Goal: Task Accomplishment & Management: Manage account settings

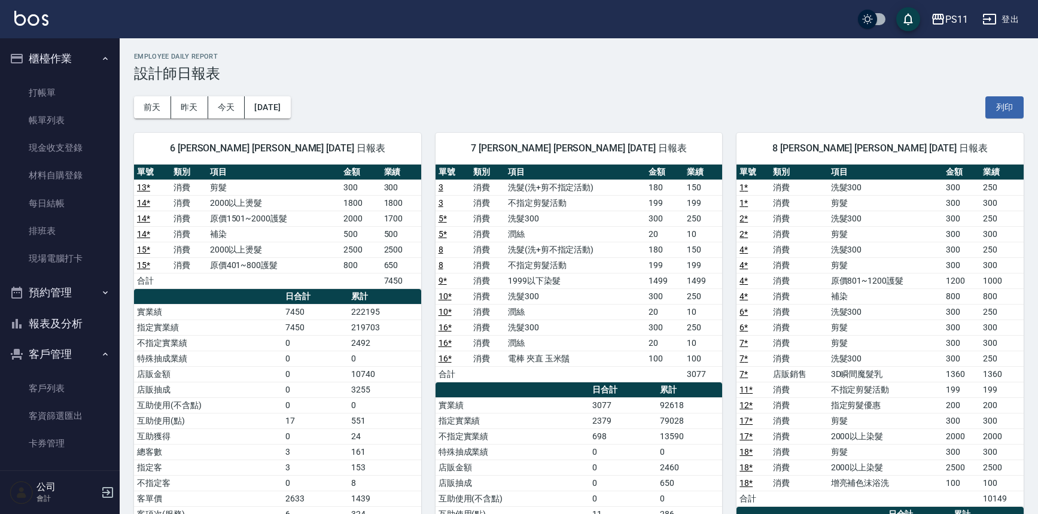
scroll to position [54, 0]
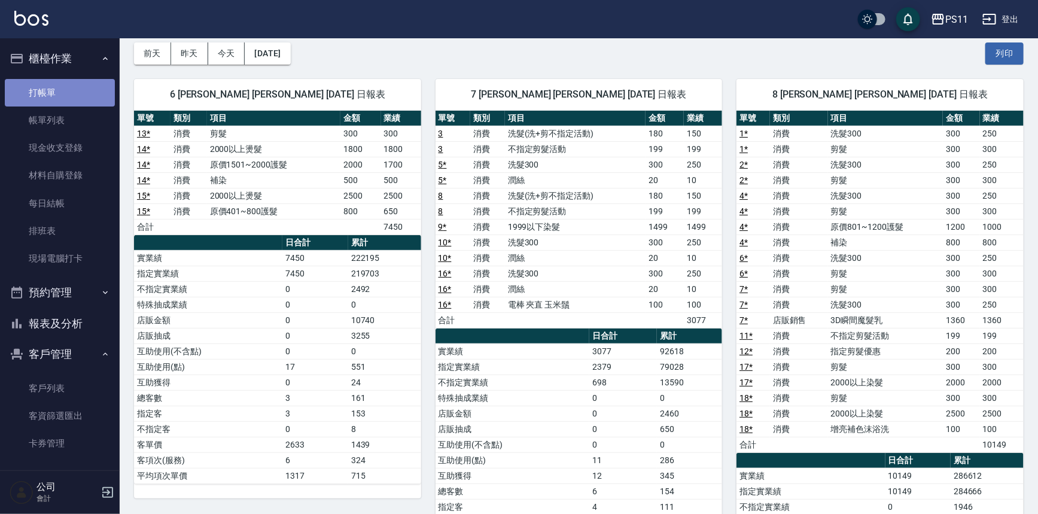
click at [83, 92] on link "打帳單" at bounding box center [60, 93] width 110 height 28
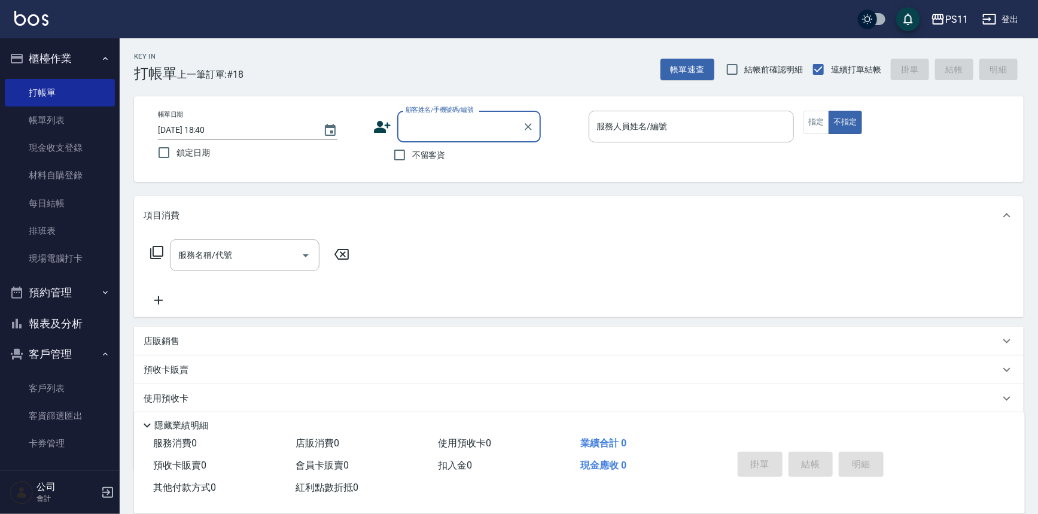
click at [406, 126] on input "顧客姓名/手機號碼/編號" at bounding box center [460, 126] width 115 height 21
type input "5"
type input "d"
type input "f"
type input "ㄎ"
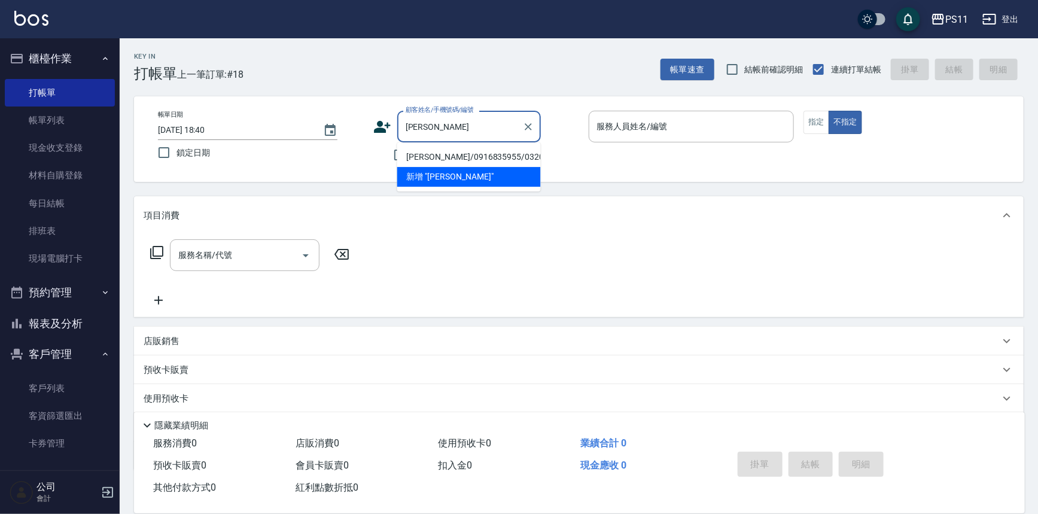
click at [441, 153] on li "[PERSON_NAME]/0916835955/0320" at bounding box center [469, 157] width 144 height 20
type input "[PERSON_NAME]/0916835955/0320"
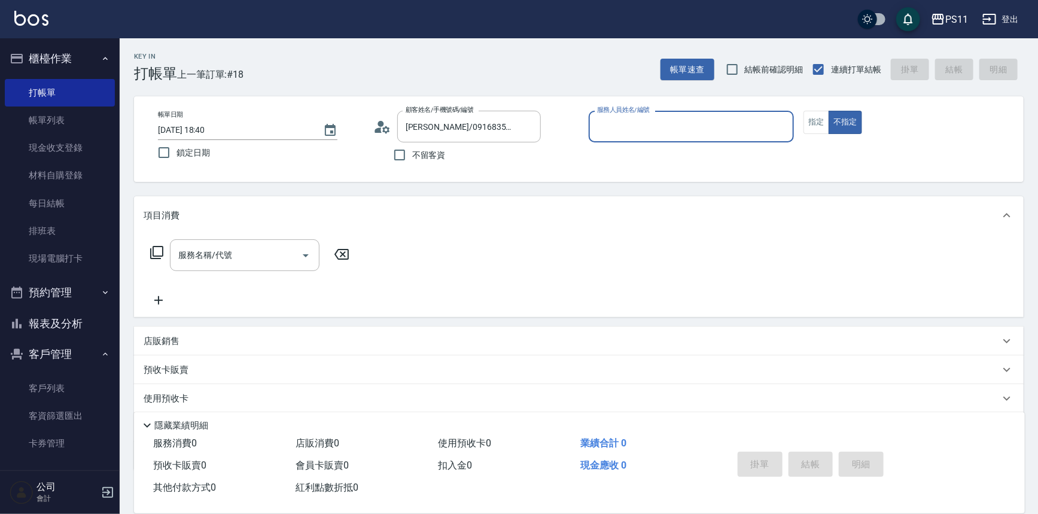
click at [619, 127] on input "服務人員姓名/編號" at bounding box center [691, 126] width 195 height 21
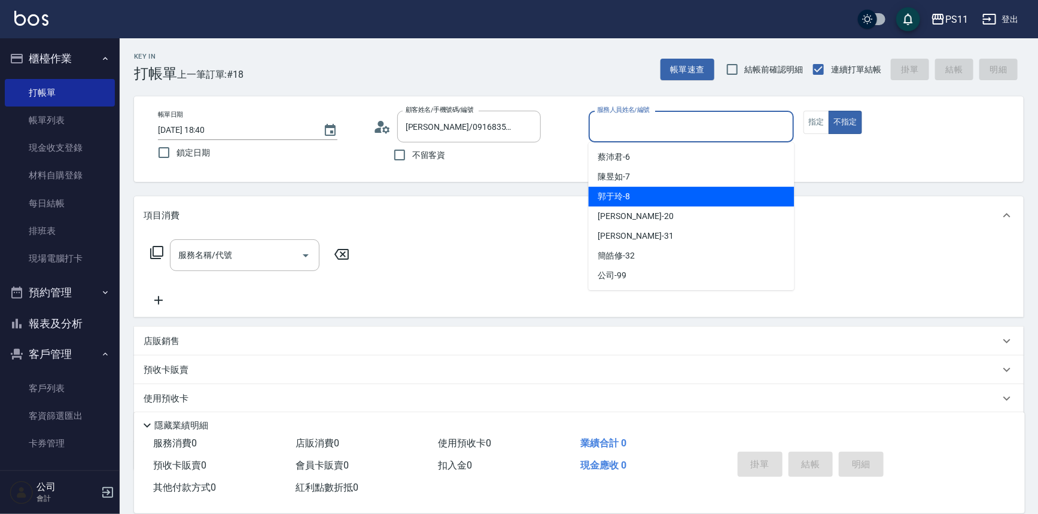
click at [622, 190] on span "郭于玲 -8" at bounding box center [614, 196] width 32 height 13
type input "郭于玲-8"
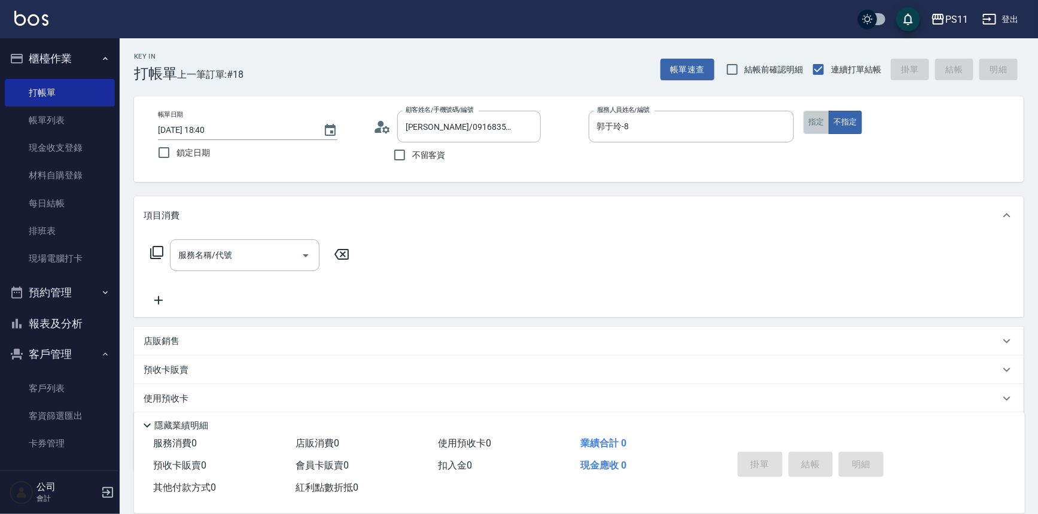
click at [805, 120] on button "指定" at bounding box center [816, 122] width 26 height 23
click at [163, 257] on icon at bounding box center [157, 252] width 14 height 14
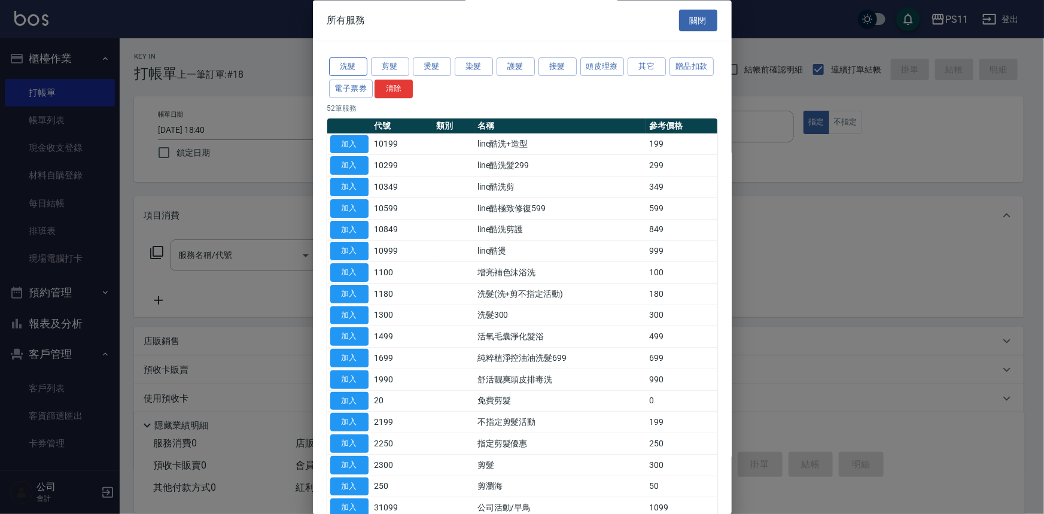
click at [356, 71] on button "洗髮" at bounding box center [348, 67] width 38 height 19
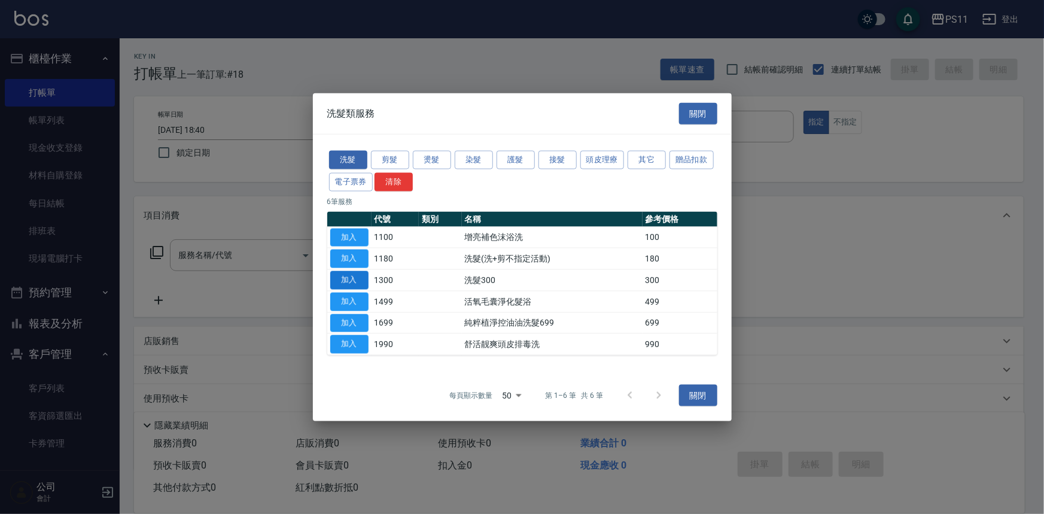
click at [346, 279] on button "加入" at bounding box center [349, 280] width 38 height 19
type input "洗髮300(1300)"
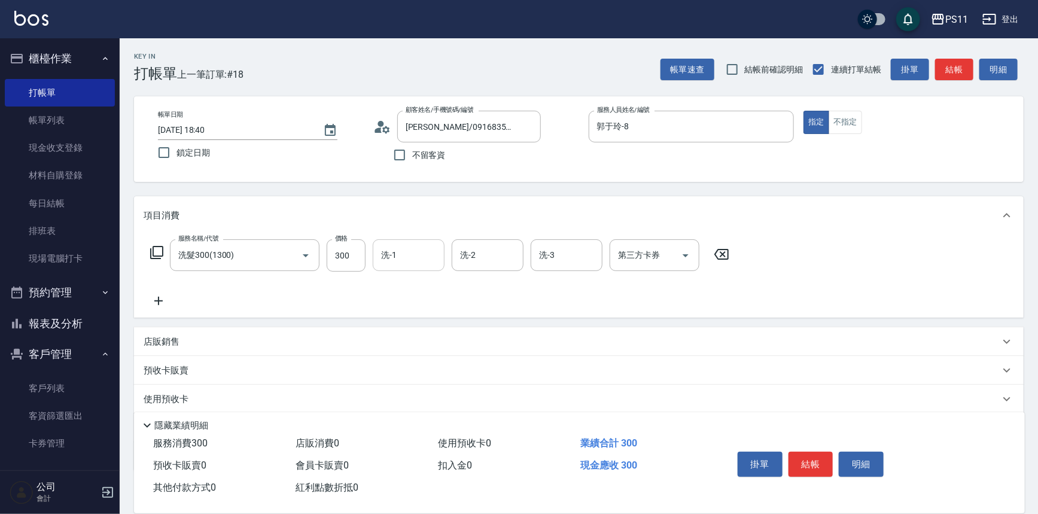
click at [398, 257] on input "洗-1" at bounding box center [408, 255] width 61 height 21
type input "郭于玲-8"
click at [162, 294] on icon at bounding box center [159, 301] width 30 height 14
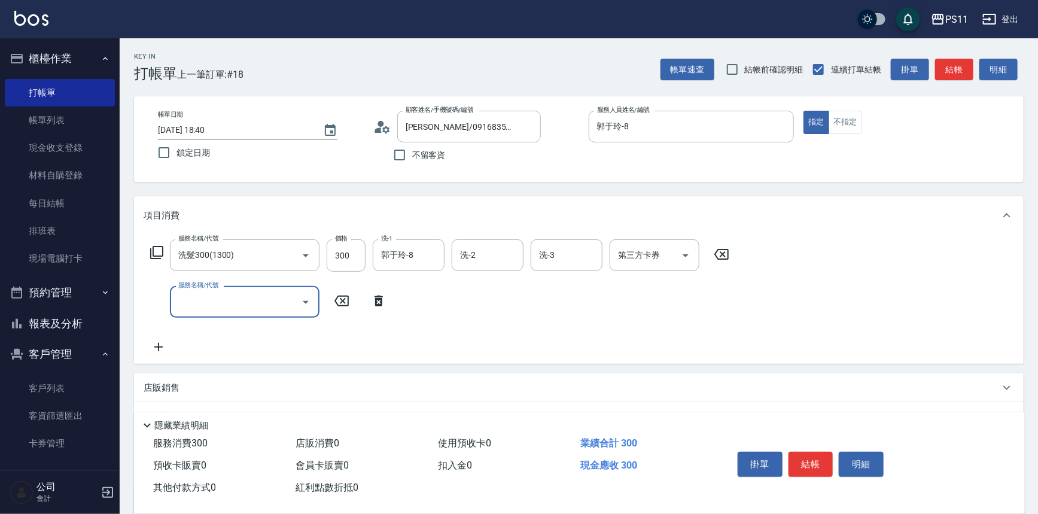
drag, startPoint x: 181, startPoint y: 303, endPoint x: 187, endPoint y: 297, distance: 8.5
click at [182, 303] on input "服務名稱/代號" at bounding box center [235, 301] width 121 height 21
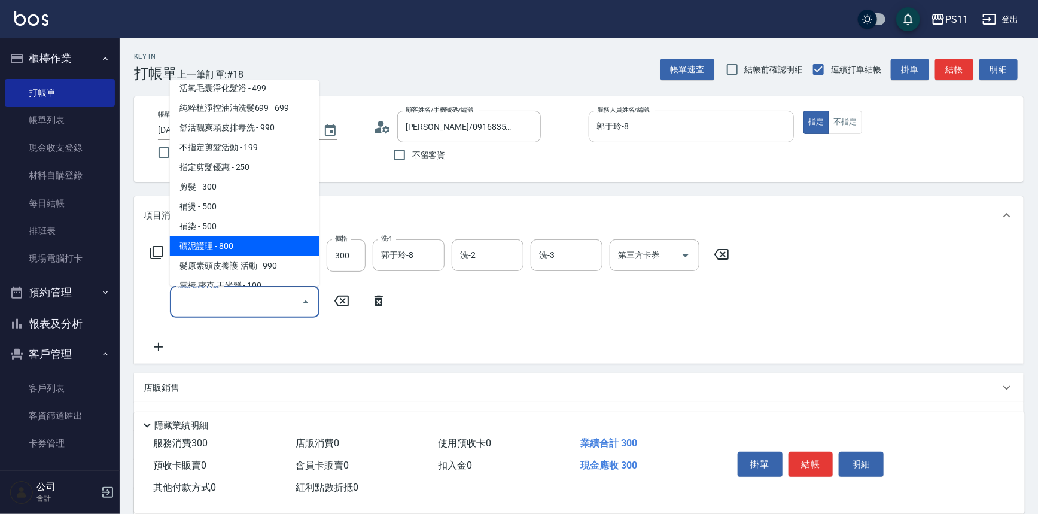
scroll to position [217, 0]
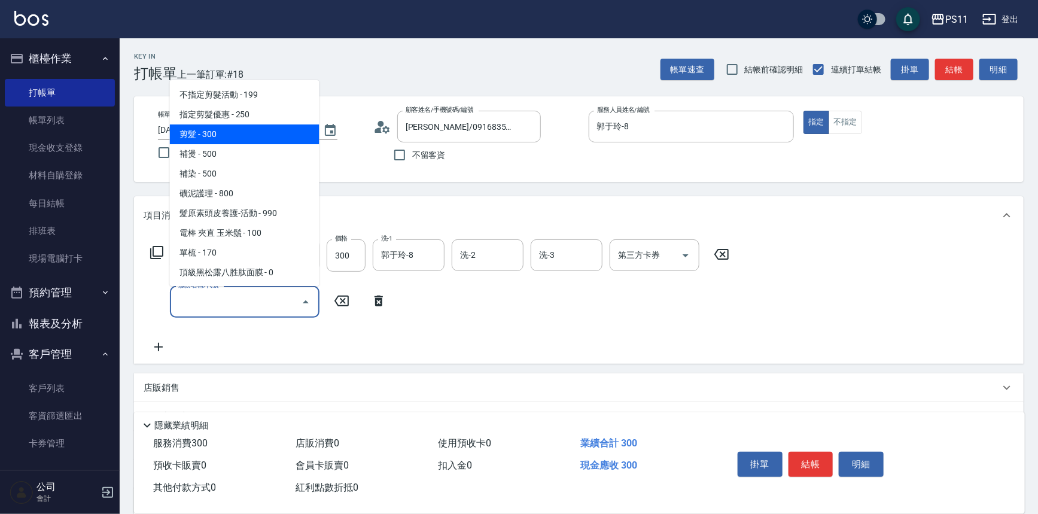
click at [247, 141] on span "剪髮 - 300" at bounding box center [245, 134] width 150 height 20
type input "剪髮(2300)"
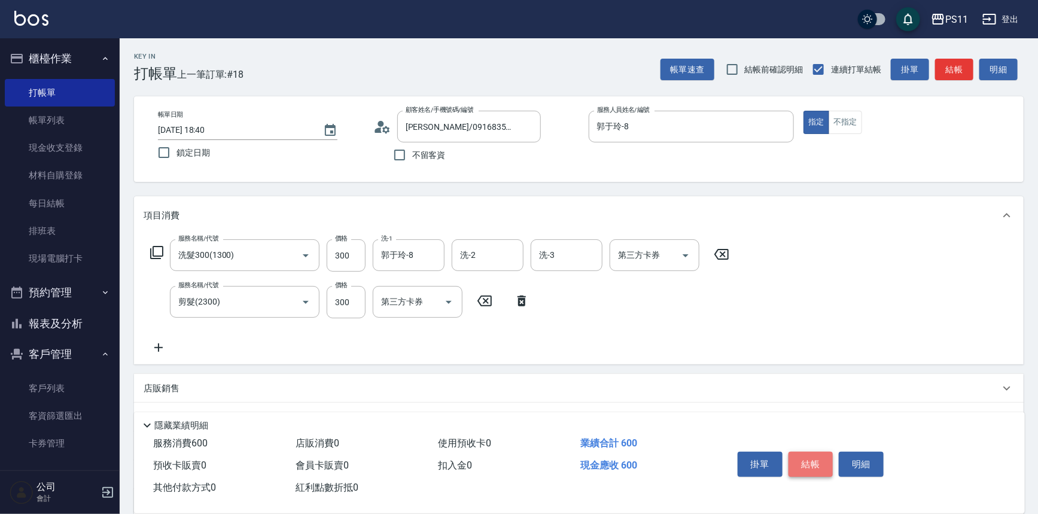
click at [829, 464] on button "結帳" at bounding box center [810, 464] width 45 height 25
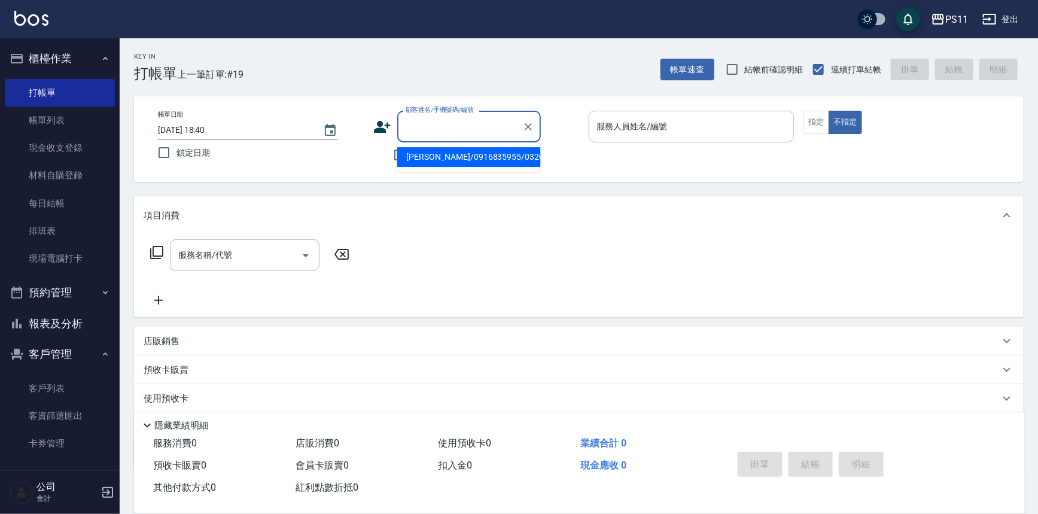
click at [461, 129] on input "顧客姓名/手機號碼/編號" at bounding box center [460, 126] width 115 height 21
type input "[PERSON_NAME]/0916835955/0320"
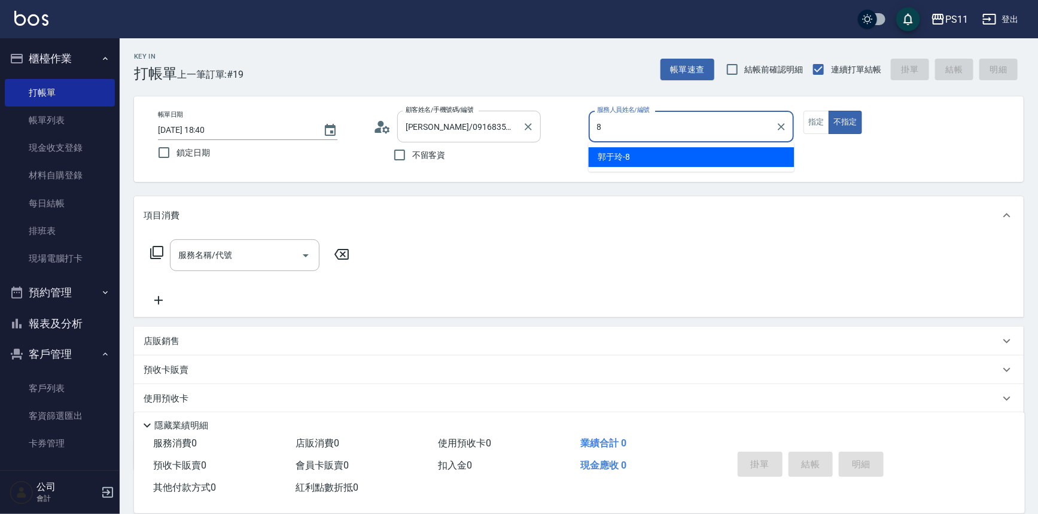
type input "郭于玲-8"
type button "false"
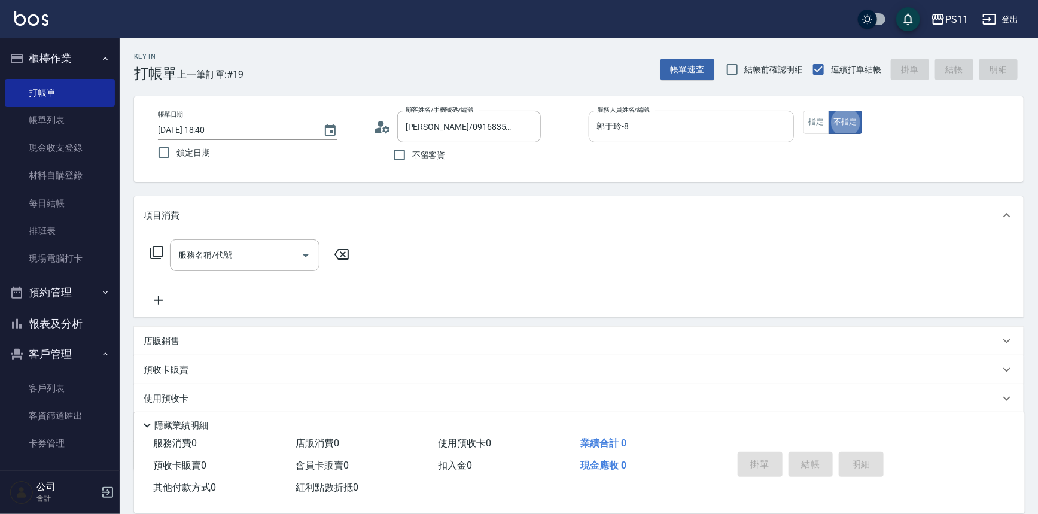
type input "郭魚鱗/0325308409/8"
click at [812, 130] on button "指定" at bounding box center [816, 122] width 26 height 23
click at [150, 256] on icon at bounding box center [156, 252] width 13 height 13
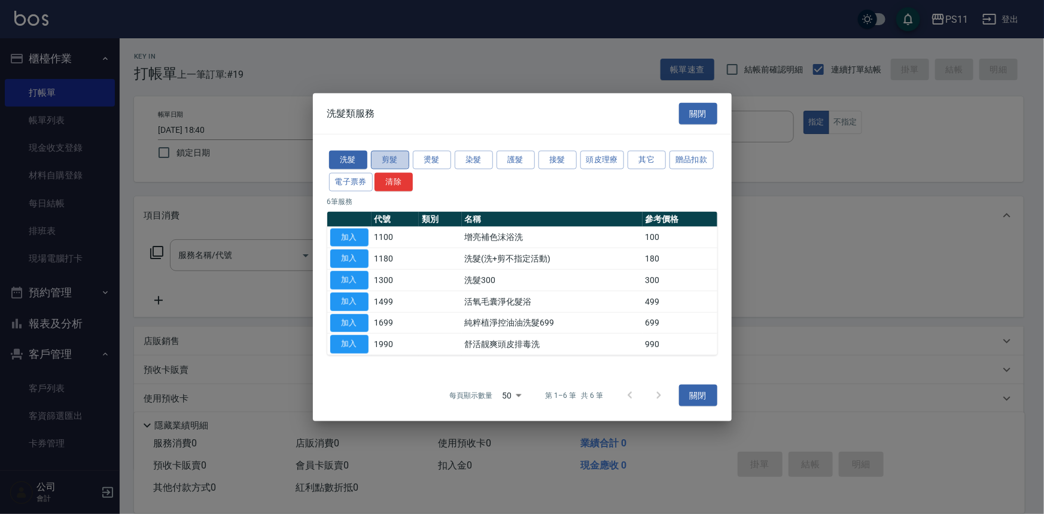
click at [389, 161] on button "剪髮" at bounding box center [390, 160] width 38 height 19
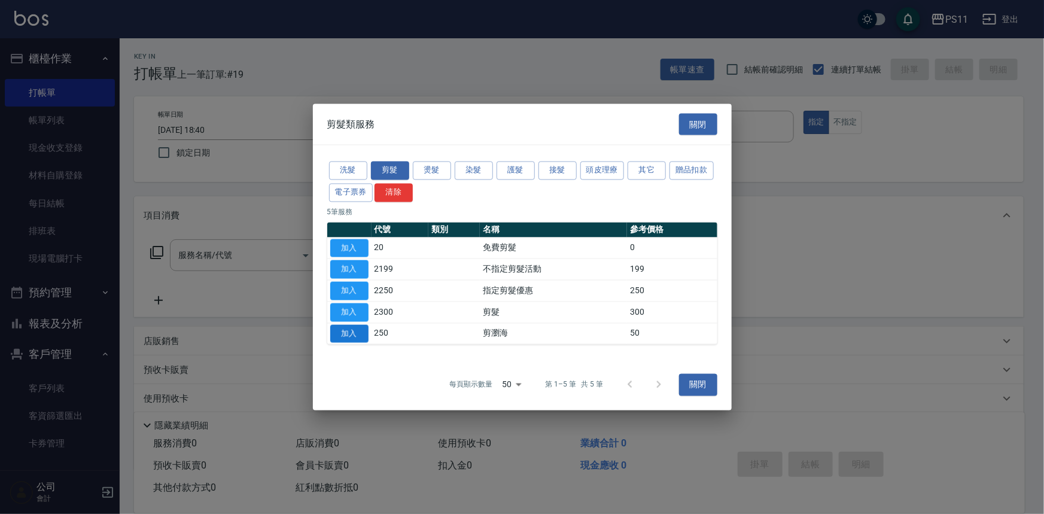
click at [363, 334] on button "加入" at bounding box center [349, 333] width 38 height 19
type input "剪瀏海(250)"
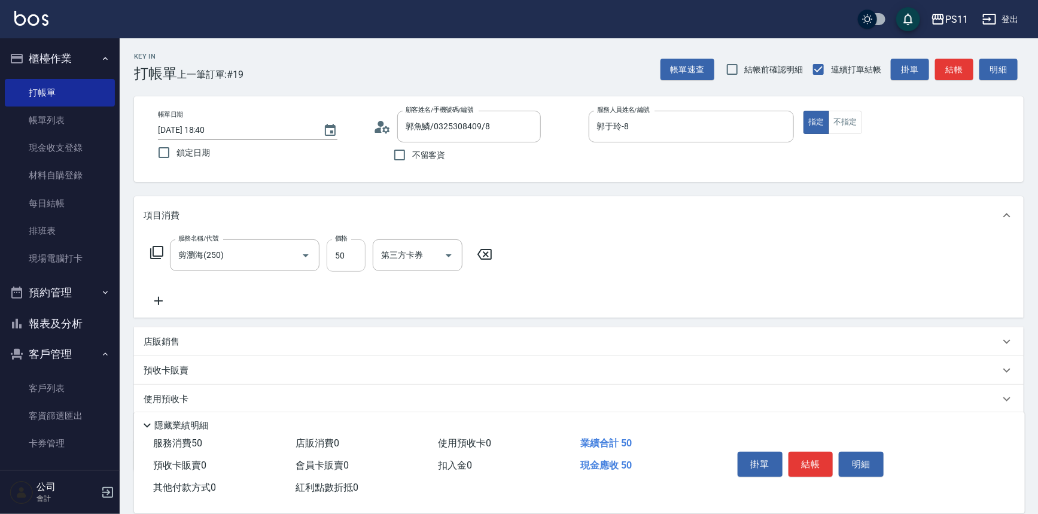
click at [355, 264] on input "50" at bounding box center [346, 255] width 39 height 32
type input "100"
click at [806, 465] on button "結帳" at bounding box center [810, 464] width 45 height 25
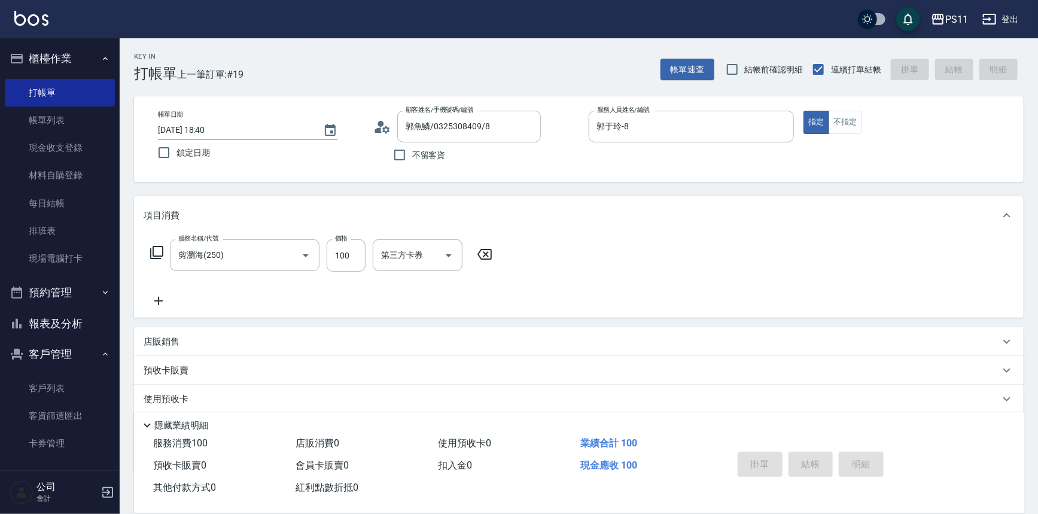
type input "[DATE] 19:00"
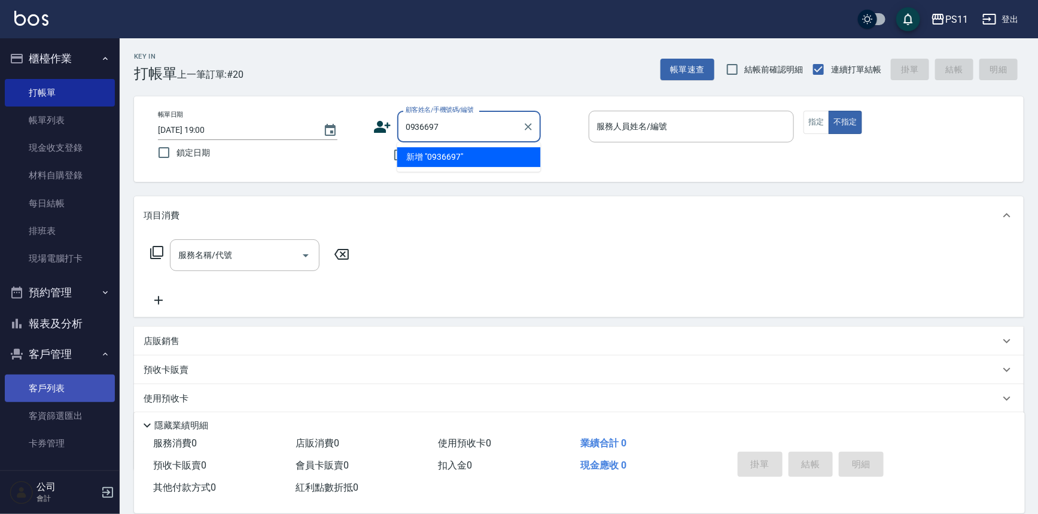
type input "0936697"
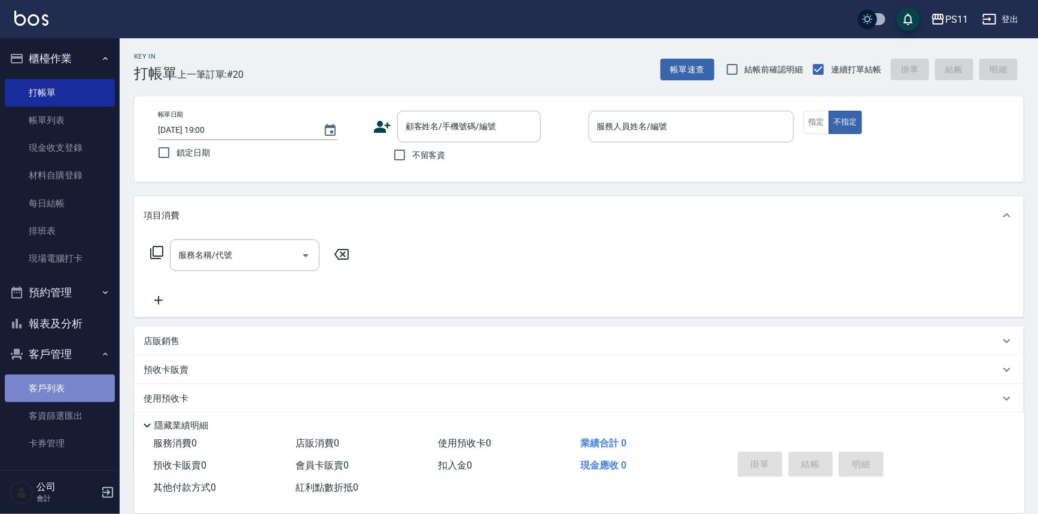
click at [72, 382] on link "客戶列表" at bounding box center [60, 388] width 110 height 28
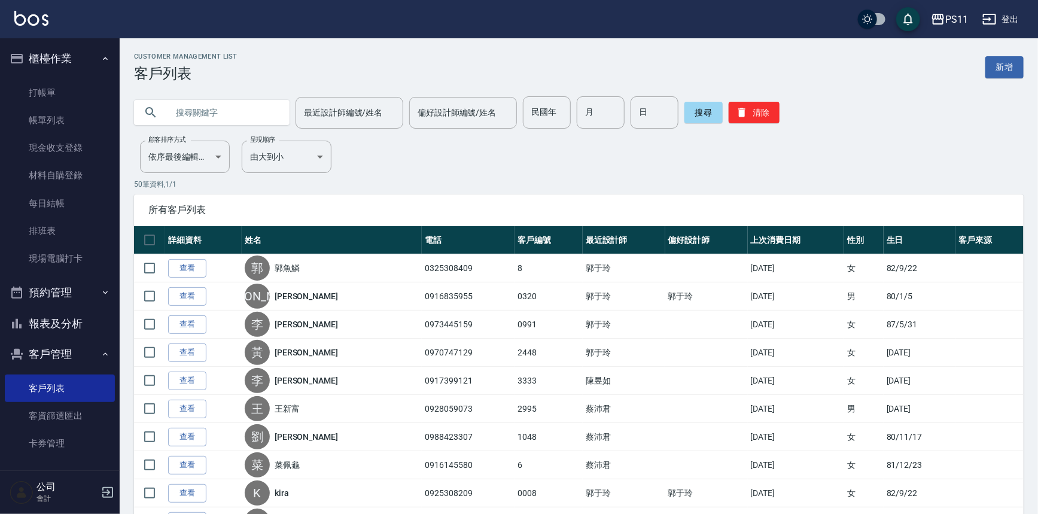
click at [246, 125] on input "text" at bounding box center [224, 112] width 112 height 32
drag, startPoint x: 526, startPoint y: 113, endPoint x: 538, endPoint y: 114, distance: 12.6
click at [526, 113] on input "民國年" at bounding box center [547, 112] width 48 height 32
click at [58, 93] on link "打帳單" at bounding box center [60, 93] width 110 height 28
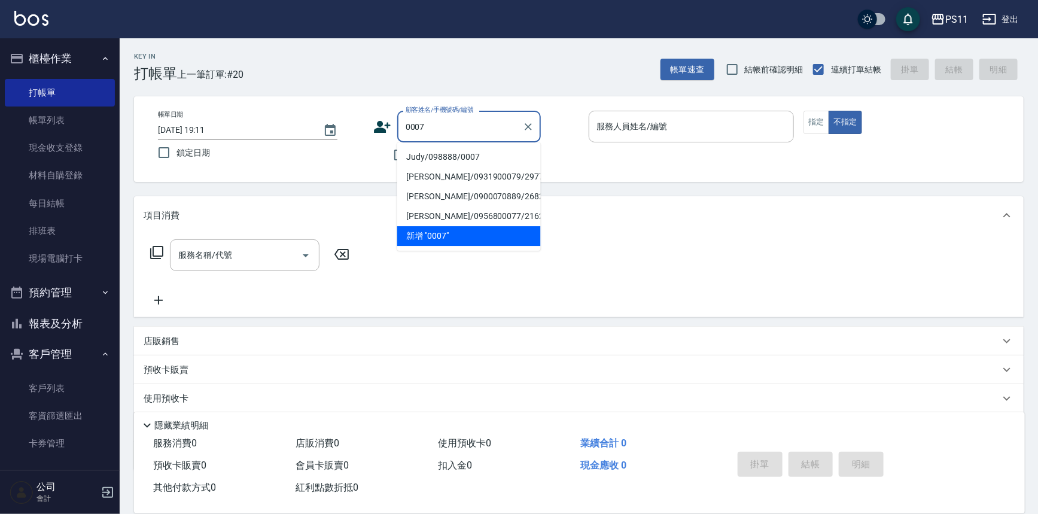
click at [485, 160] on li "Judy/098888/0007" at bounding box center [469, 157] width 144 height 20
type input "Judy/098888/0007"
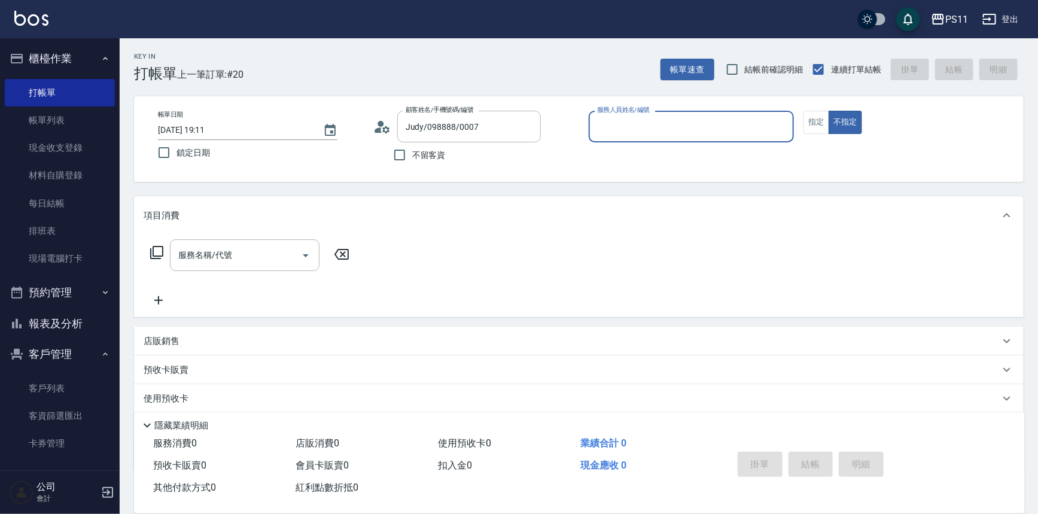
click at [634, 137] on div "服務人員姓名/編號" at bounding box center [692, 127] width 206 height 32
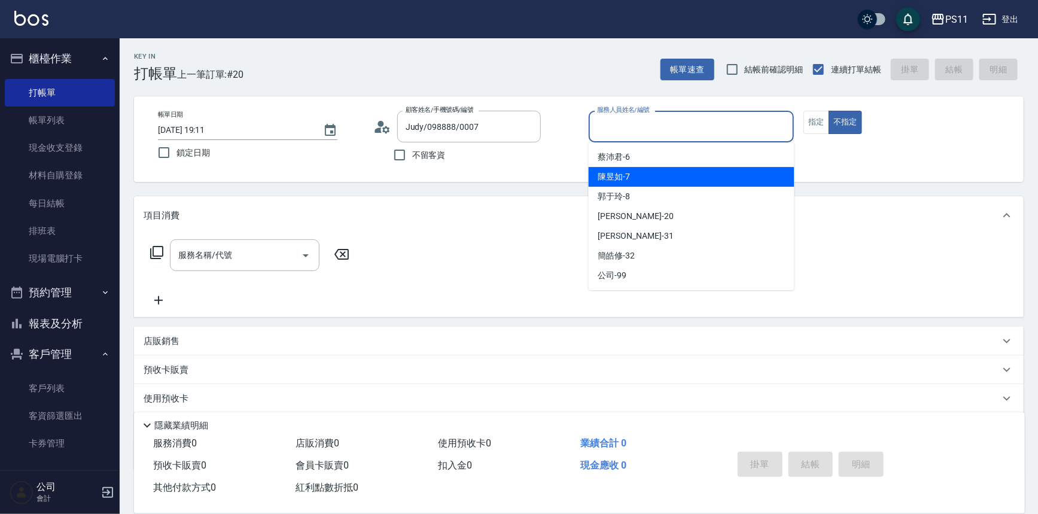
drag, startPoint x: 646, startPoint y: 168, endPoint x: 682, endPoint y: 173, distance: 36.4
click at [647, 168] on div "陳昱如 -7" at bounding box center [692, 177] width 206 height 20
type input "陳昱如-7"
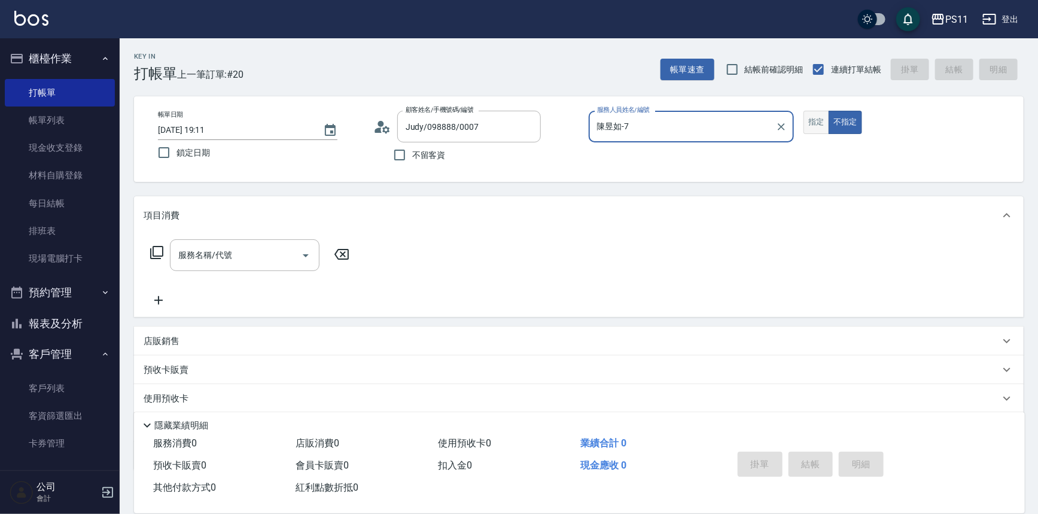
click at [812, 116] on button "指定" at bounding box center [816, 122] width 26 height 23
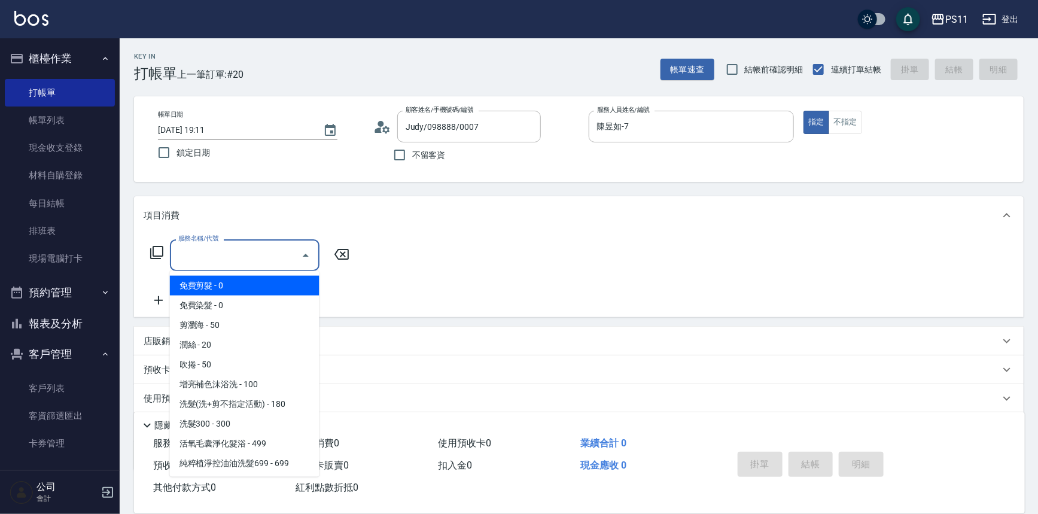
click at [290, 251] on input "服務名稱/代號" at bounding box center [235, 255] width 121 height 21
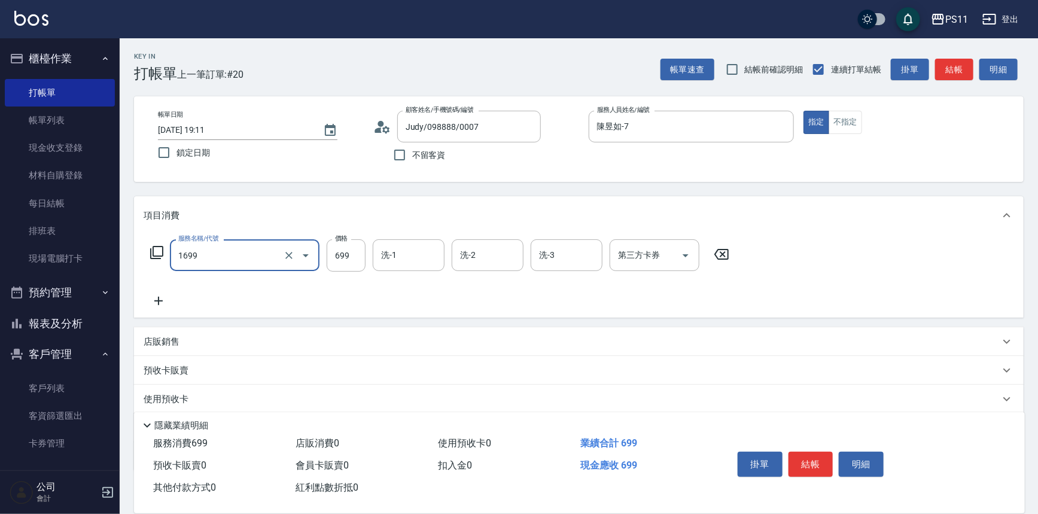
type input "純粹植淨控油油洗髮699(1699)"
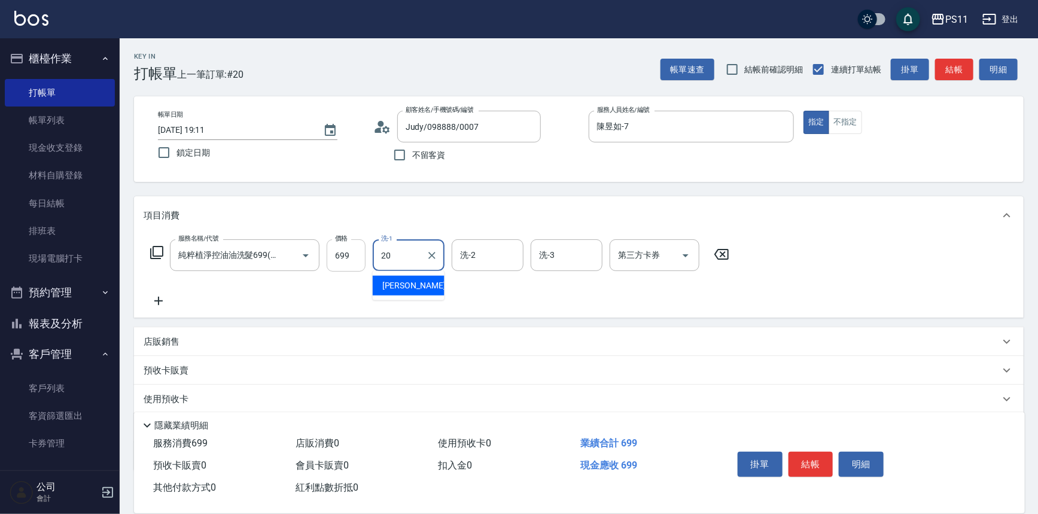
type input "[PERSON_NAME]-20"
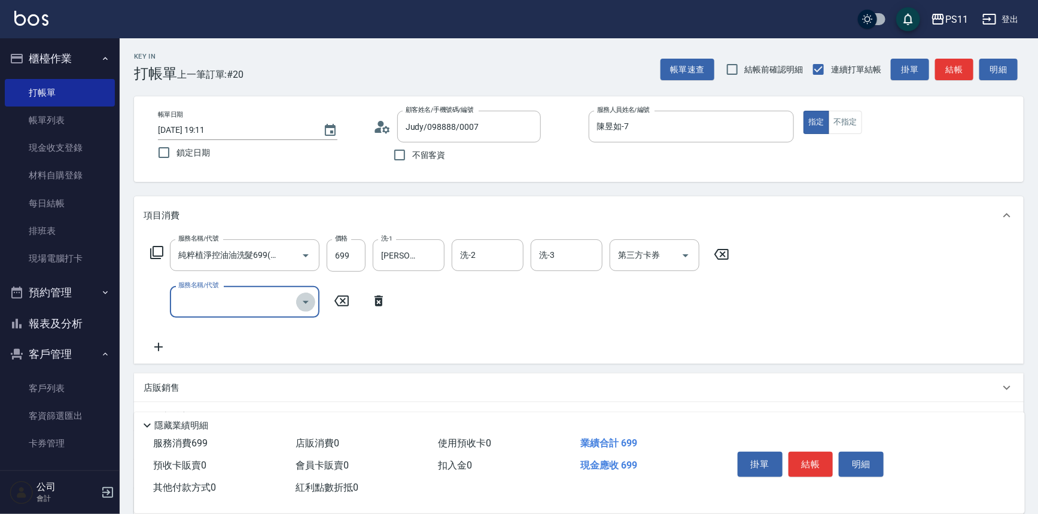
click at [310, 298] on icon "Open" at bounding box center [306, 302] width 14 height 14
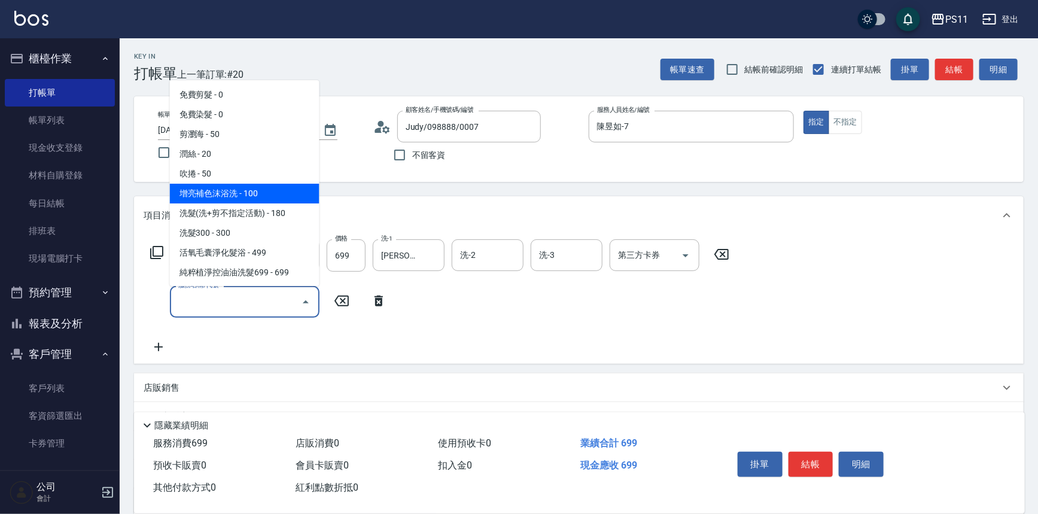
click at [276, 196] on span "增亮補色沫浴洗 - 100" at bounding box center [245, 194] width 150 height 20
type input "增亮補色沫浴洗(1100)"
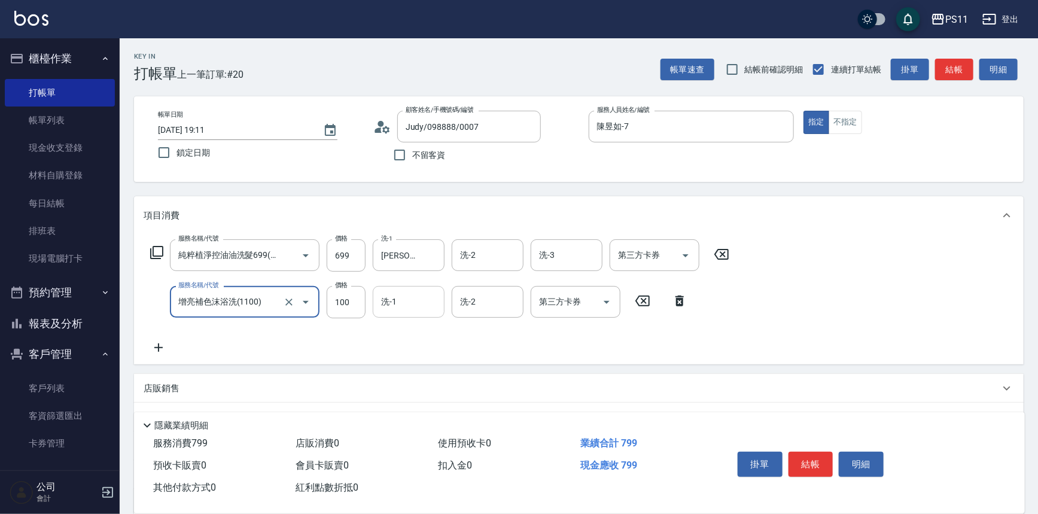
click at [420, 307] on input "洗-1" at bounding box center [408, 301] width 61 height 21
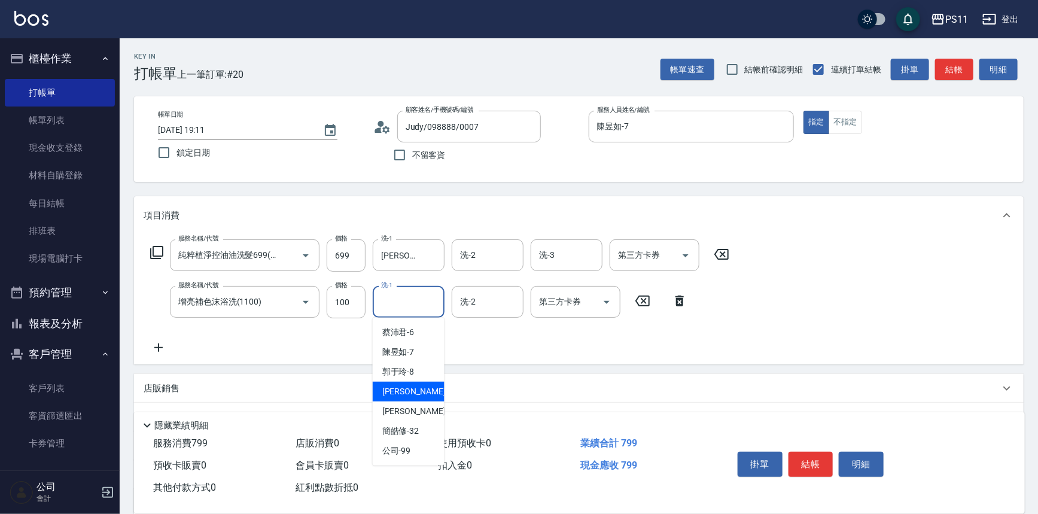
drag, startPoint x: 418, startPoint y: 398, endPoint x: 406, endPoint y: 384, distance: 18.2
click at [417, 395] on div "[PERSON_NAME] -20" at bounding box center [409, 392] width 72 height 20
type input "[PERSON_NAME]-20"
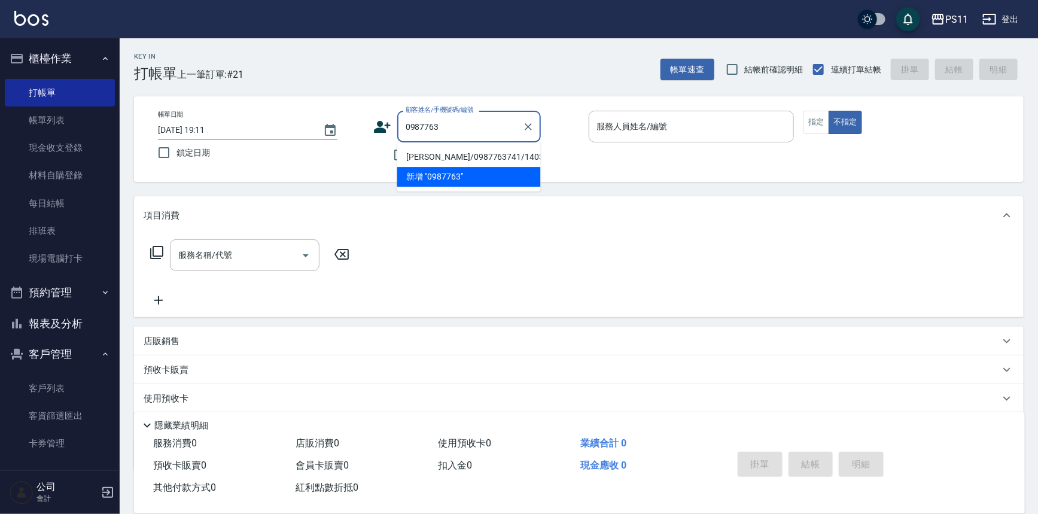
click at [466, 157] on li "[PERSON_NAME]/0987763741/1403" at bounding box center [469, 157] width 144 height 20
type input "[PERSON_NAME]/0987763741/1403"
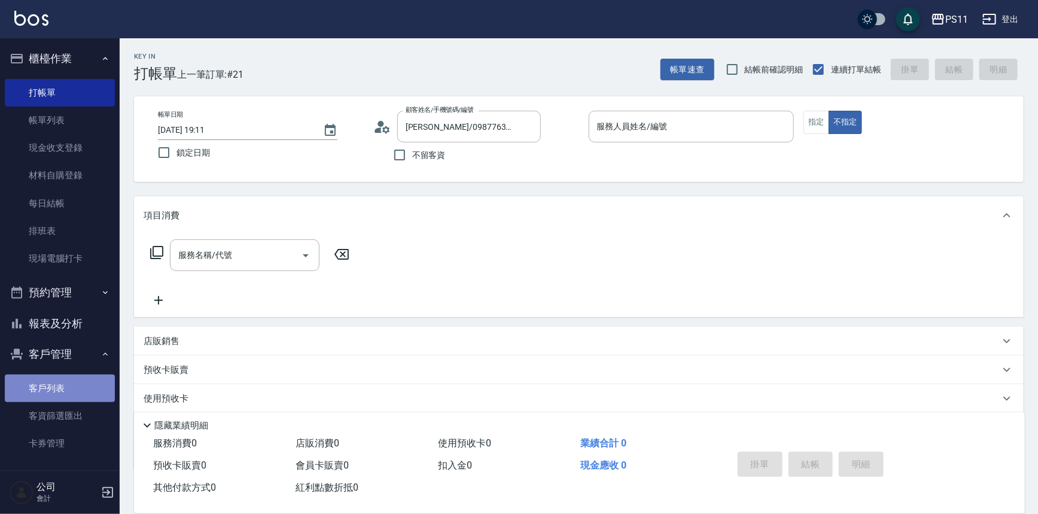
click at [66, 388] on link "客戶列表" at bounding box center [60, 388] width 110 height 28
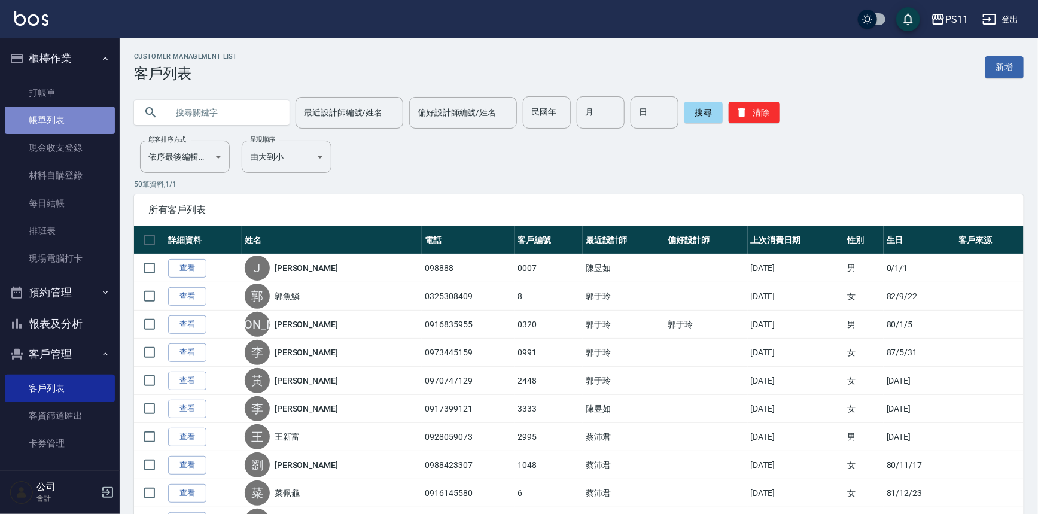
click at [77, 111] on link "帳單列表" at bounding box center [60, 120] width 110 height 28
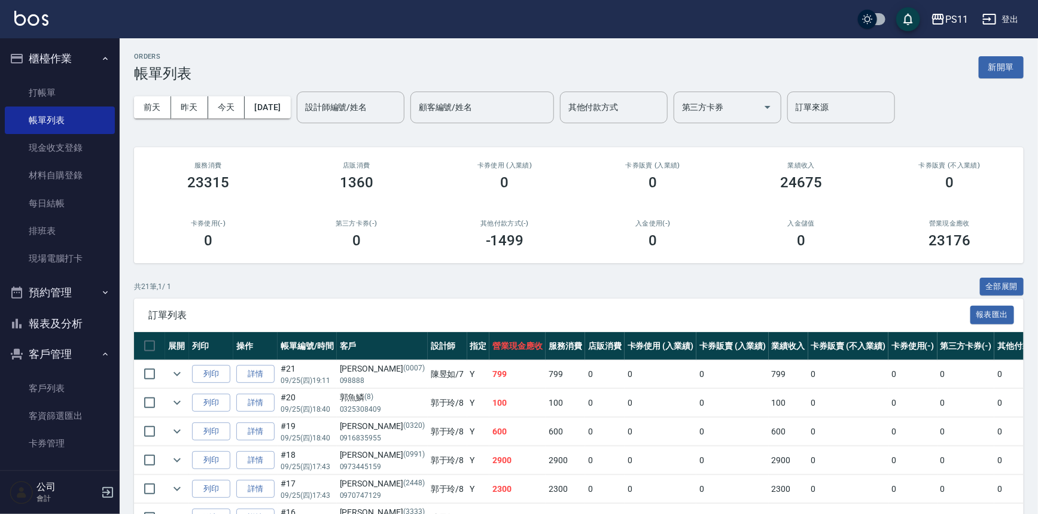
click at [353, 108] on input "設計師編號/姓名" at bounding box center [350, 107] width 97 height 21
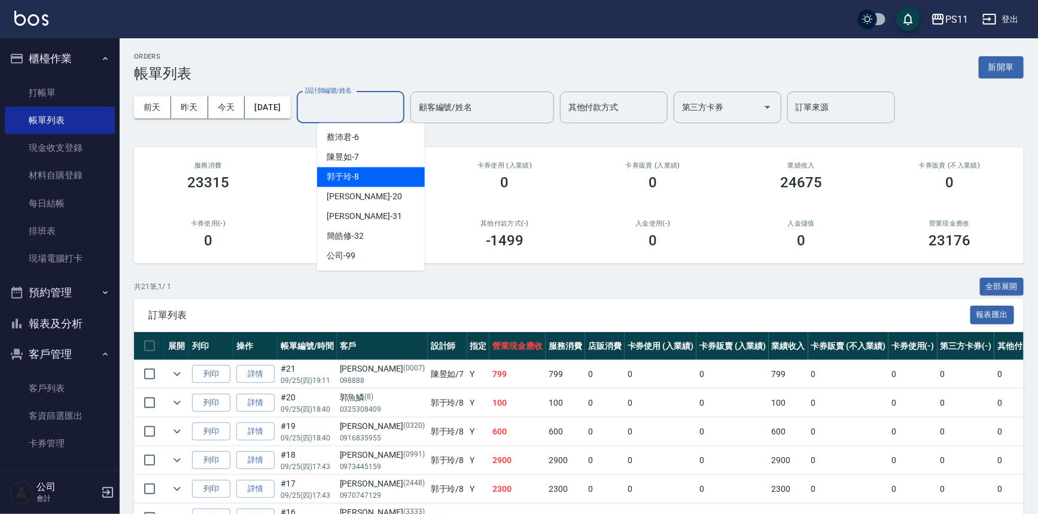
click at [380, 169] on div "郭于玲 -8" at bounding box center [371, 177] width 108 height 20
type input "郭于玲-8"
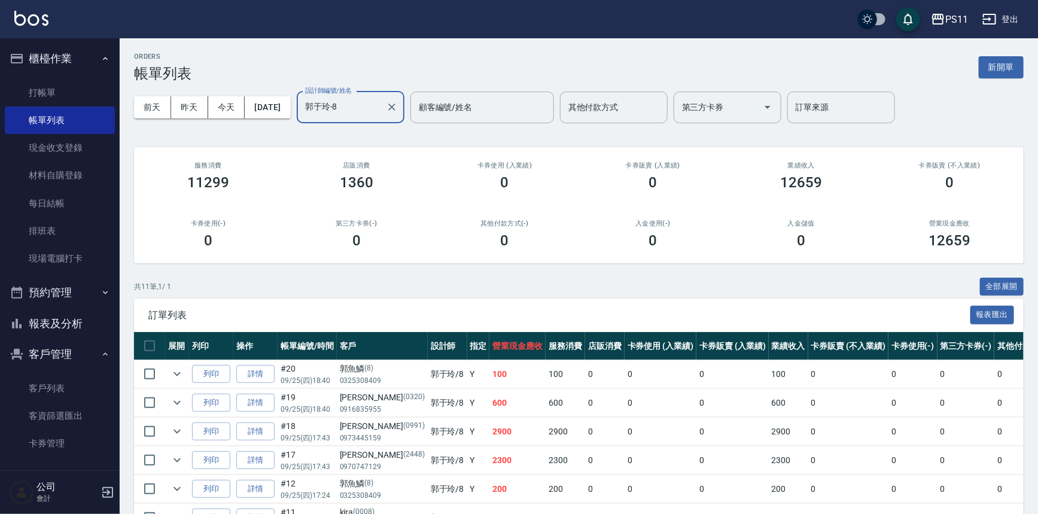
click at [419, 288] on div "共 11 筆, 1 / 1 全部展開" at bounding box center [579, 287] width 890 height 19
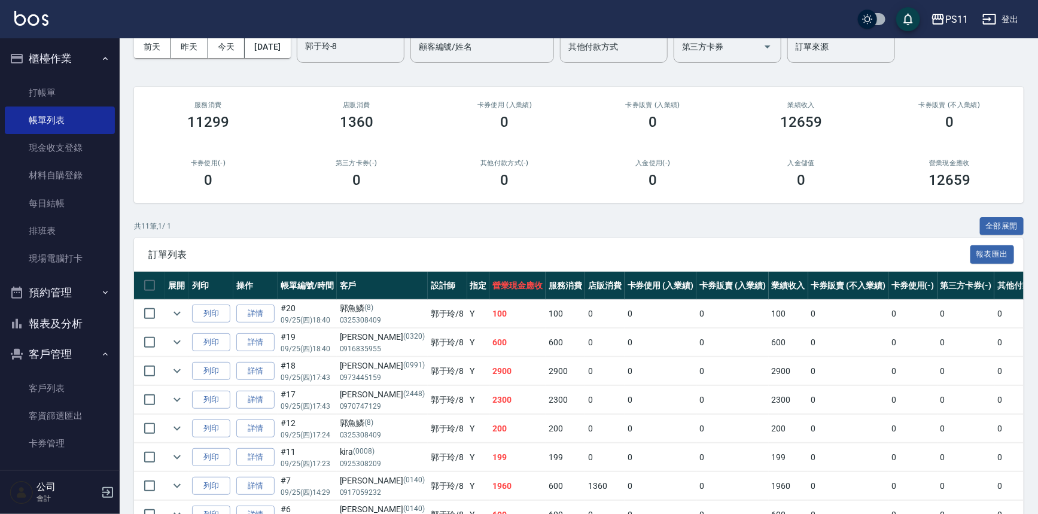
scroll to position [163, 0]
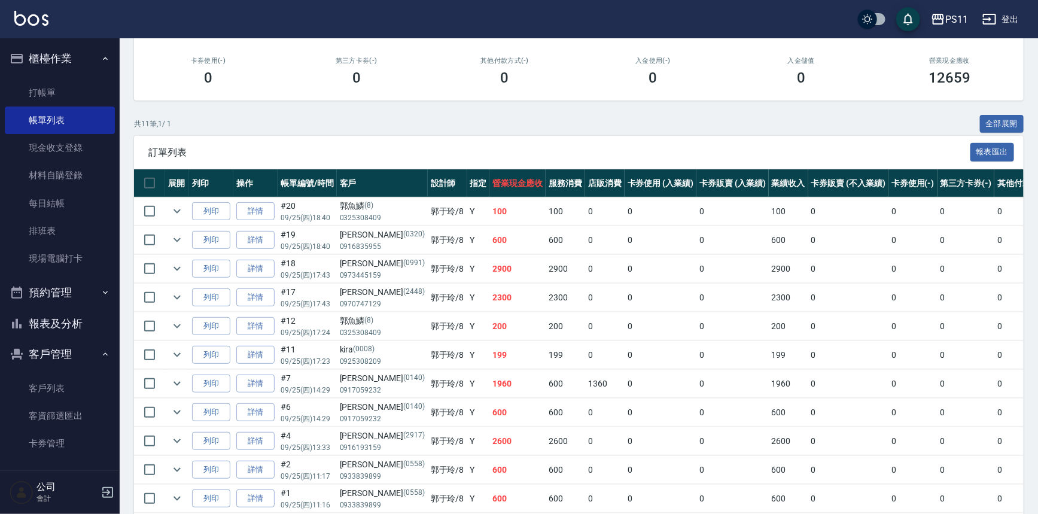
click at [343, 127] on div "共 11 筆, 1 / 1 全部展開" at bounding box center [579, 124] width 890 height 19
click at [72, 96] on link "打帳單" at bounding box center [60, 93] width 110 height 28
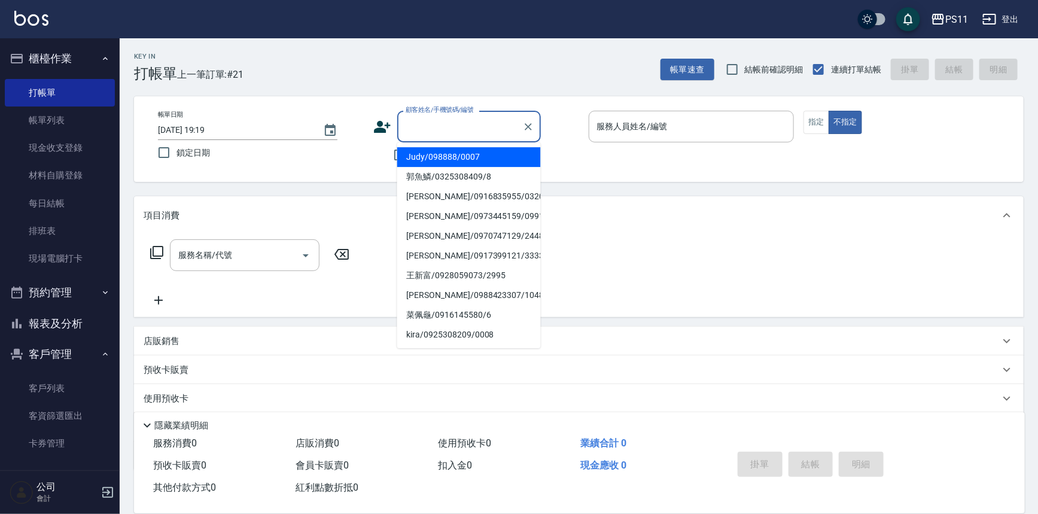
click at [431, 129] on input "顧客姓名/手機號碼/編號" at bounding box center [460, 126] width 115 height 21
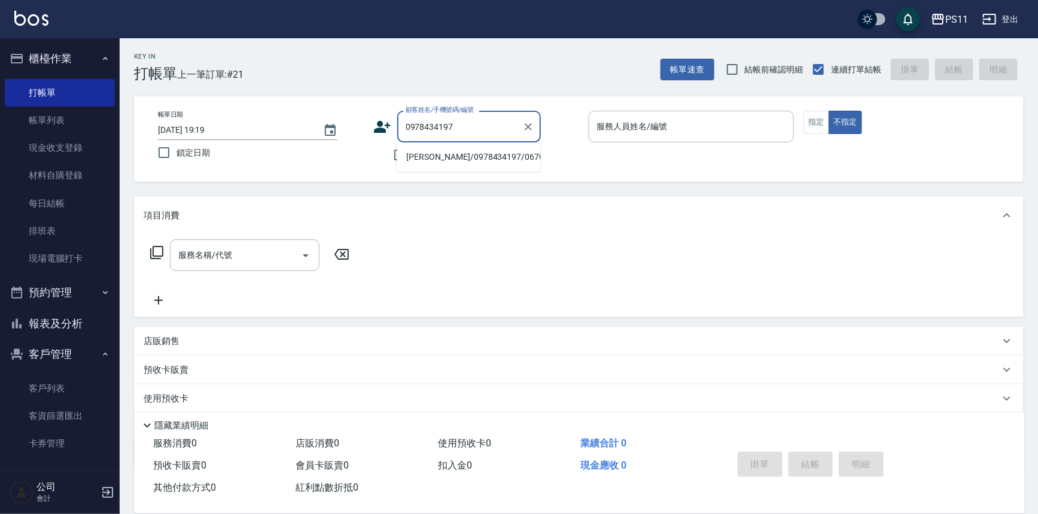
click at [446, 158] on li "[PERSON_NAME]/0978434197/0670" at bounding box center [469, 157] width 144 height 20
type input "[PERSON_NAME]/0978434197/0670"
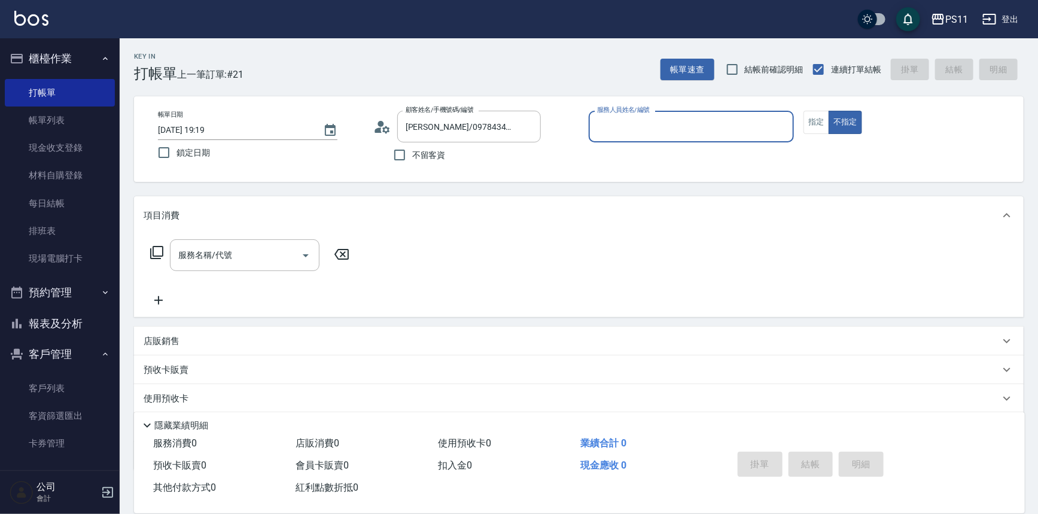
click at [669, 131] on input "服務人員姓名/編號" at bounding box center [691, 126] width 195 height 21
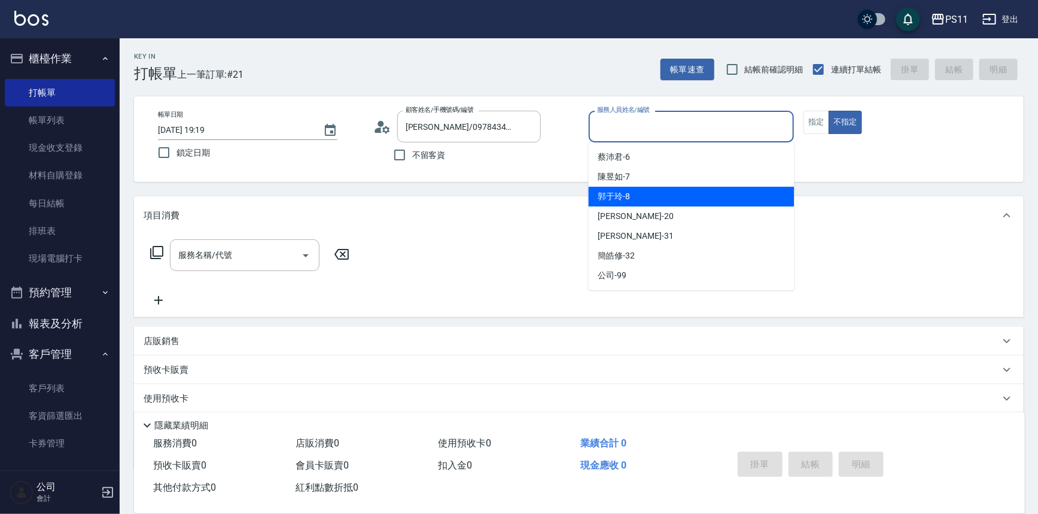
drag, startPoint x: 654, startPoint y: 197, endPoint x: 735, endPoint y: 172, distance: 84.6
click at [654, 197] on div "郭于玲 -8" at bounding box center [692, 197] width 206 height 20
type input "郭于玲-8"
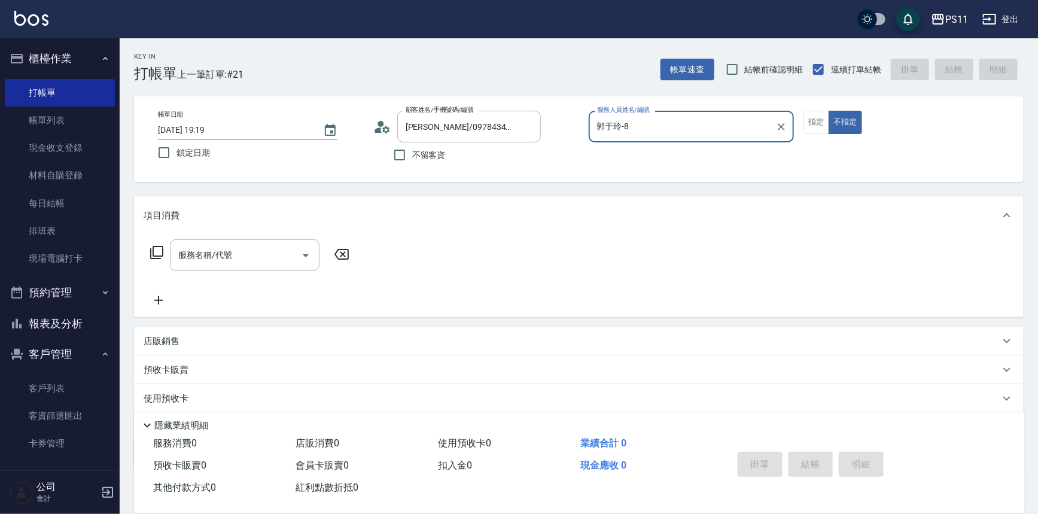
drag, startPoint x: 806, startPoint y: 120, endPoint x: 481, endPoint y: 209, distance: 337.4
click at [807, 120] on button "指定" at bounding box center [816, 122] width 26 height 23
click at [163, 248] on icon at bounding box center [157, 252] width 14 height 14
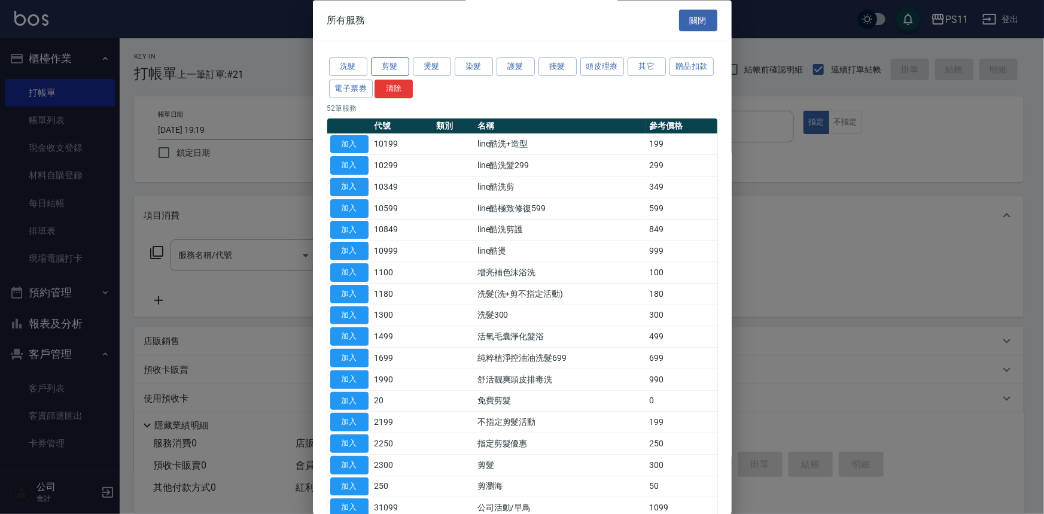
click at [380, 68] on button "剪髮" at bounding box center [390, 67] width 38 height 19
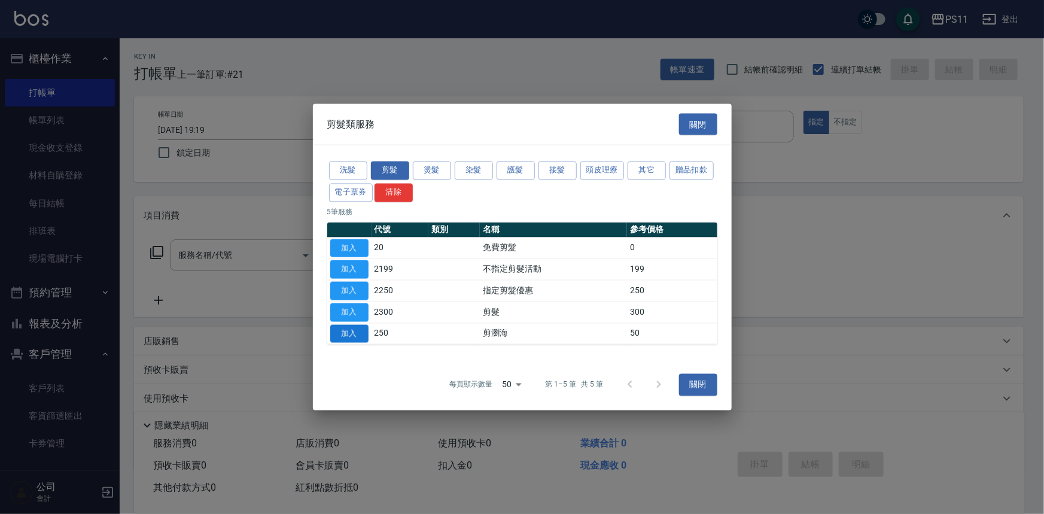
click at [355, 332] on button "加入" at bounding box center [349, 333] width 38 height 19
type input "剪瀏海(250)"
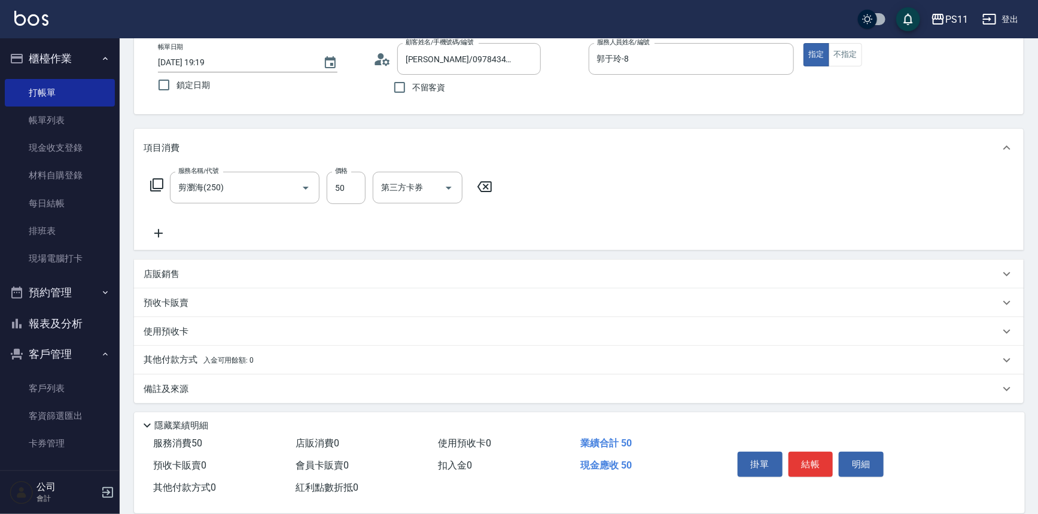
scroll to position [69, 0]
click at [172, 270] on p "店販銷售" at bounding box center [162, 272] width 36 height 13
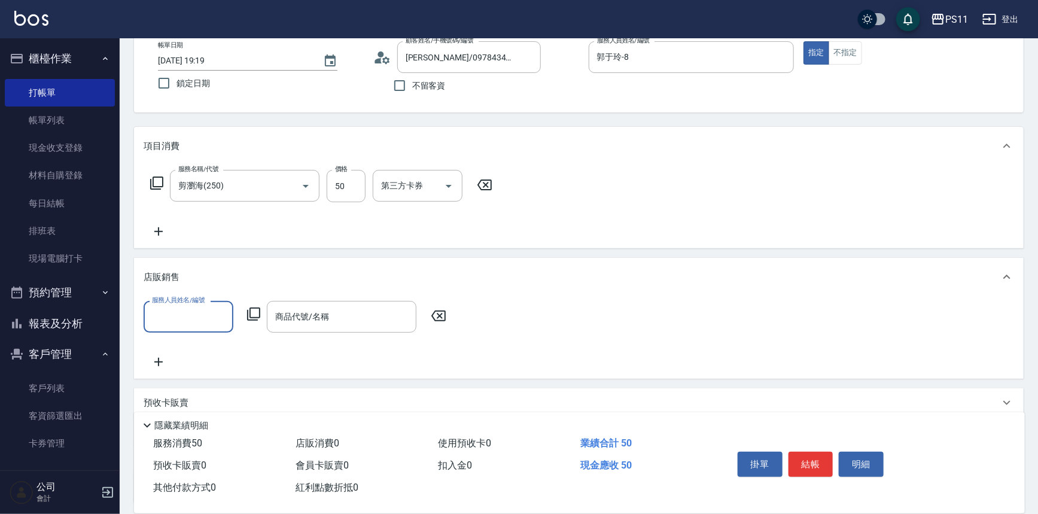
scroll to position [0, 0]
click at [232, 312] on div "服務人員姓名/編號" at bounding box center [189, 317] width 90 height 32
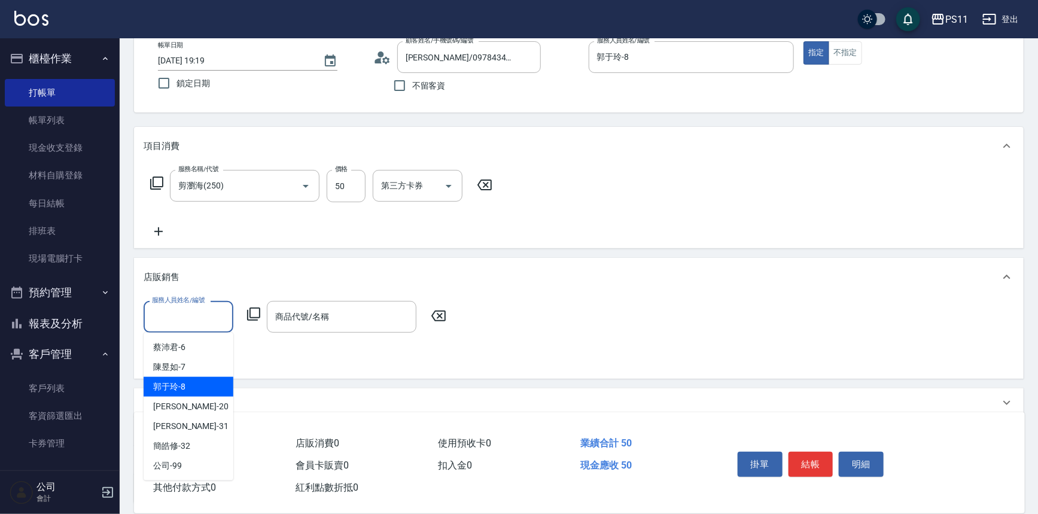
click at [227, 383] on div "郭于玲 -8" at bounding box center [189, 387] width 90 height 20
type input "郭于玲-8"
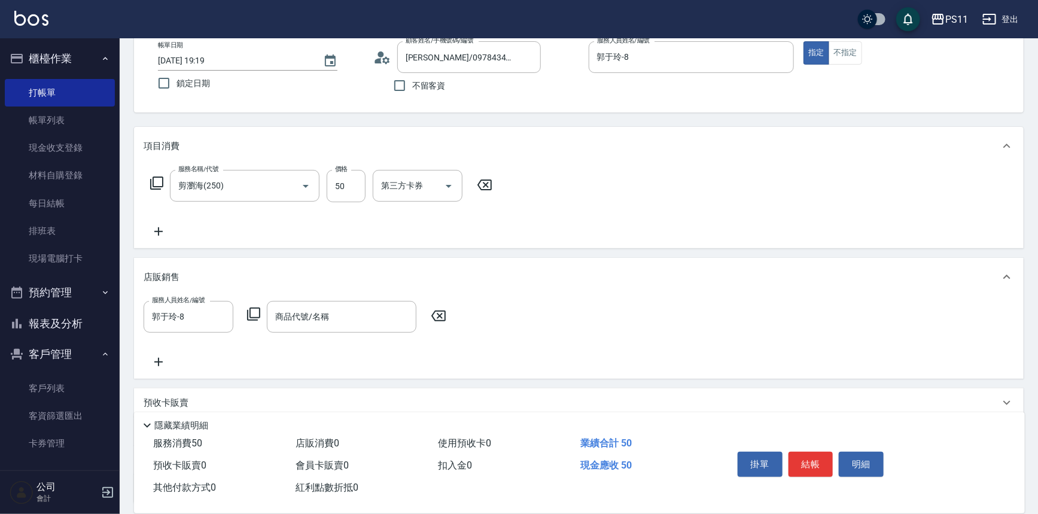
click at [255, 307] on icon at bounding box center [253, 314] width 14 height 14
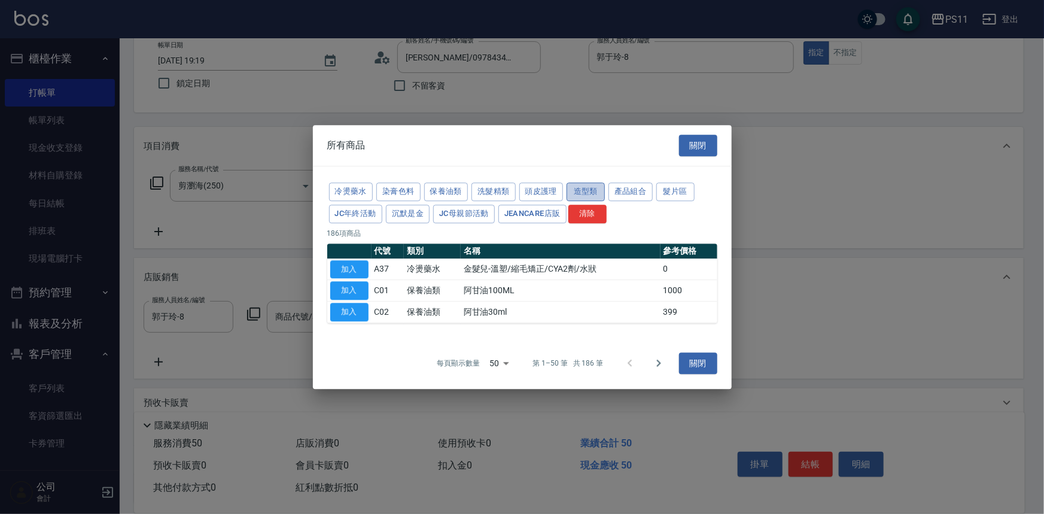
click at [584, 194] on button "造型類" at bounding box center [586, 191] width 38 height 19
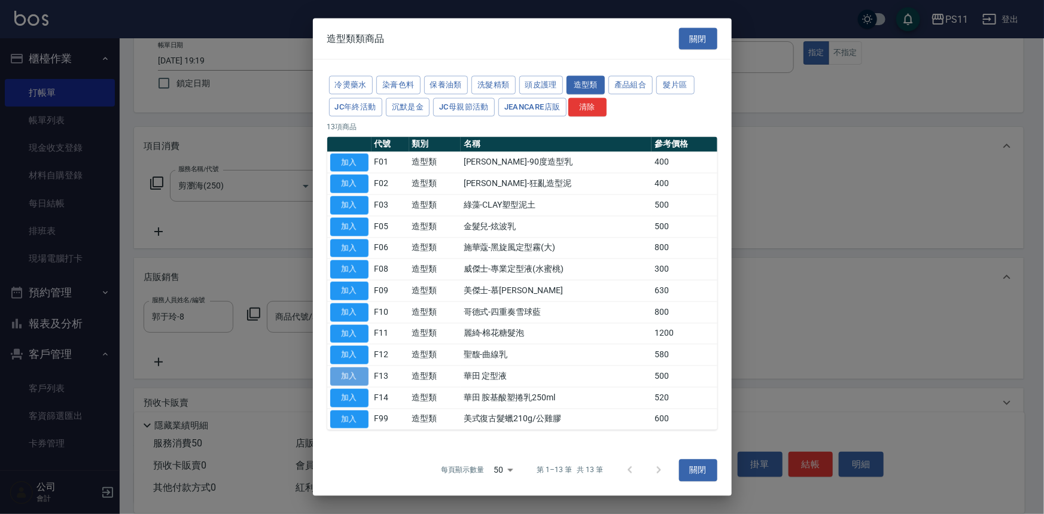
click at [349, 380] on button "加入" at bounding box center [349, 376] width 38 height 19
type input "華田 定型液"
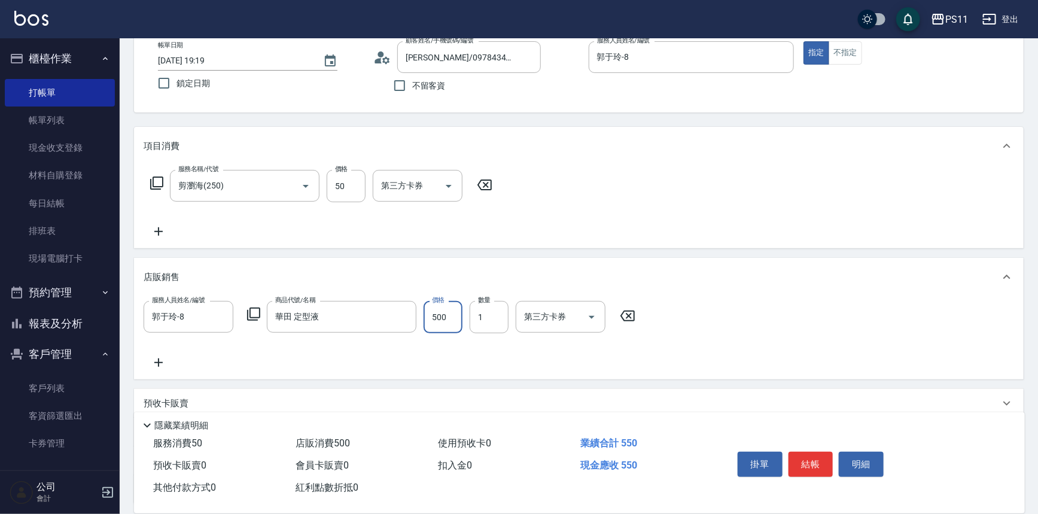
click at [443, 318] on input "500" at bounding box center [443, 317] width 39 height 32
type input "600"
click at [165, 363] on icon at bounding box center [159, 362] width 30 height 14
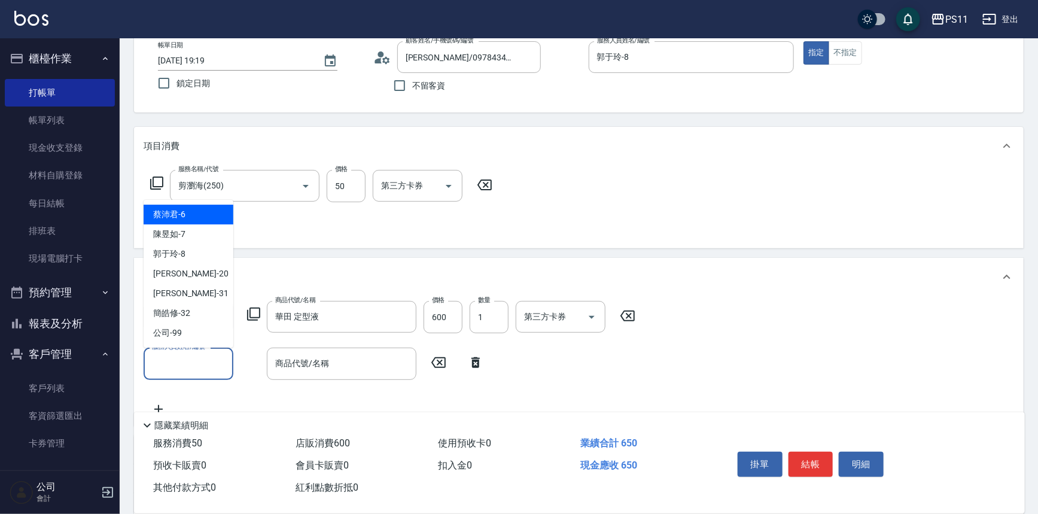
click at [186, 363] on input "服務人員姓名/編號" at bounding box center [188, 363] width 79 height 21
click at [191, 252] on div "郭于玲 -8" at bounding box center [189, 254] width 90 height 20
type input "郭于玲-8"
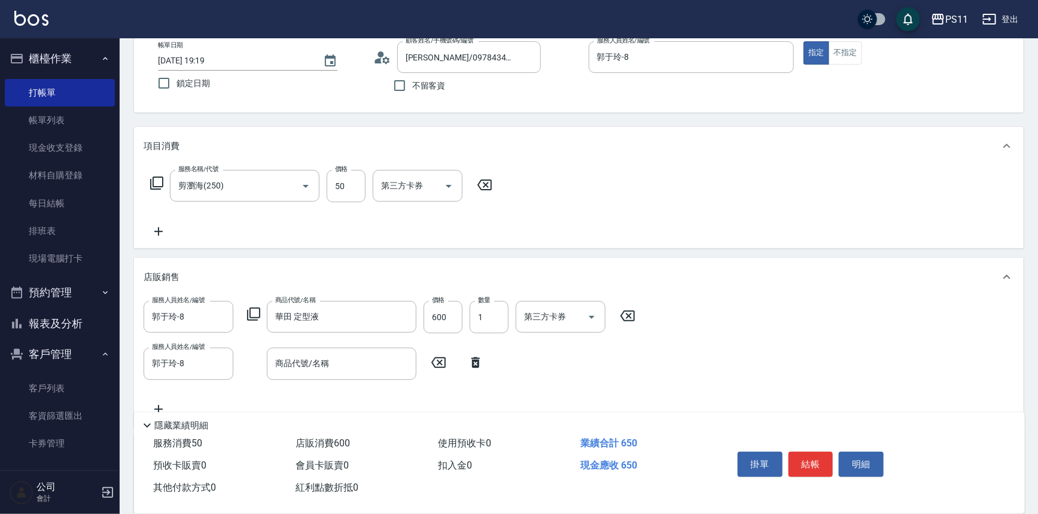
click at [252, 305] on div "服務人員姓名/編號 [PERSON_NAME]-8 服務人員姓名/編號 商品代號/名稱 華田 定型液 商品代號/名稱 價格 600 價格 數量 1 數量 第三…" at bounding box center [393, 317] width 499 height 32
click at [261, 310] on div "服務人員姓名/編號 [PERSON_NAME]-8 服務人員姓名/編號 商品代號/名稱 華田 定型液 商品代號/名稱 價格 600 價格 數量 1 數量 第三…" at bounding box center [393, 317] width 499 height 32
click at [258, 310] on icon at bounding box center [253, 314] width 14 height 14
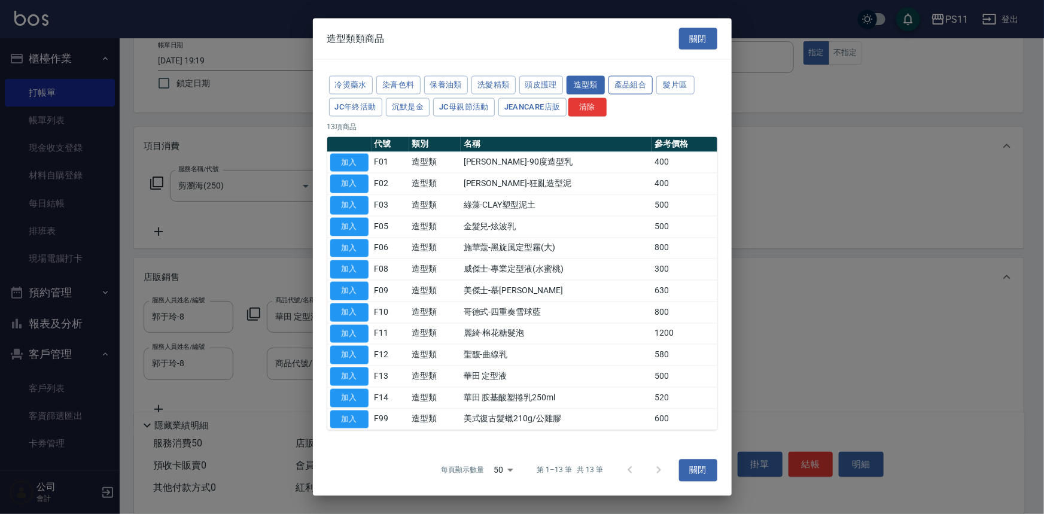
click at [631, 83] on button "產品組合" at bounding box center [630, 85] width 44 height 19
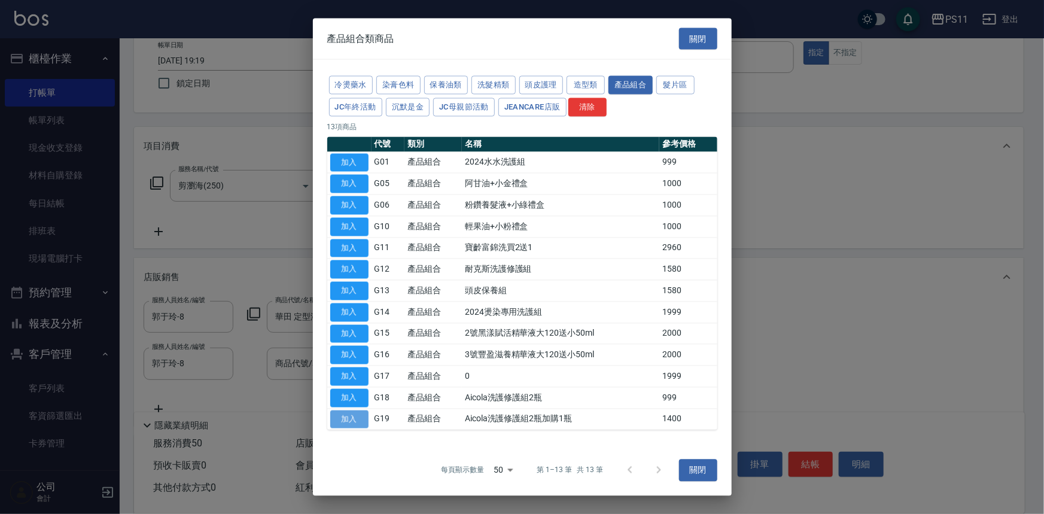
click at [345, 415] on button "加入" at bounding box center [349, 419] width 38 height 19
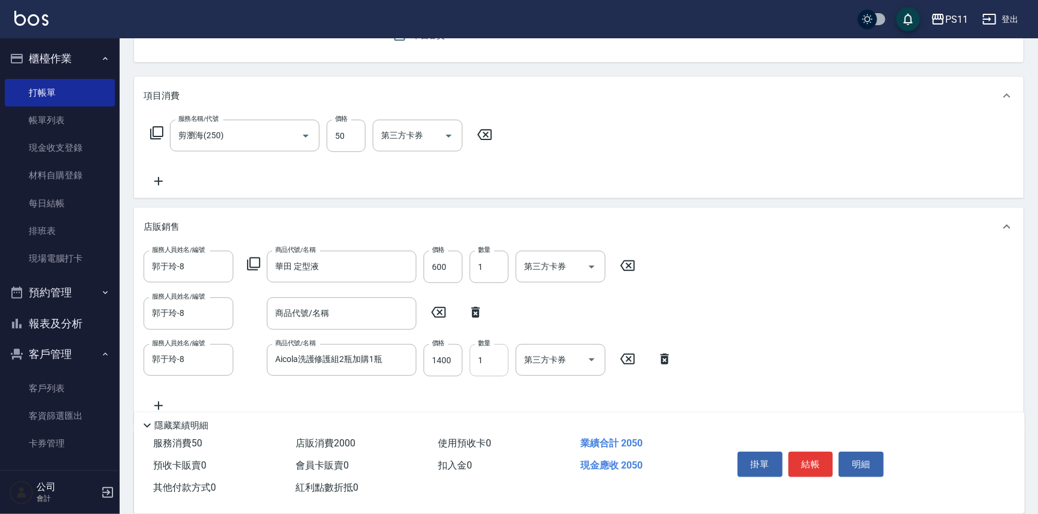
scroll to position [178, 0]
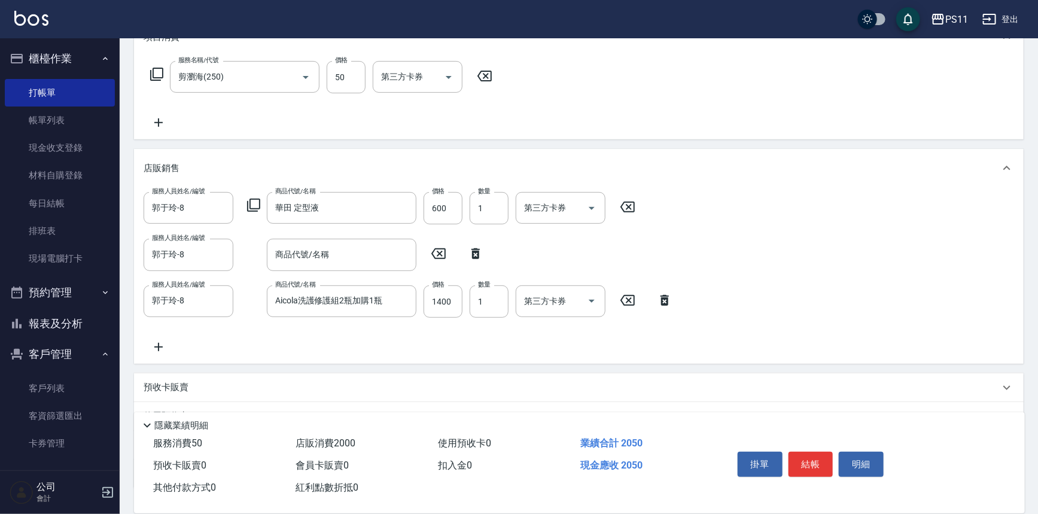
click at [473, 257] on icon at bounding box center [475, 253] width 8 height 11
type input "Aicola洗護修護組2瓶加購1瓶"
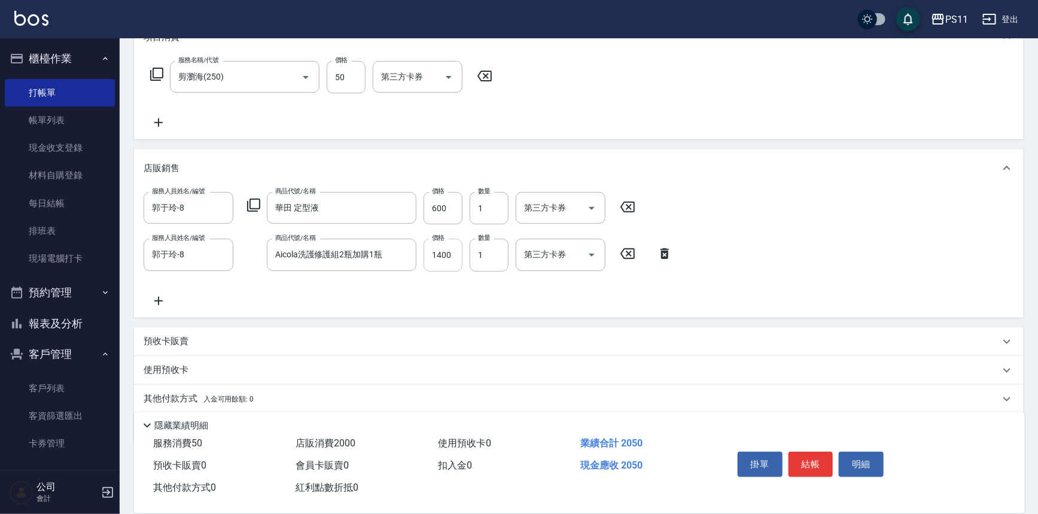
click at [449, 257] on input "1400" at bounding box center [443, 255] width 39 height 32
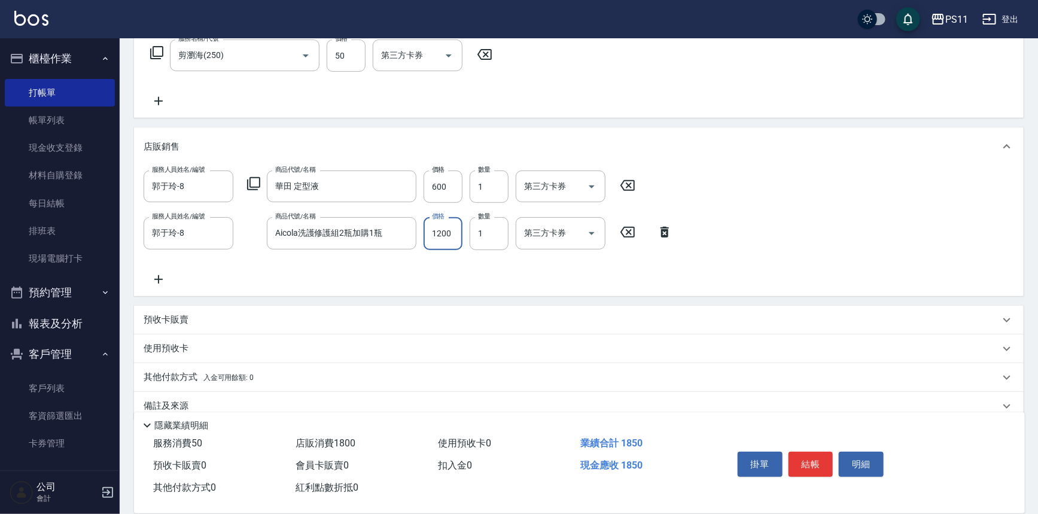
scroll to position [218, 0]
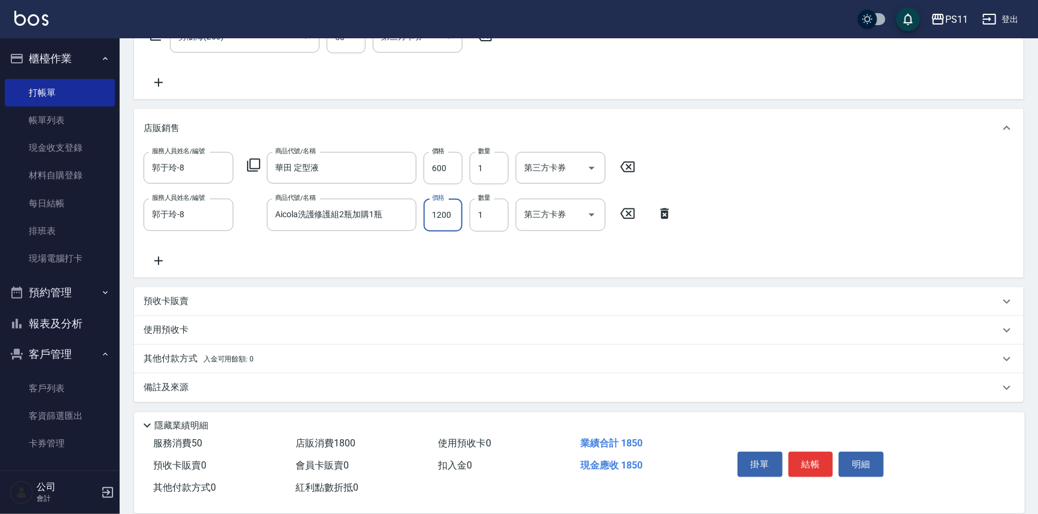
type input "1200"
click at [182, 360] on p "其他付款方式 入金可用餘額: 0" at bounding box center [199, 358] width 110 height 13
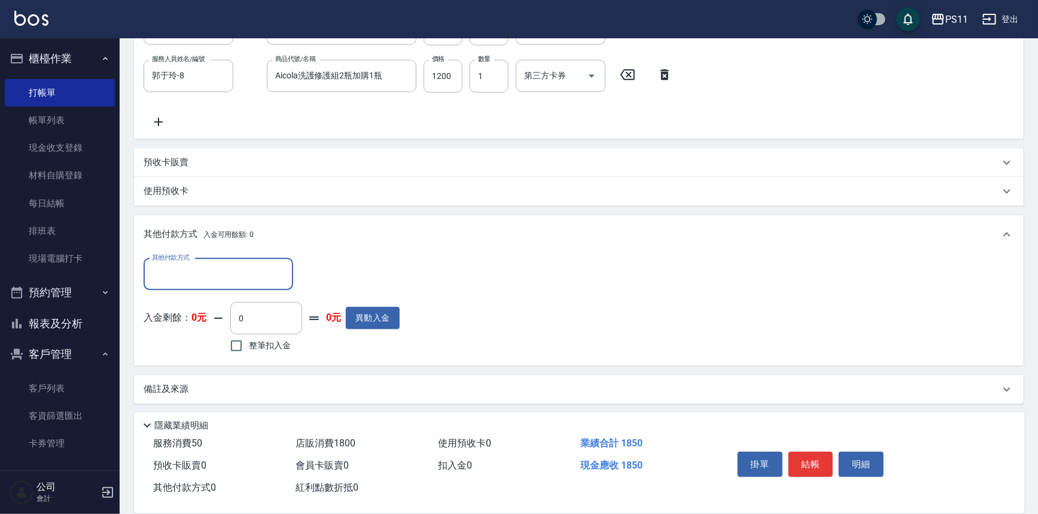
scroll to position [359, 0]
click at [229, 268] on input "其他付款方式" at bounding box center [218, 272] width 139 height 21
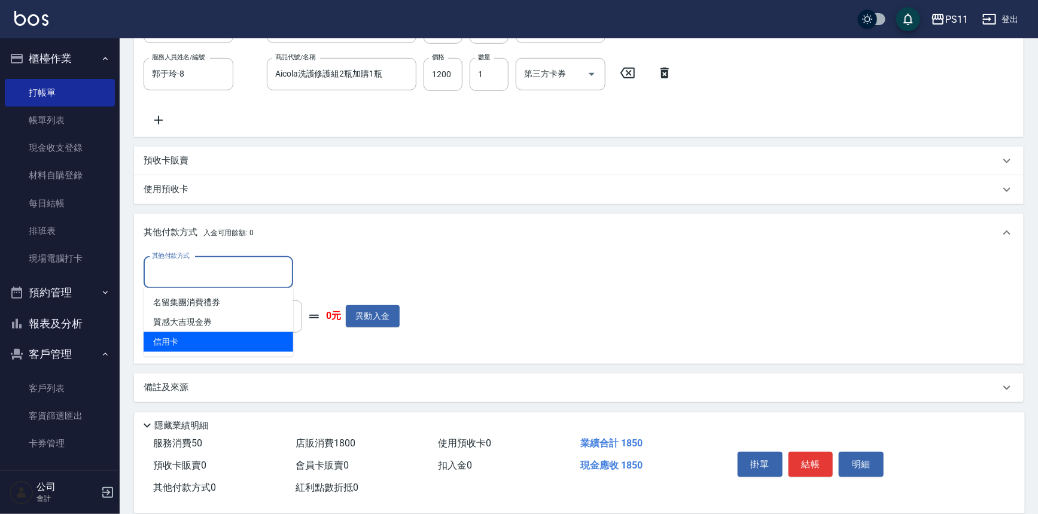
click at [227, 342] on span "信用卡" at bounding box center [219, 342] width 150 height 20
type input "信用卡"
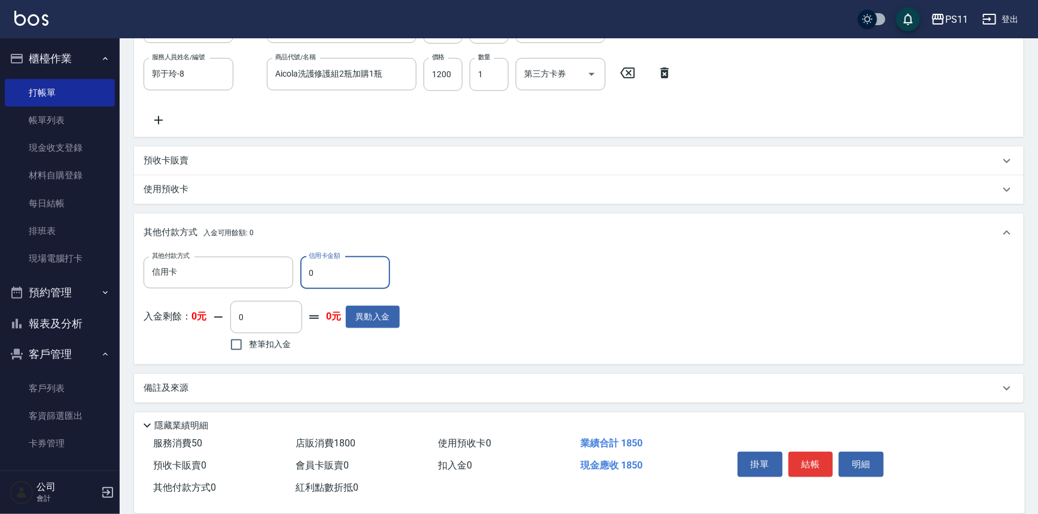
drag, startPoint x: 339, startPoint y: 272, endPoint x: 307, endPoint y: 258, distance: 35.1
click at [278, 273] on div "其他付款方式 信用卡 其他付款方式 信用卡金額 0 信用卡金額" at bounding box center [272, 273] width 256 height 32
type input "1850"
click at [829, 463] on button "結帳" at bounding box center [810, 464] width 45 height 25
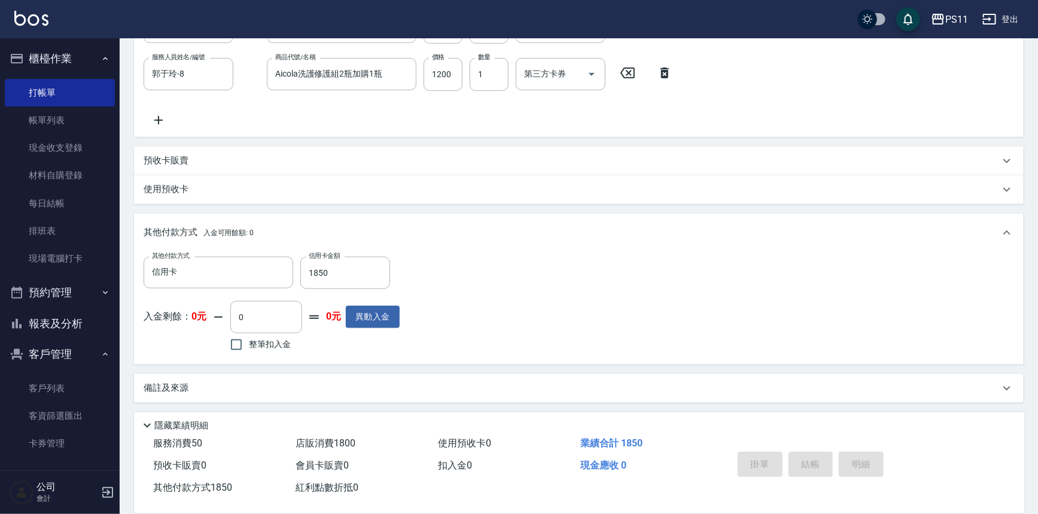
type input "[DATE] 19:20"
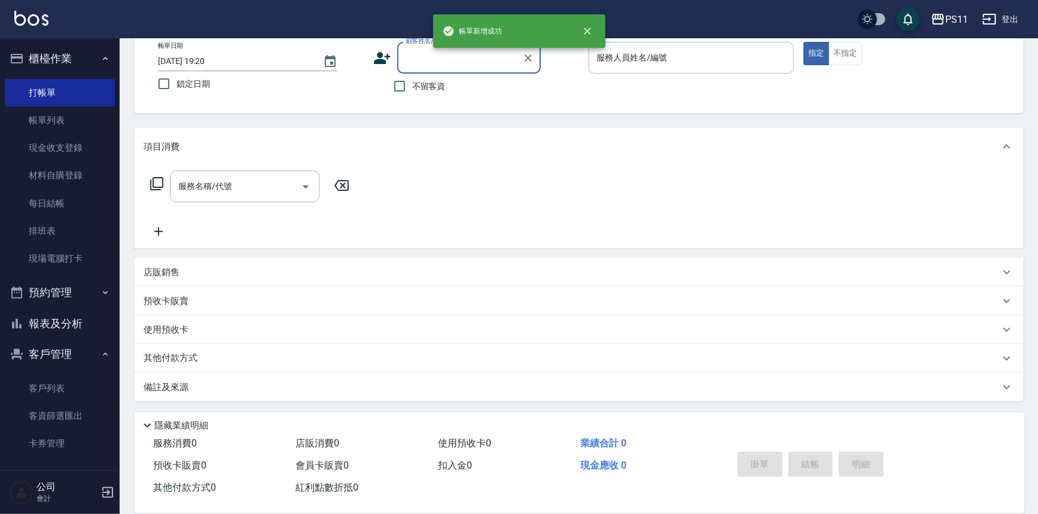
scroll to position [0, 0]
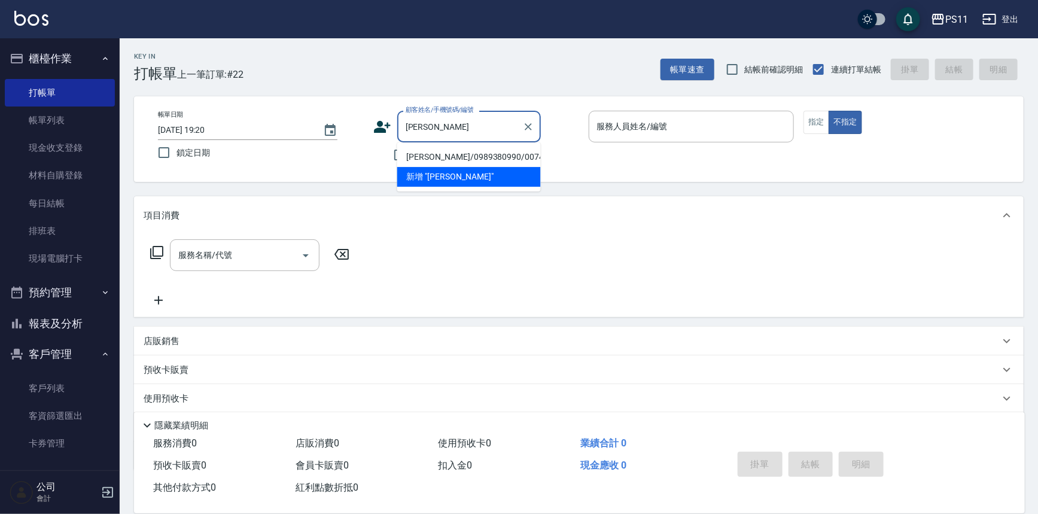
click at [500, 156] on li "[PERSON_NAME]/0989380990/0074" at bounding box center [469, 157] width 144 height 20
type input "[PERSON_NAME]/0989380990/0074"
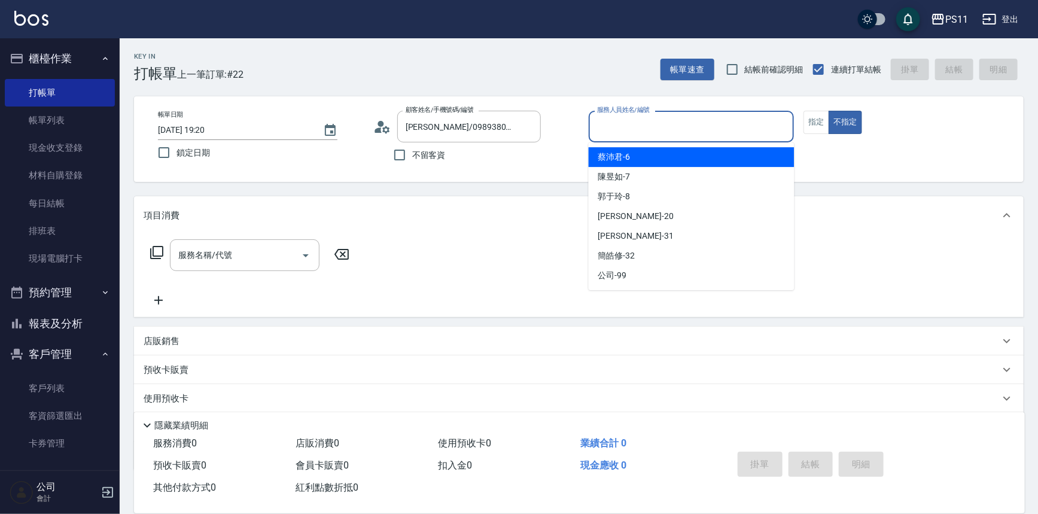
click at [653, 128] on input "服務人員姓名/編號" at bounding box center [691, 126] width 195 height 21
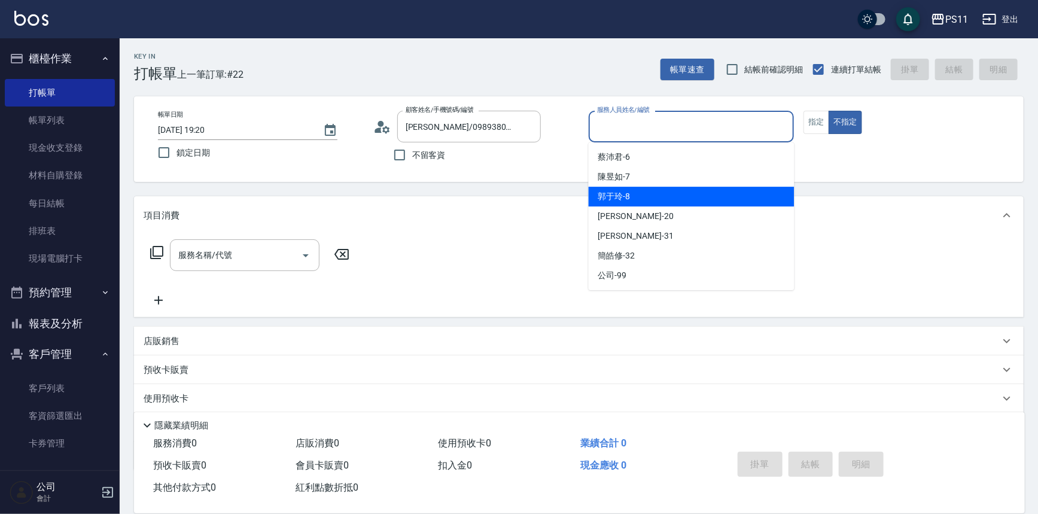
drag, startPoint x: 648, startPoint y: 193, endPoint x: 770, endPoint y: 164, distance: 125.5
click at [648, 193] on div "郭于玲 -8" at bounding box center [692, 197] width 206 height 20
type input "郭于玲-8"
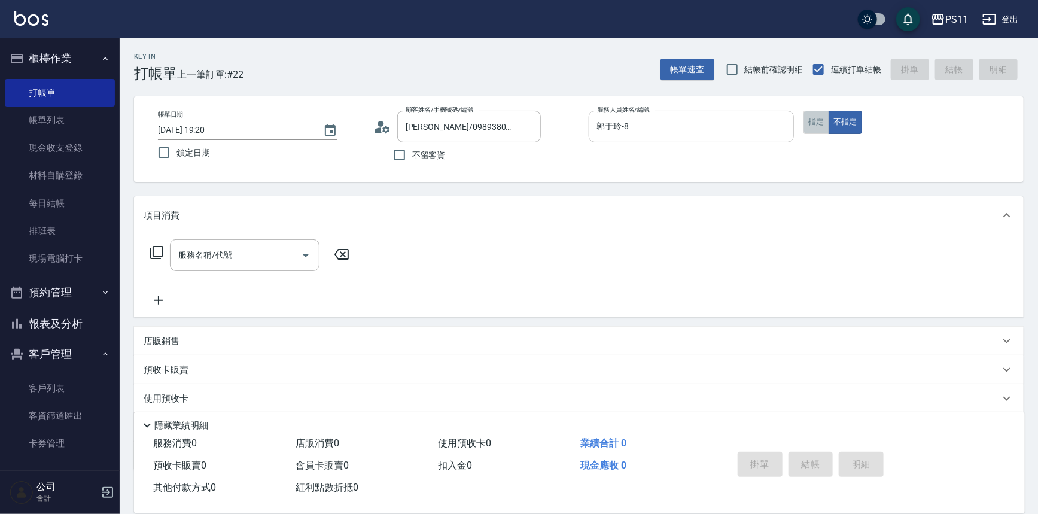
click at [803, 127] on button "指定" at bounding box center [816, 122] width 26 height 23
click at [153, 246] on icon at bounding box center [156, 252] width 13 height 13
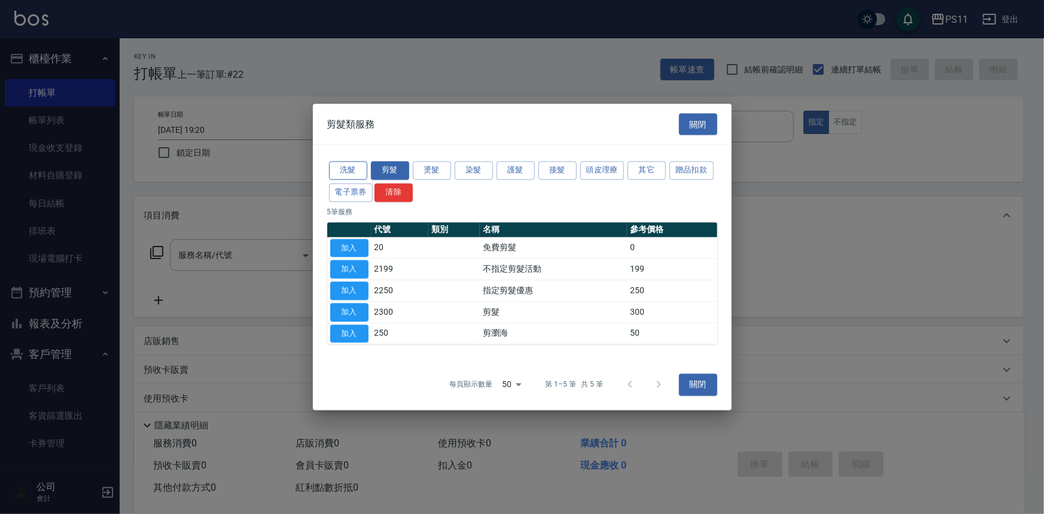
click at [344, 173] on button "洗髮" at bounding box center [348, 171] width 38 height 19
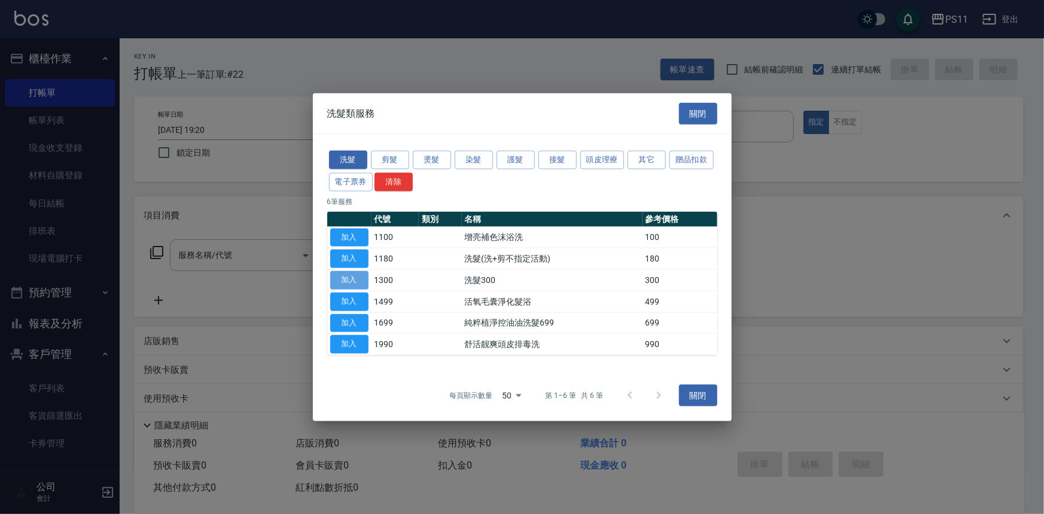
click at [365, 281] on button "加入" at bounding box center [349, 280] width 38 height 19
type input "洗髮300(1300)"
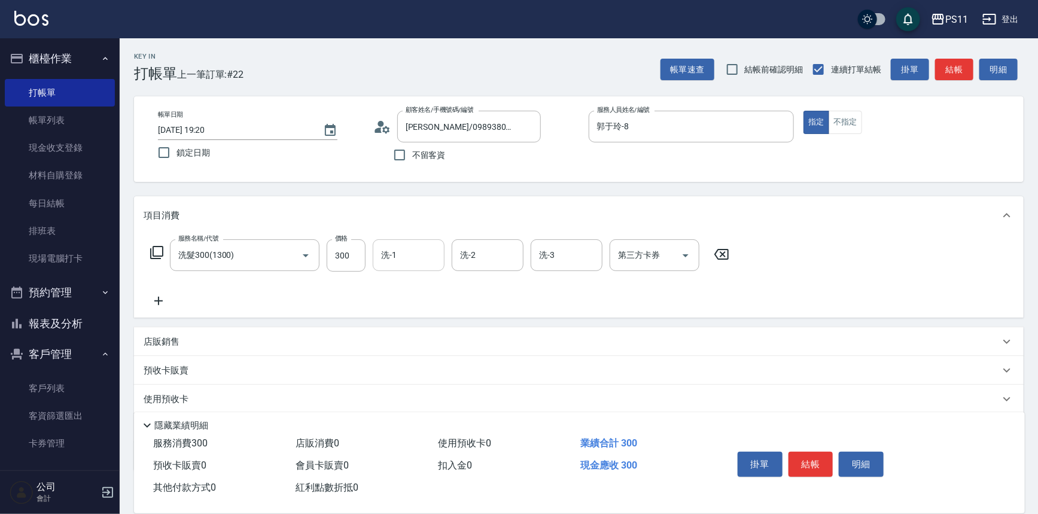
click at [440, 259] on div "洗-1" at bounding box center [409, 255] width 72 height 32
type input "[PERSON_NAME]-20"
click at [159, 300] on icon at bounding box center [159, 301] width 30 height 14
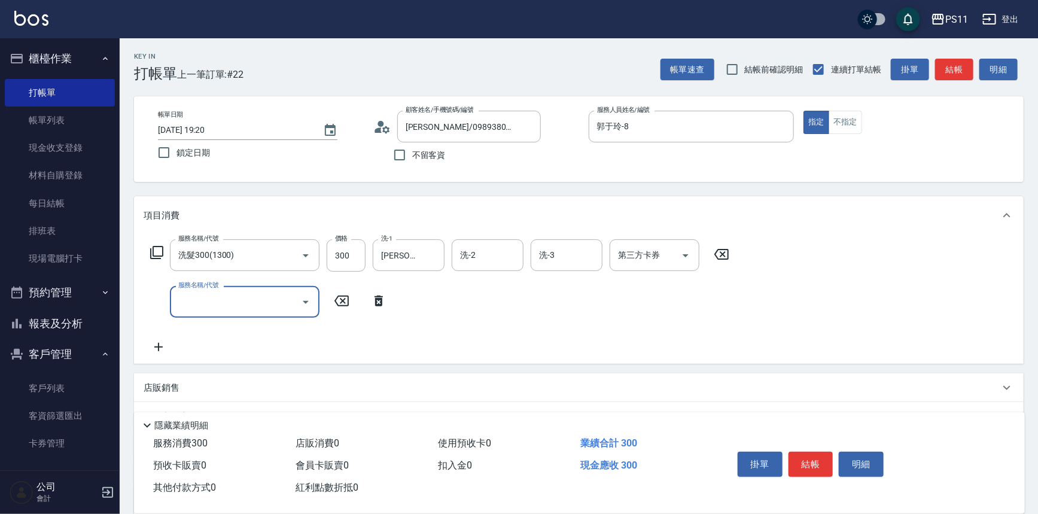
click at [209, 300] on input "服務名稱/代號" at bounding box center [235, 301] width 121 height 21
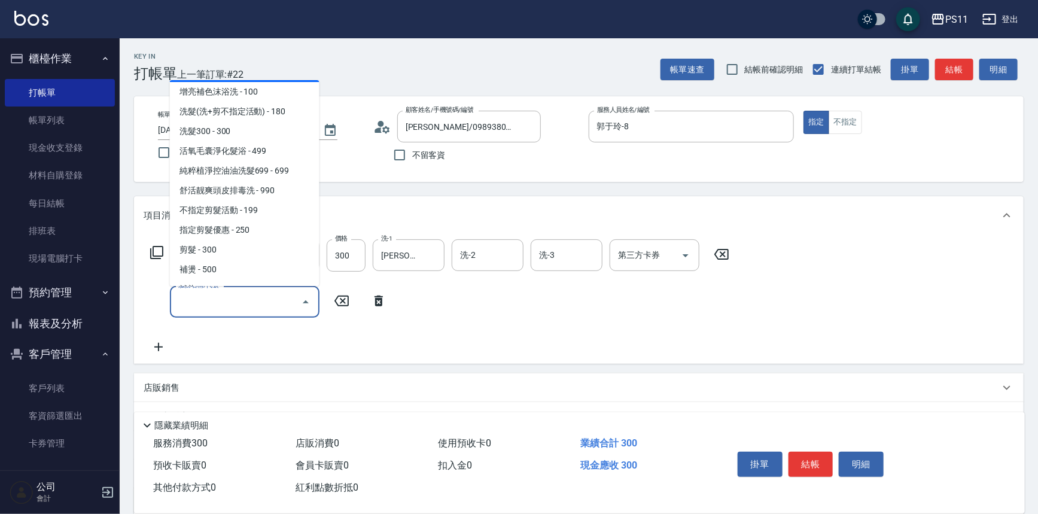
scroll to position [217, 0]
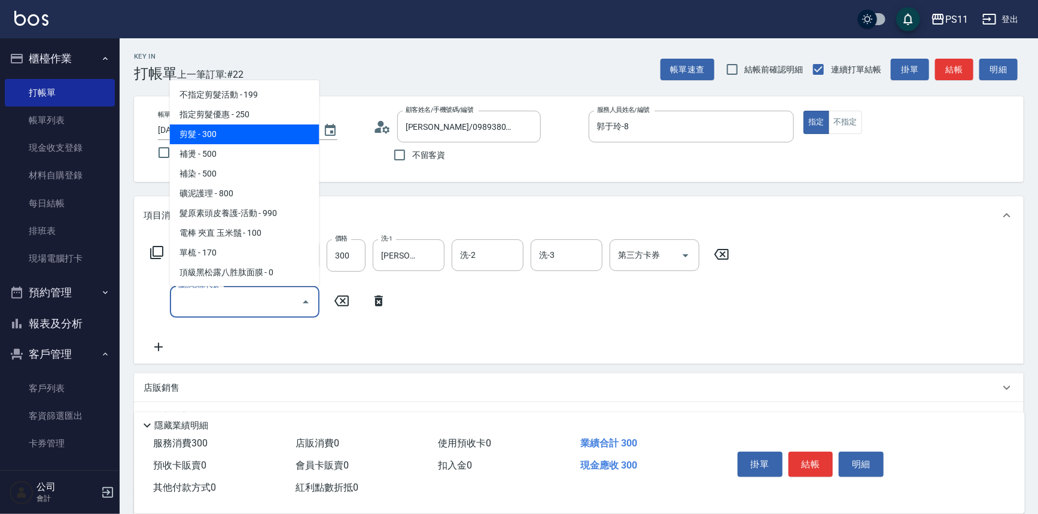
click at [242, 136] on span "剪髮 - 300" at bounding box center [245, 134] width 150 height 20
type input "剪髮(2300)"
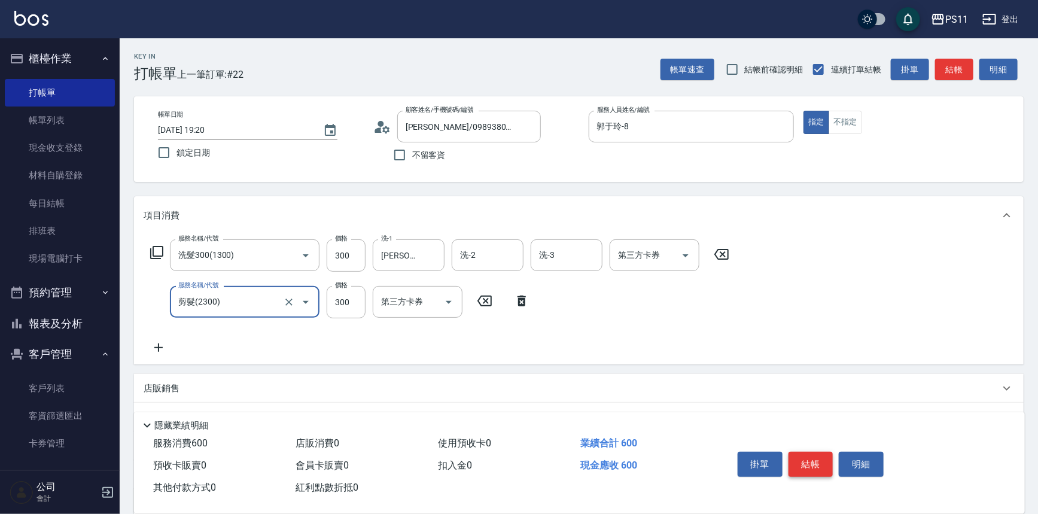
click at [810, 458] on button "結帳" at bounding box center [810, 464] width 45 height 25
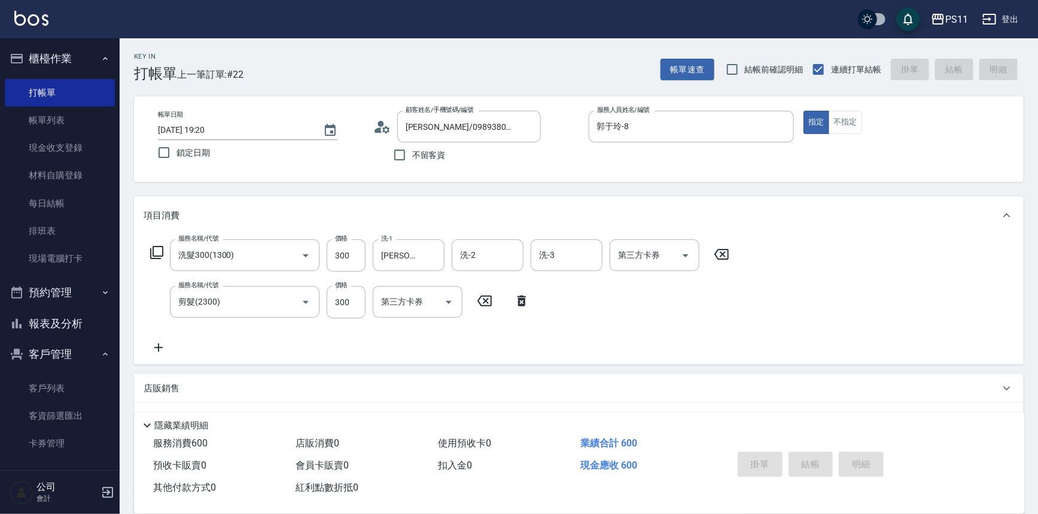
type input "[DATE] 19:33"
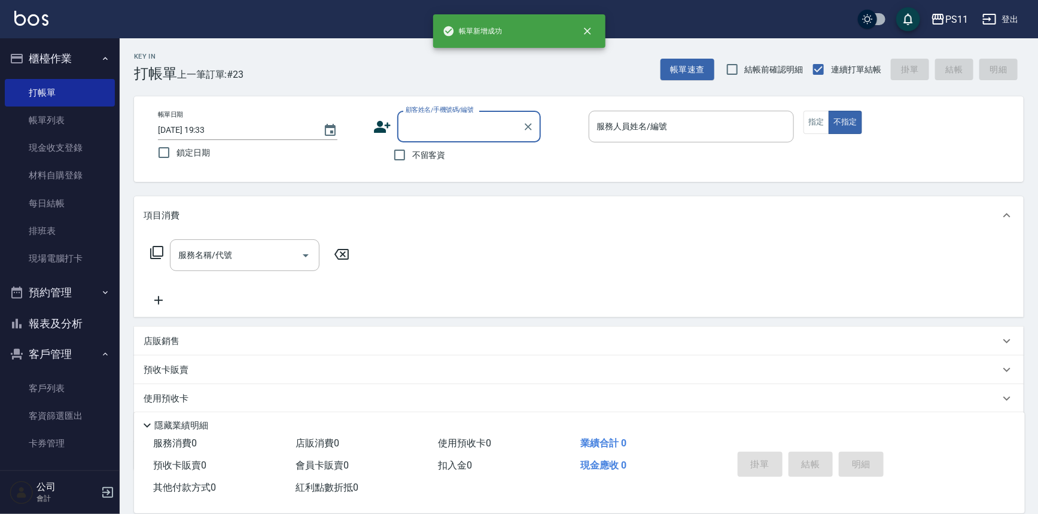
click at [66, 326] on button "報表及分析" at bounding box center [60, 323] width 110 height 31
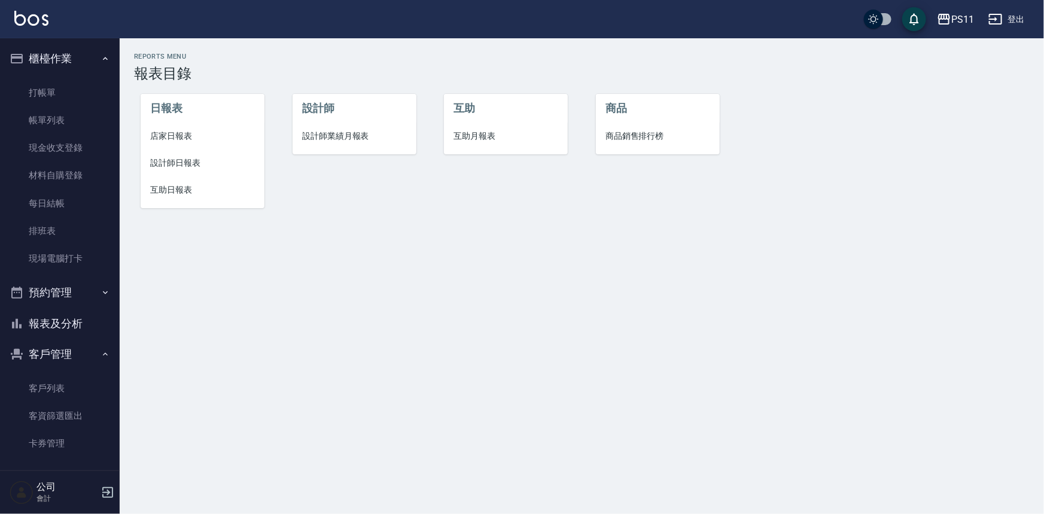
click at [172, 163] on span "設計師日報表" at bounding box center [202, 163] width 105 height 13
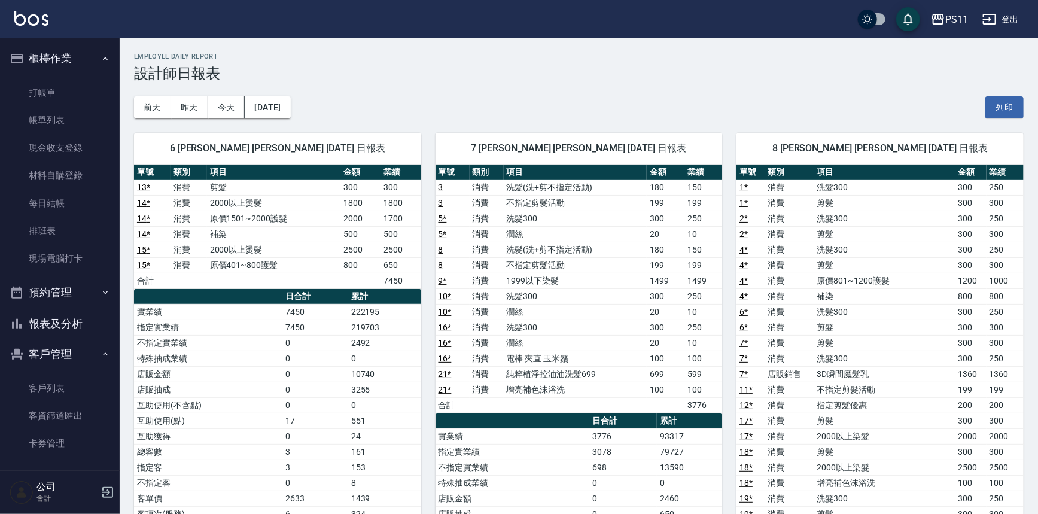
click at [424, 257] on div "7 [PERSON_NAME] [PERSON_NAME] [DATE] 日報表 單號 類別 項目 金額 業績 3 消費 洗髮(洗+剪不指定活動) 180 1…" at bounding box center [572, 506] width 302 height 776
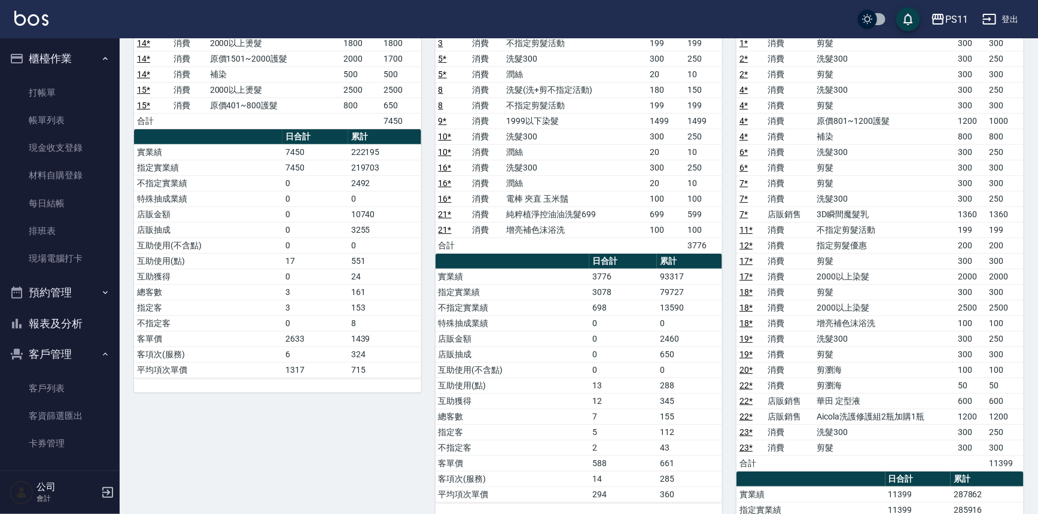
scroll to position [163, 0]
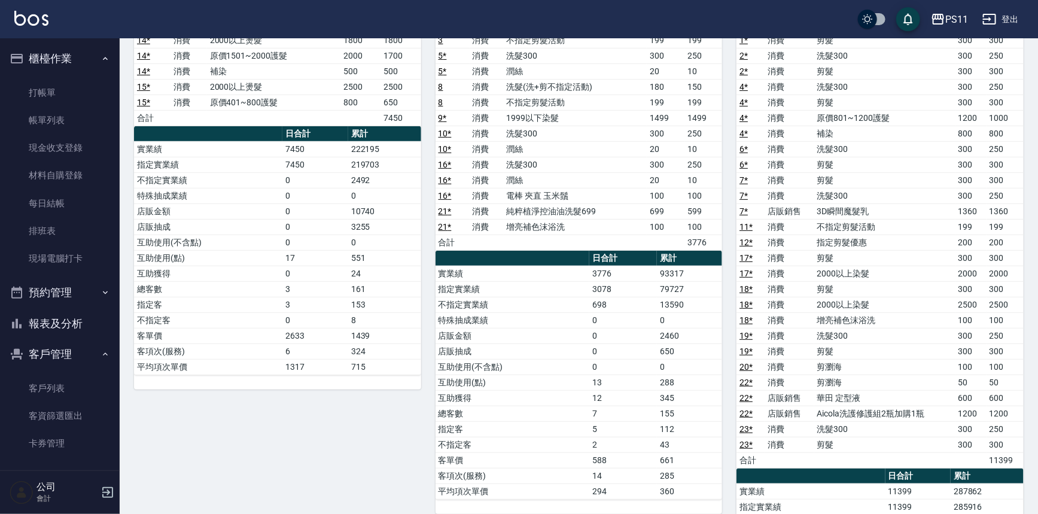
click at [945, 350] on td "剪髮" at bounding box center [884, 351] width 141 height 16
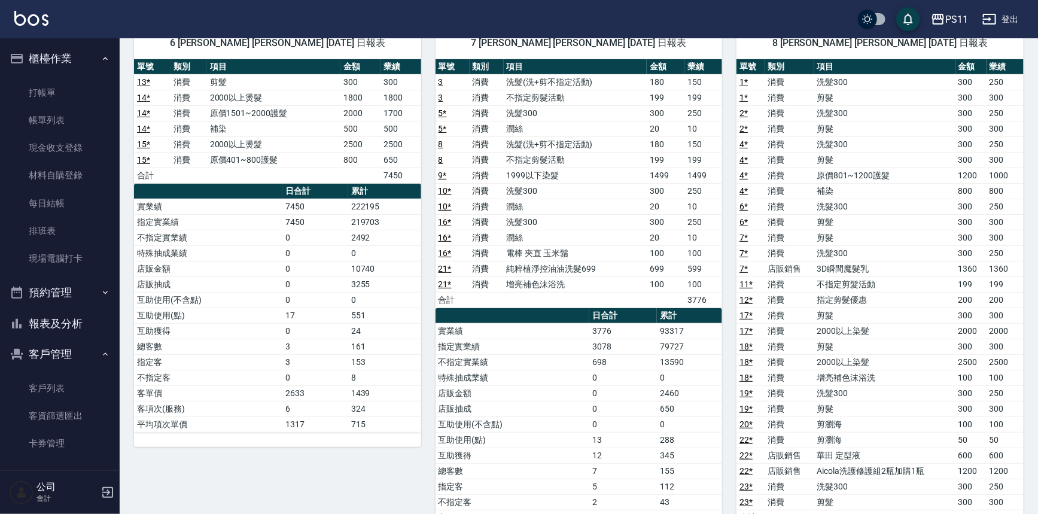
scroll to position [0, 0]
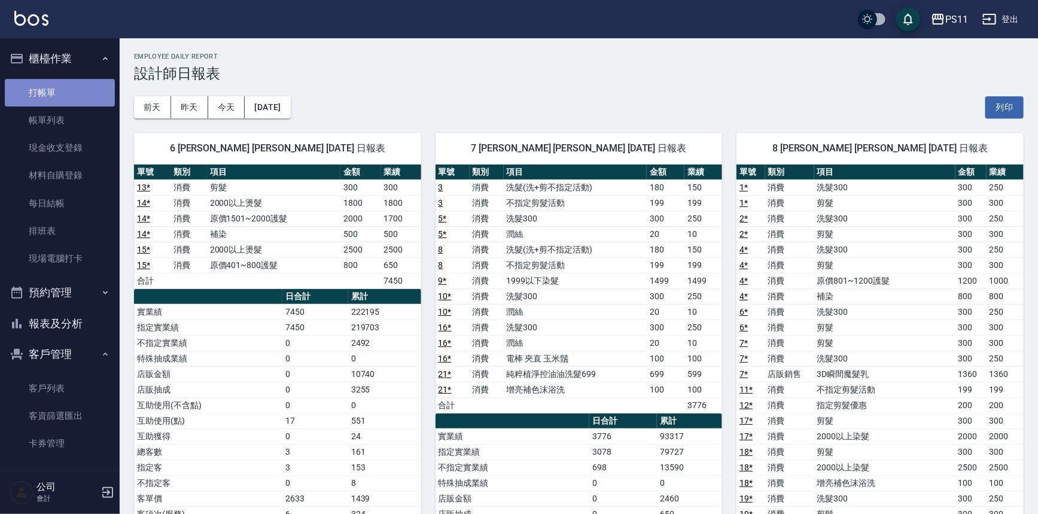
click at [78, 89] on link "打帳單" at bounding box center [60, 93] width 110 height 28
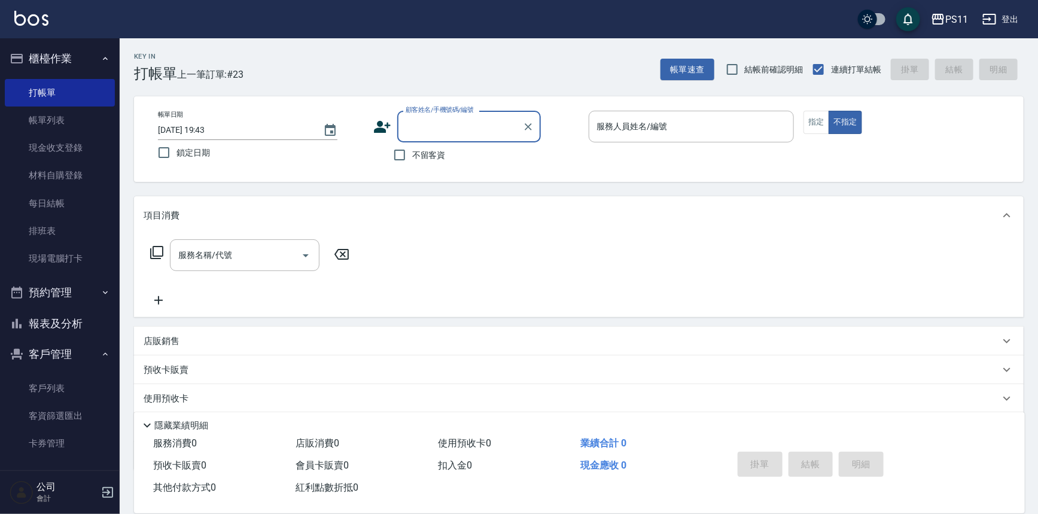
type input "ㄓ"
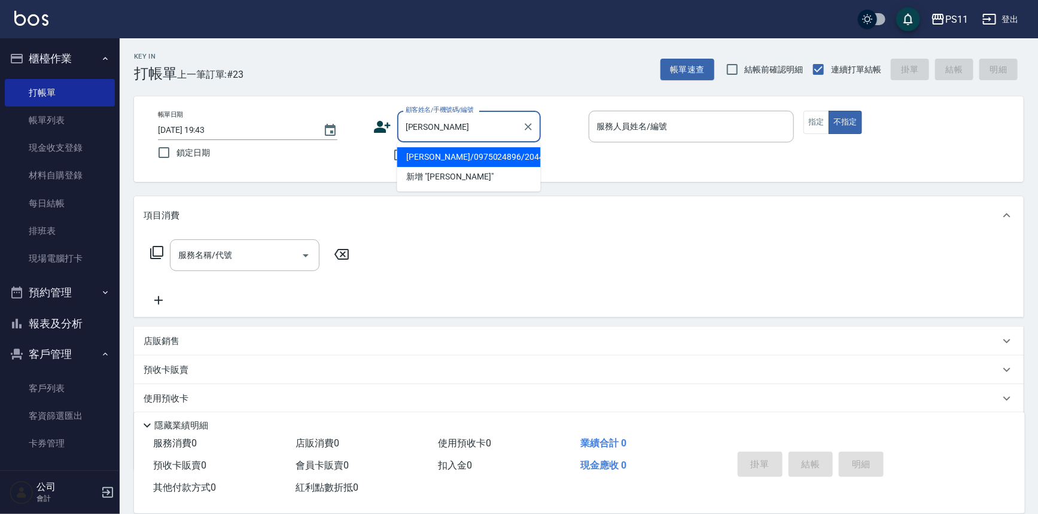
click at [512, 148] on li "[PERSON_NAME]/0975024896/2044" at bounding box center [469, 157] width 144 height 20
type input "[PERSON_NAME]/0975024896/2044"
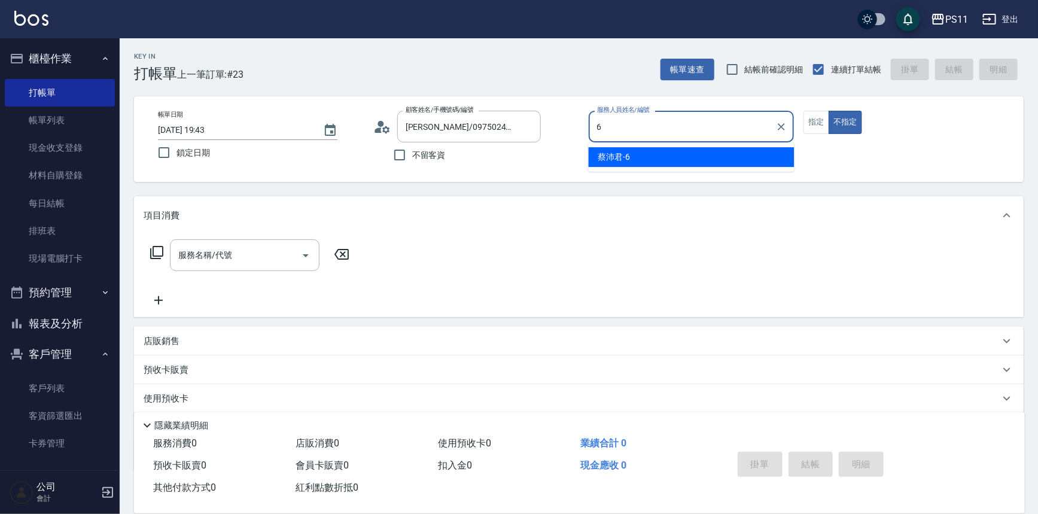
type input "[PERSON_NAME]6"
type button "false"
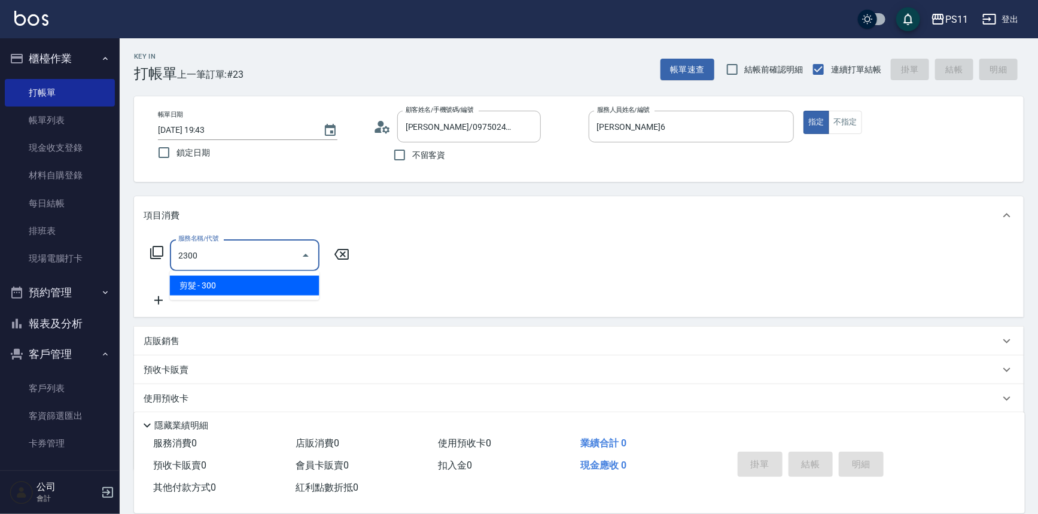
type input "剪髮(2300)"
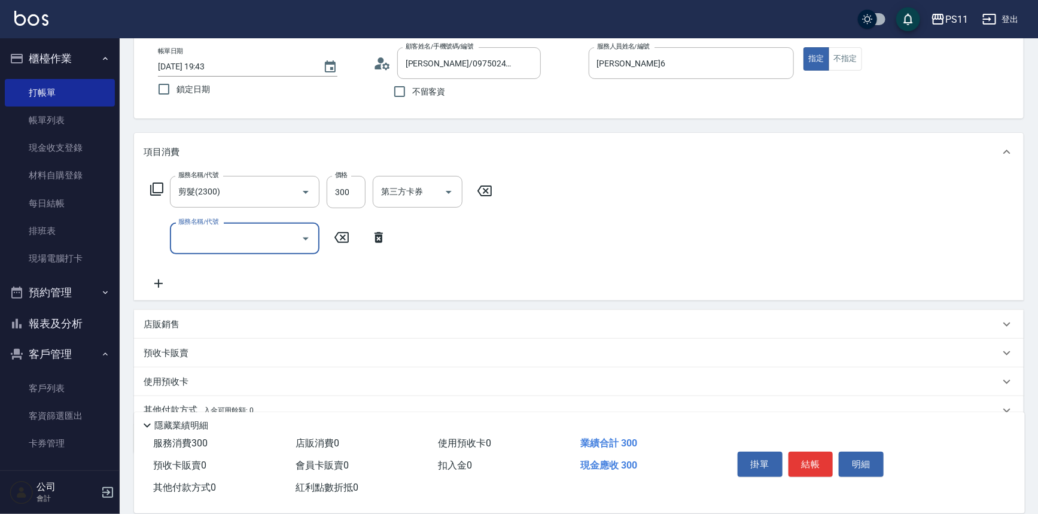
scroll to position [115, 0]
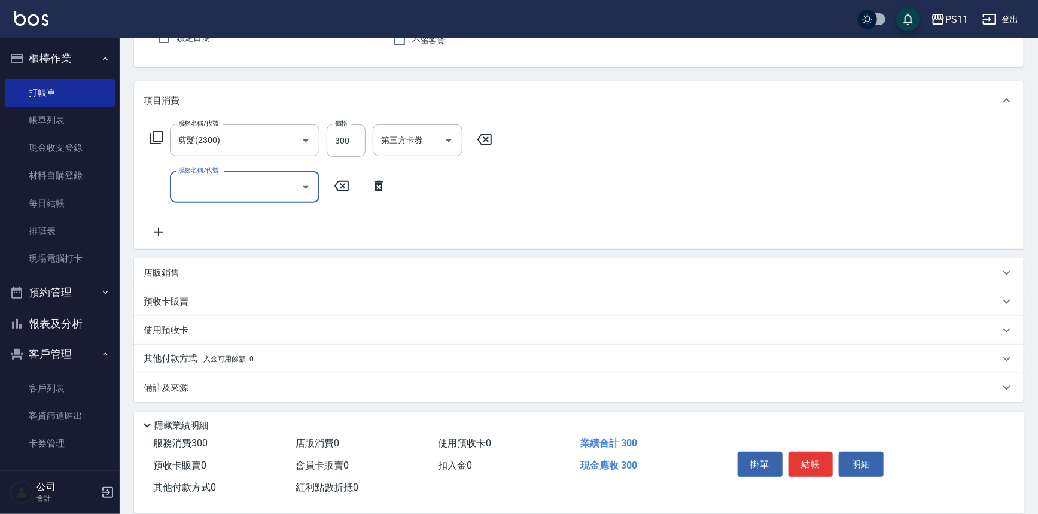
click at [167, 351] on div "其他付款方式 入金可用餘額: 0" at bounding box center [579, 359] width 890 height 29
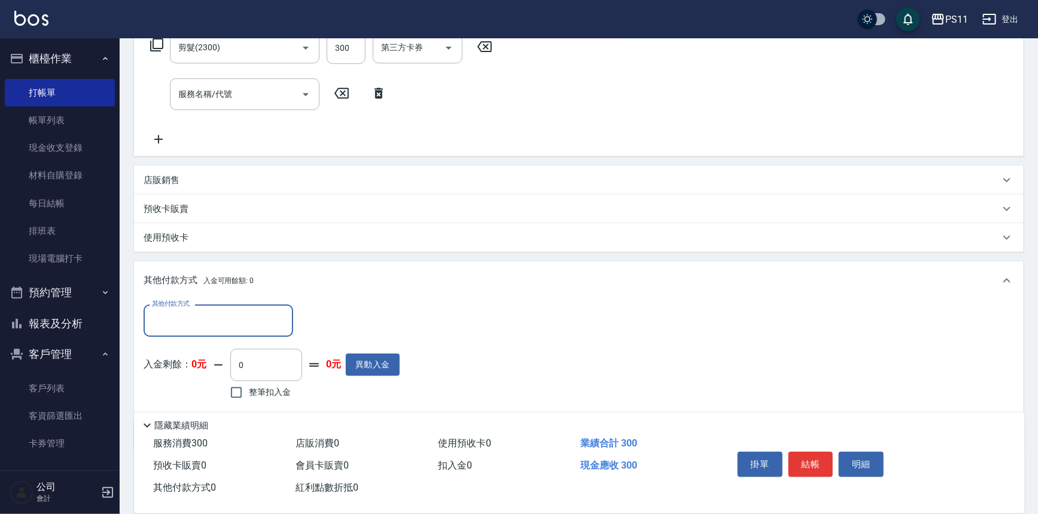
scroll to position [0, 0]
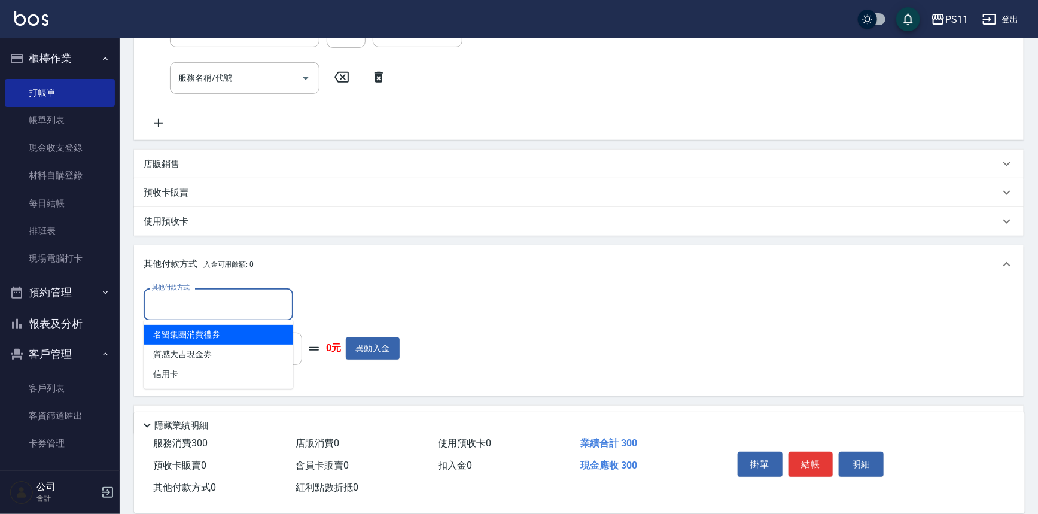
click at [240, 308] on input "其他付款方式" at bounding box center [218, 304] width 139 height 21
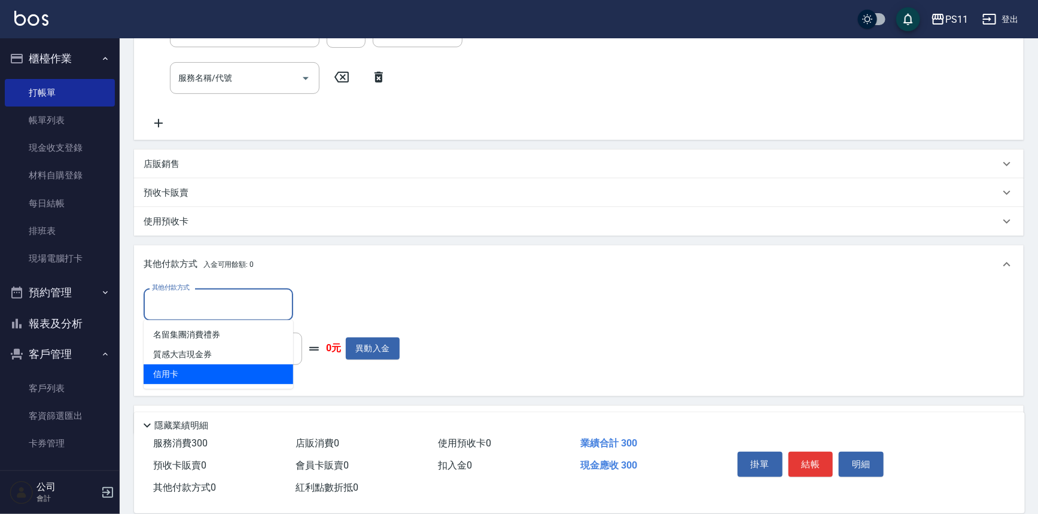
click at [243, 369] on span "信用卡" at bounding box center [219, 374] width 150 height 20
type input "信用卡"
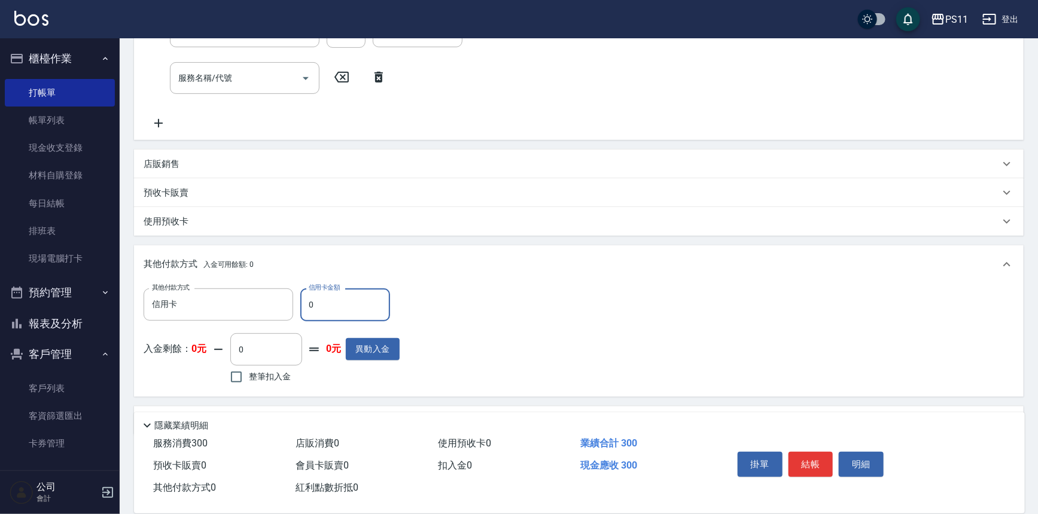
drag, startPoint x: 321, startPoint y: 313, endPoint x: 305, endPoint y: 310, distance: 16.4
click at [305, 310] on input "0" at bounding box center [345, 304] width 90 height 32
type input "300"
type input "[DATE] 19:44"
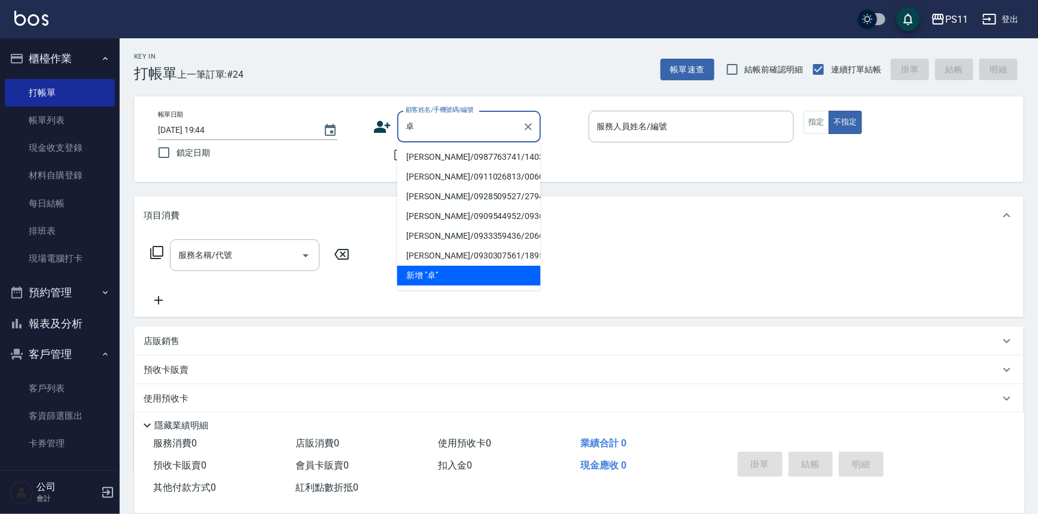
click at [474, 157] on li "[PERSON_NAME]/0987763741/1403" at bounding box center [469, 157] width 144 height 20
type input "[PERSON_NAME]/0987763741/1403"
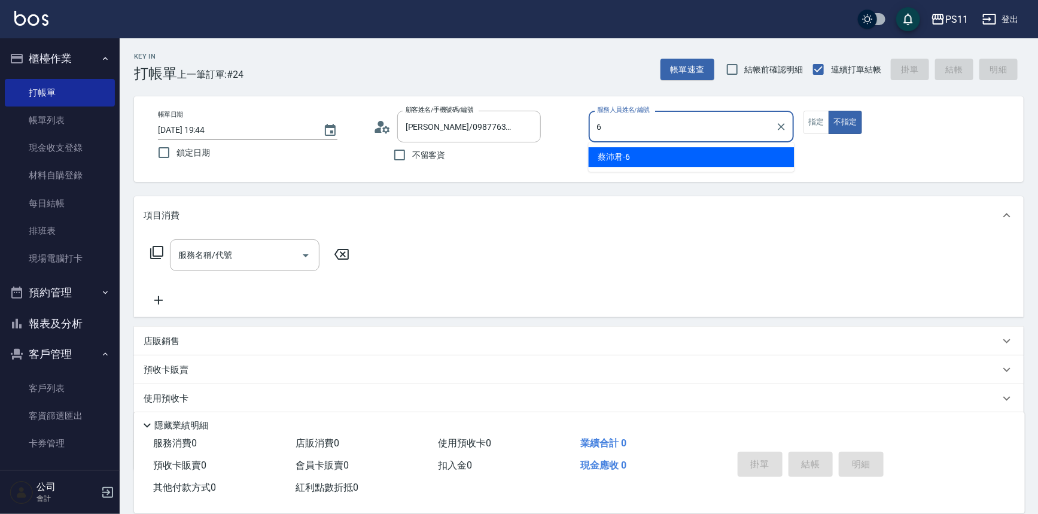
type input "[PERSON_NAME]6"
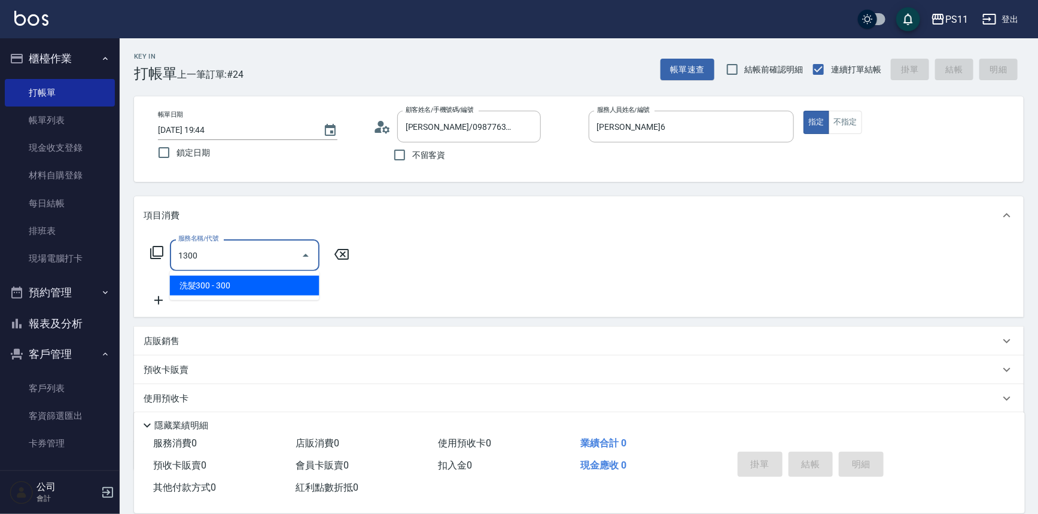
type input "洗髮300(1300)"
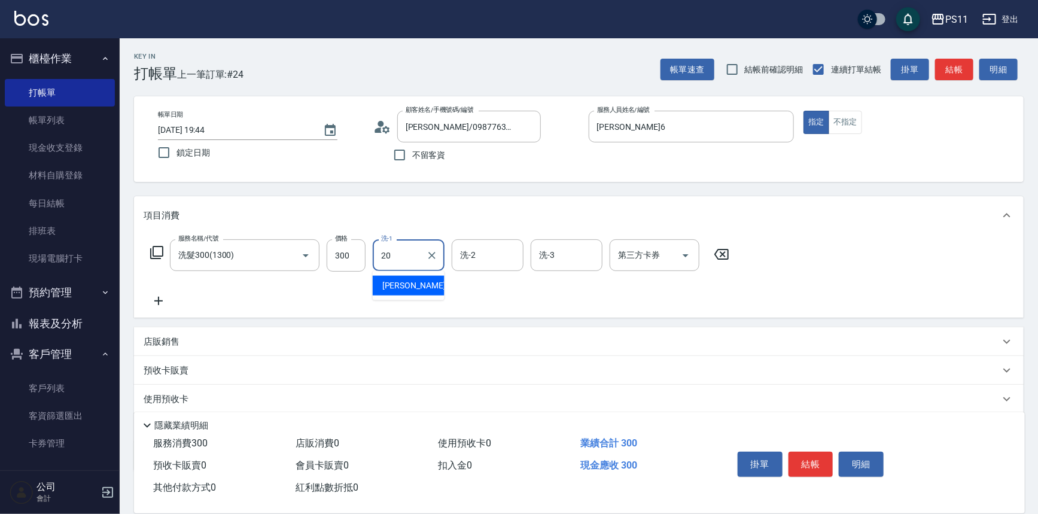
type input "[PERSON_NAME]-20"
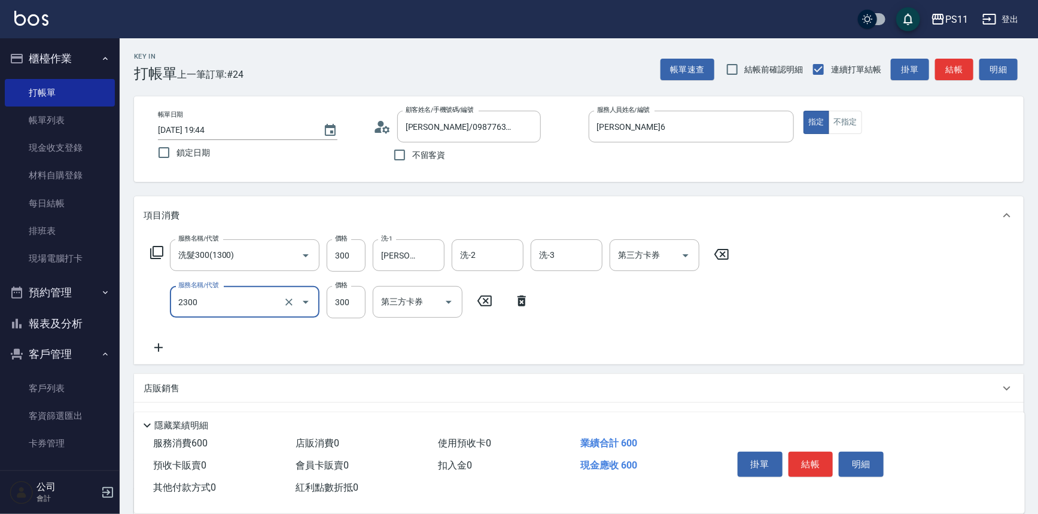
type input "剪髮(2300)"
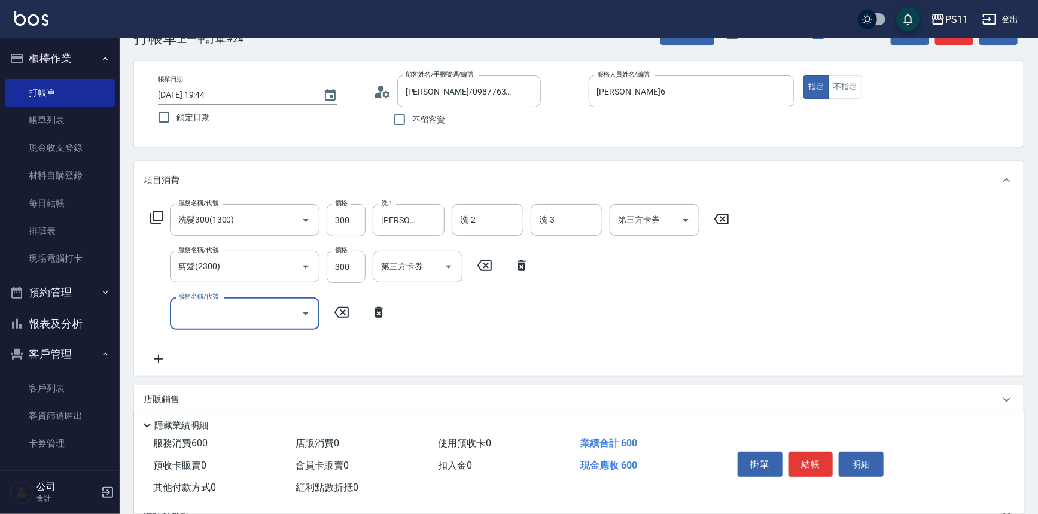
scroll to position [54, 0]
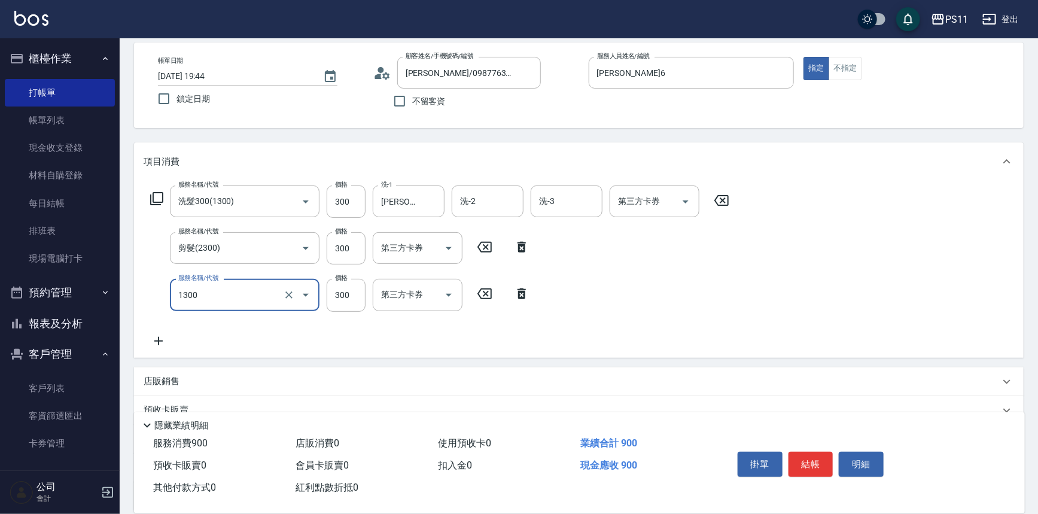
type input "洗髮300(1300)"
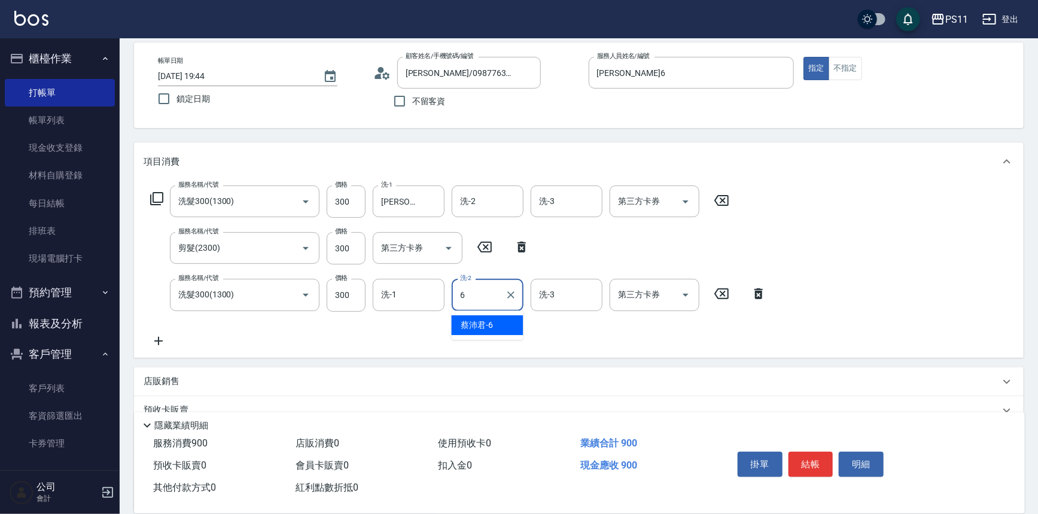
type input "[PERSON_NAME]6"
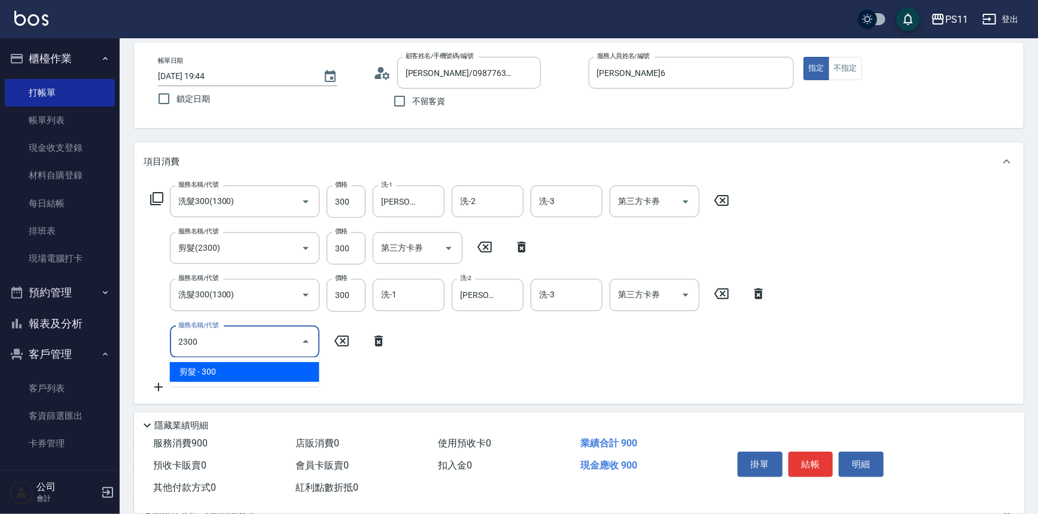
type input "剪髮(2300)"
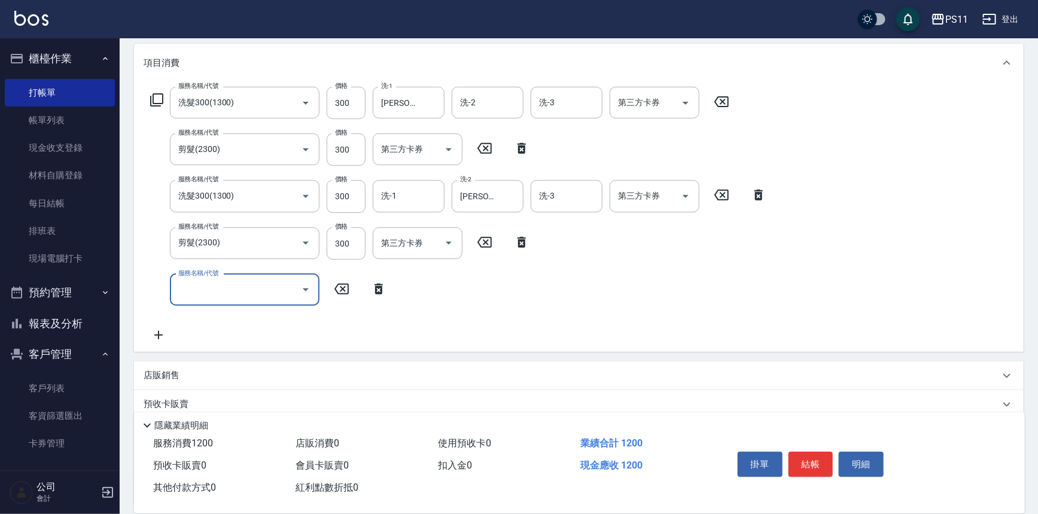
scroll to position [255, 0]
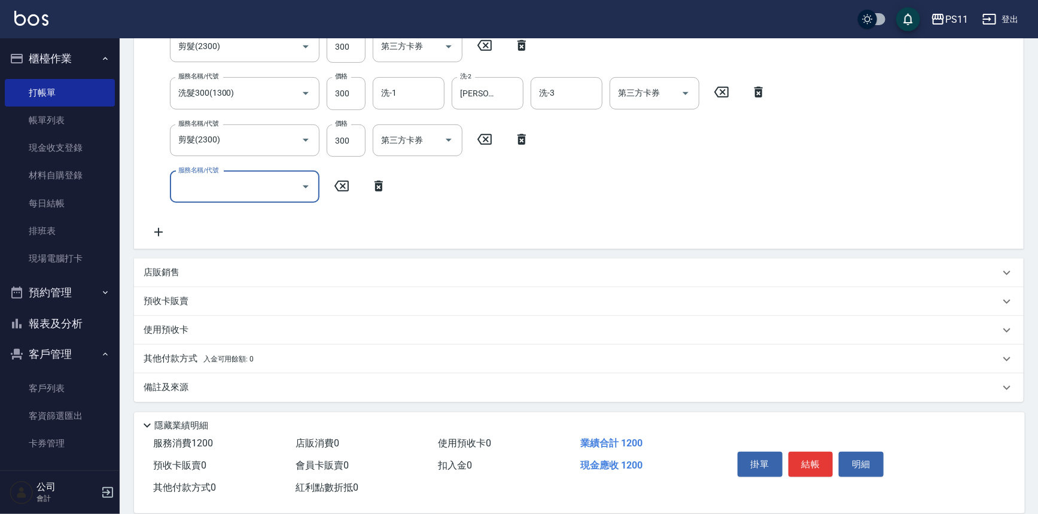
drag, startPoint x: 186, startPoint y: 353, endPoint x: 194, endPoint y: 351, distance: 8.7
click at [194, 353] on p "其他付款方式 入金可用餘額: 0" at bounding box center [199, 358] width 110 height 13
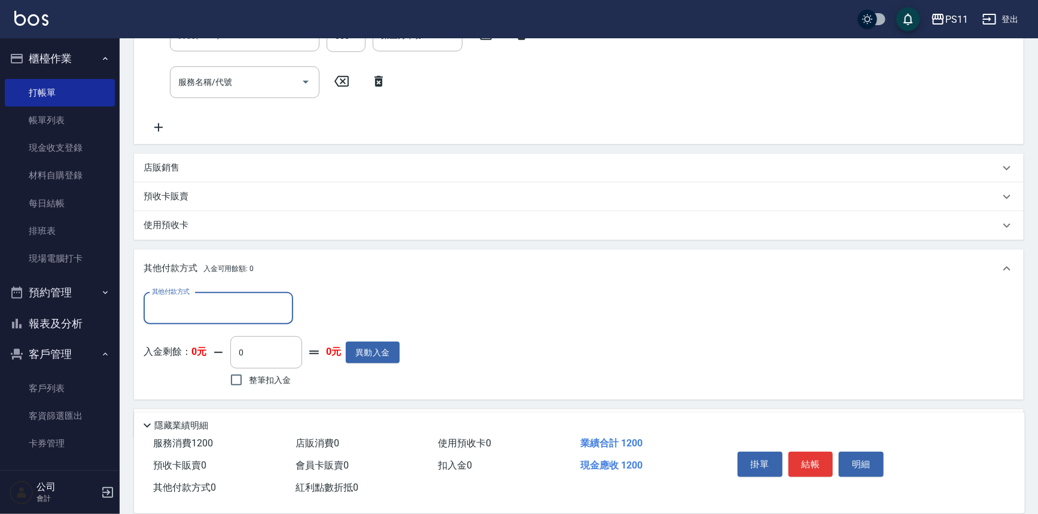
scroll to position [364, 0]
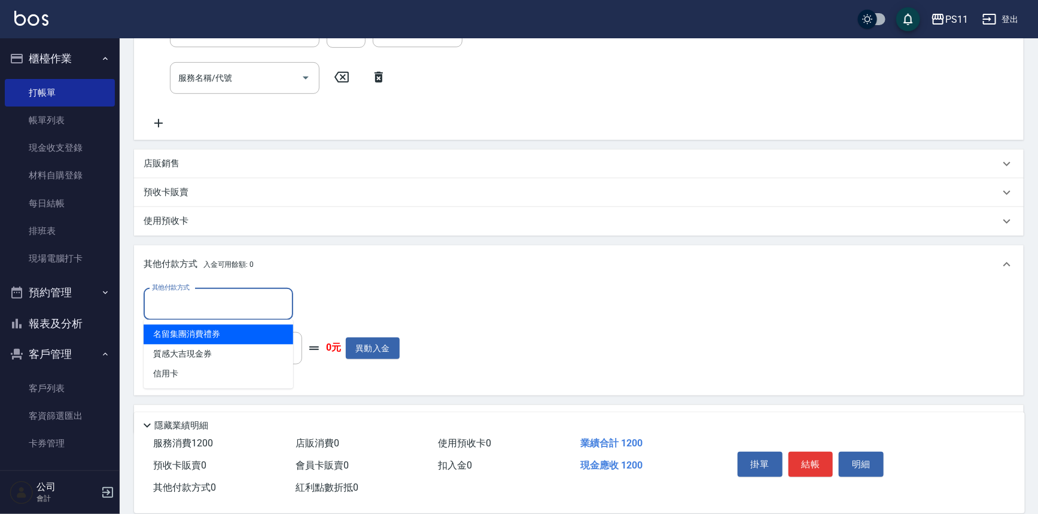
click at [208, 310] on input "其他付款方式" at bounding box center [218, 304] width 139 height 21
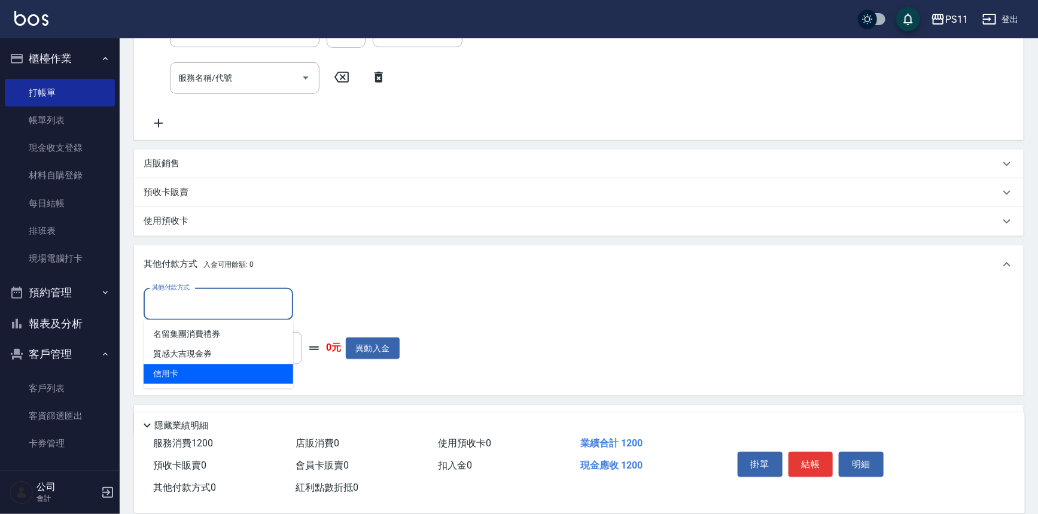
click at [210, 371] on span "信用卡" at bounding box center [219, 374] width 150 height 20
type input "信用卡"
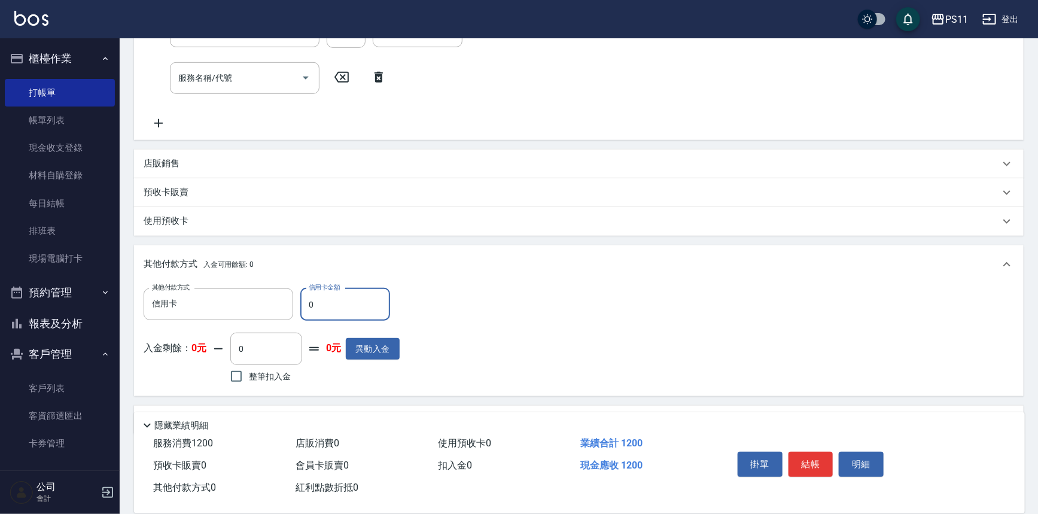
drag, startPoint x: 324, startPoint y: 306, endPoint x: 306, endPoint y: 306, distance: 18.5
click at [306, 306] on input "0" at bounding box center [345, 304] width 90 height 32
type input "1200"
click at [826, 466] on button "結帳" at bounding box center [810, 464] width 45 height 25
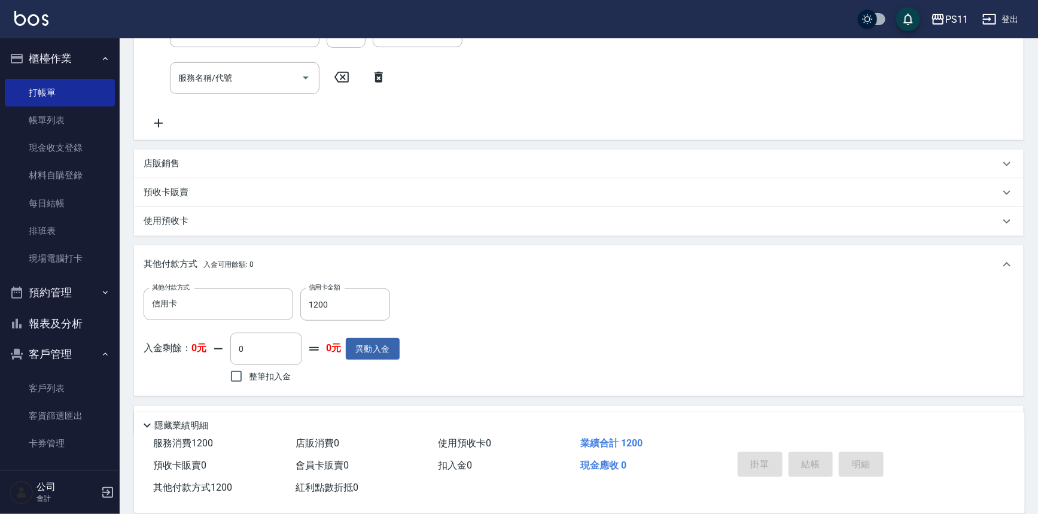
type input "[DATE] 19:45"
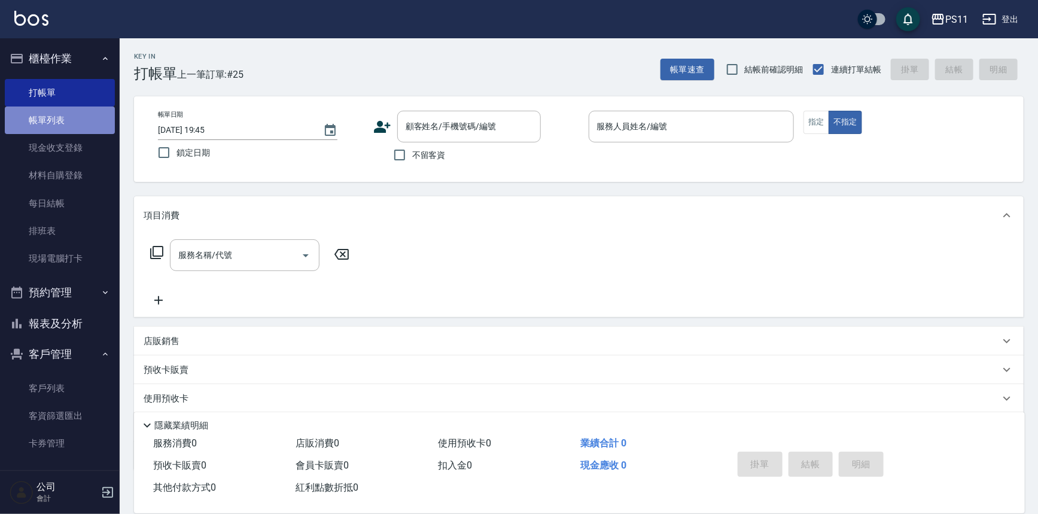
click at [66, 125] on link "帳單列表" at bounding box center [60, 120] width 110 height 28
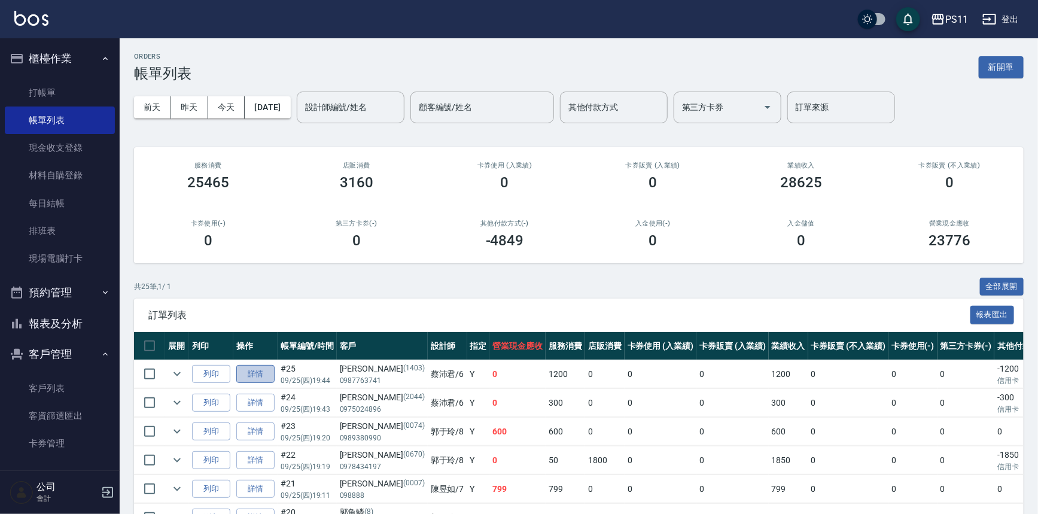
click at [265, 378] on link "詳情" at bounding box center [255, 374] width 38 height 19
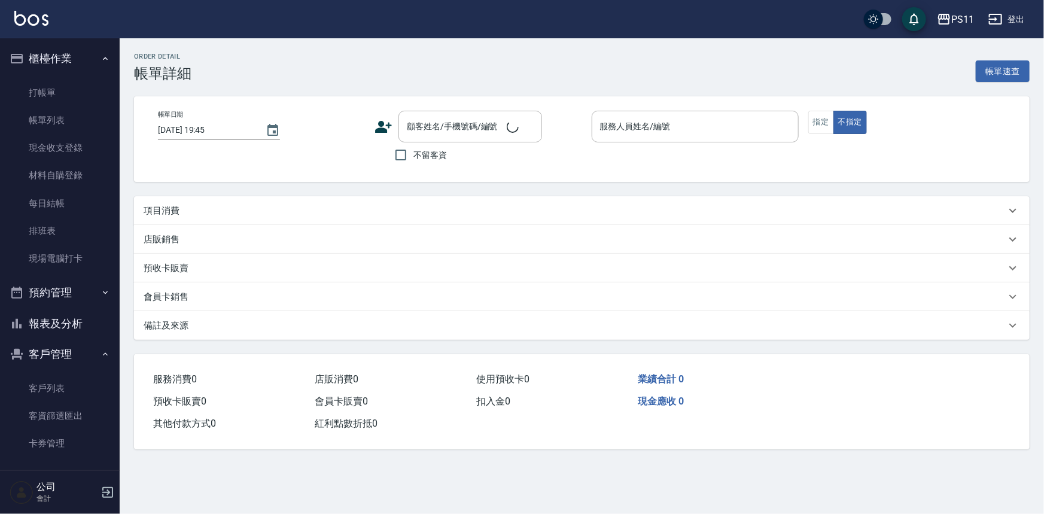
type input "[DATE] 19:44"
type input "[PERSON_NAME]6"
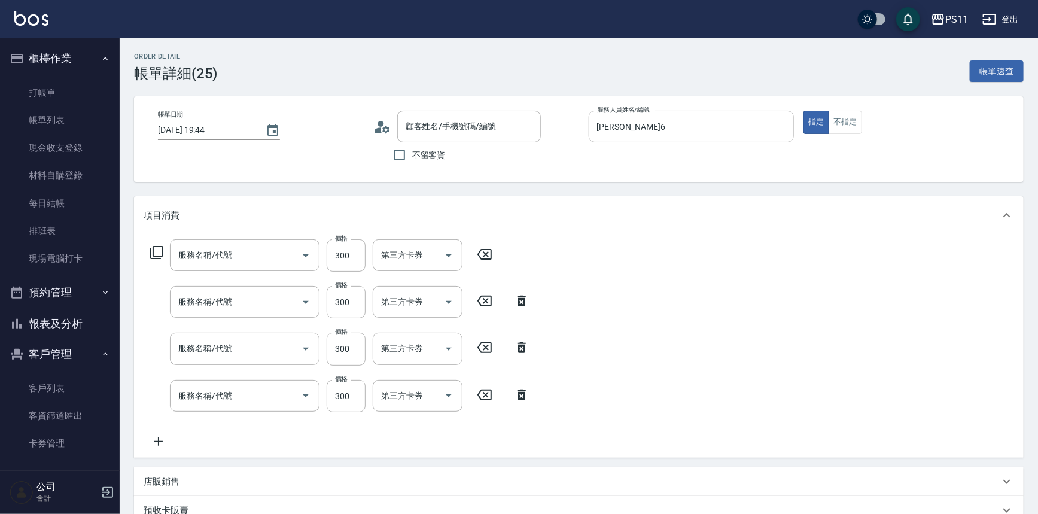
type input "[PERSON_NAME]/0987763741/1403"
type input "剪髮(2300)"
type input "洗髮300(1300)"
type input "剪髮(2300)"
type input "洗髮300(1300)"
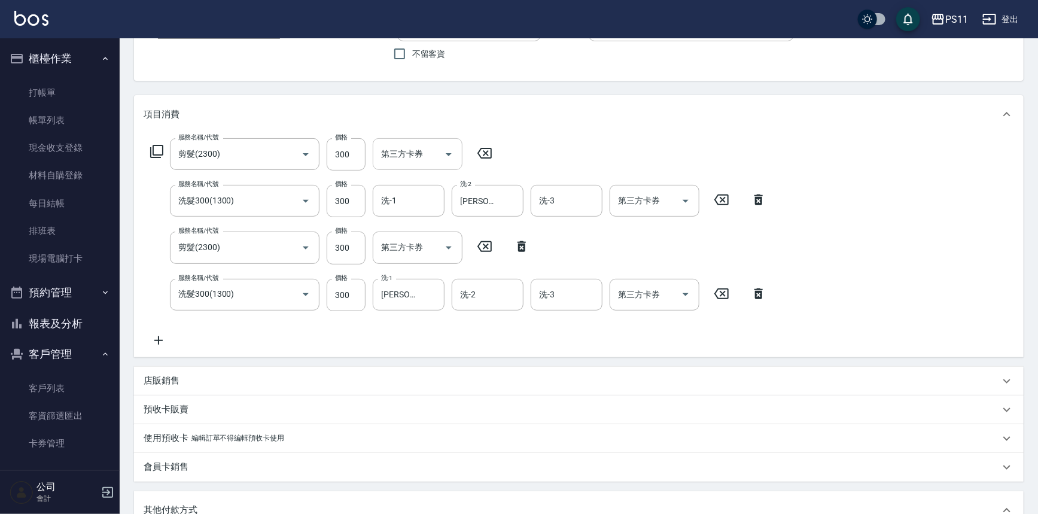
scroll to position [108, 0]
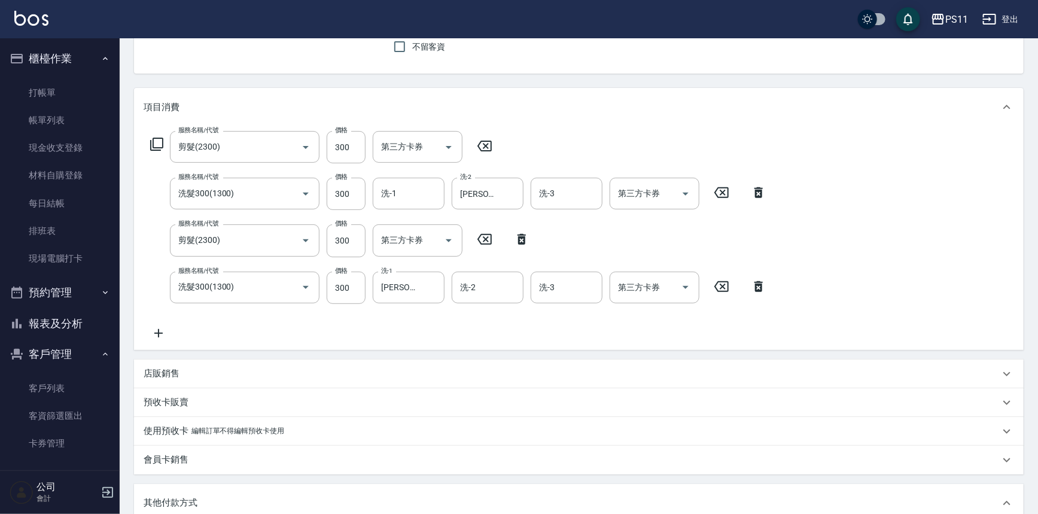
click at [165, 334] on icon at bounding box center [159, 333] width 30 height 14
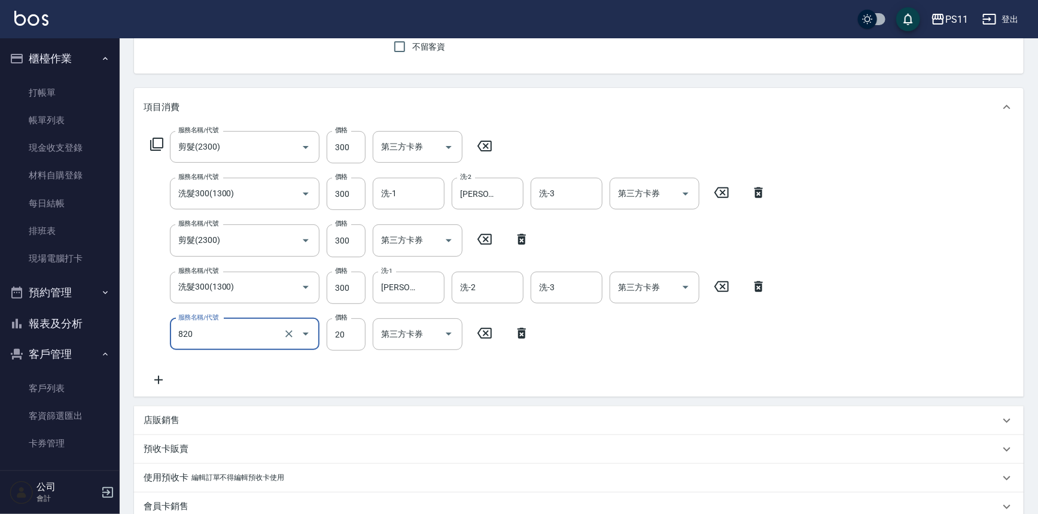
type input "潤絲(820)"
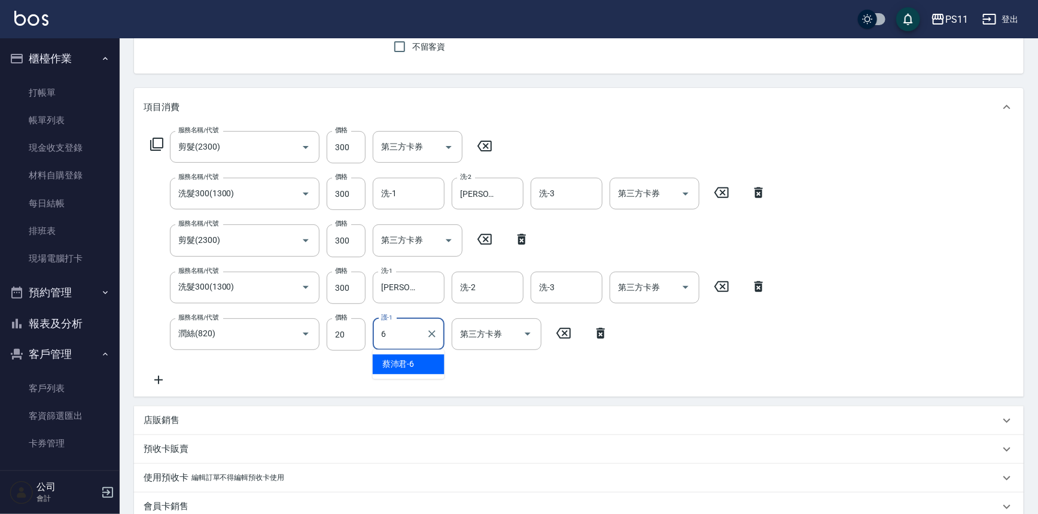
type input "[PERSON_NAME]6"
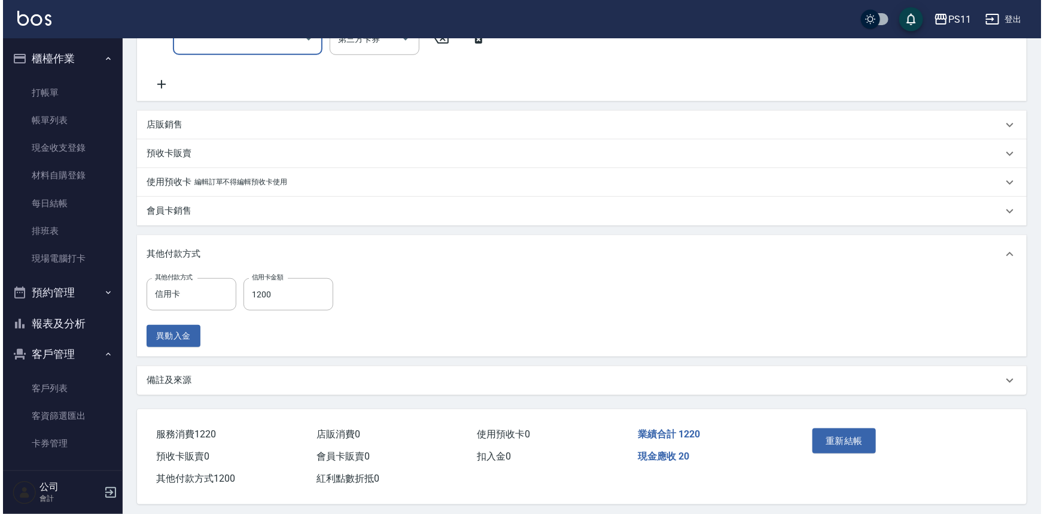
scroll to position [456, 0]
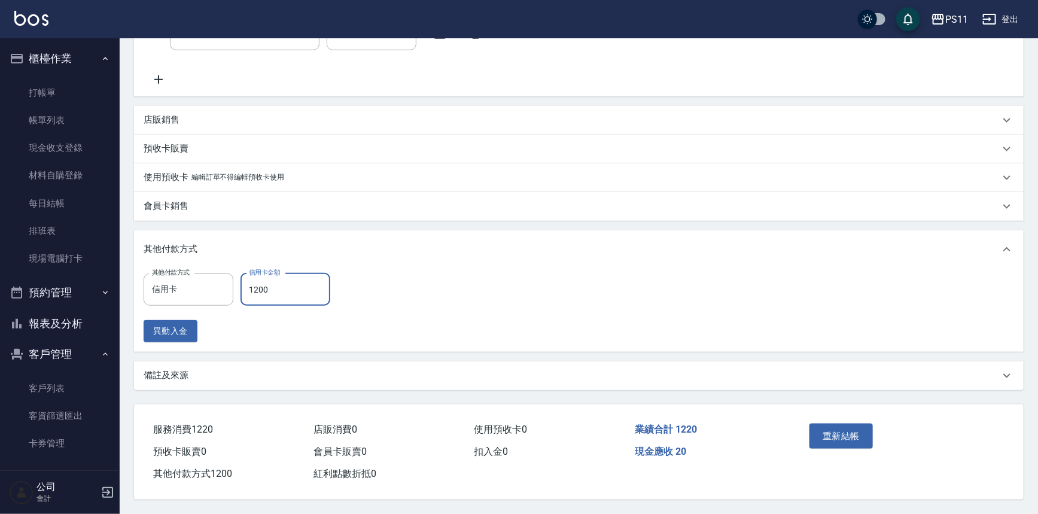
click at [268, 284] on input "1200" at bounding box center [285, 289] width 90 height 32
drag, startPoint x: 254, startPoint y: 281, endPoint x: 243, endPoint y: 281, distance: 11.4
click at [243, 281] on input "0" at bounding box center [285, 289] width 90 height 32
drag, startPoint x: 291, startPoint y: 284, endPoint x: 236, endPoint y: 279, distance: 55.8
click at [236, 279] on div "其他付款方式 信用卡 其他付款方式 信用卡金額 22 信用卡金額" at bounding box center [241, 289] width 194 height 32
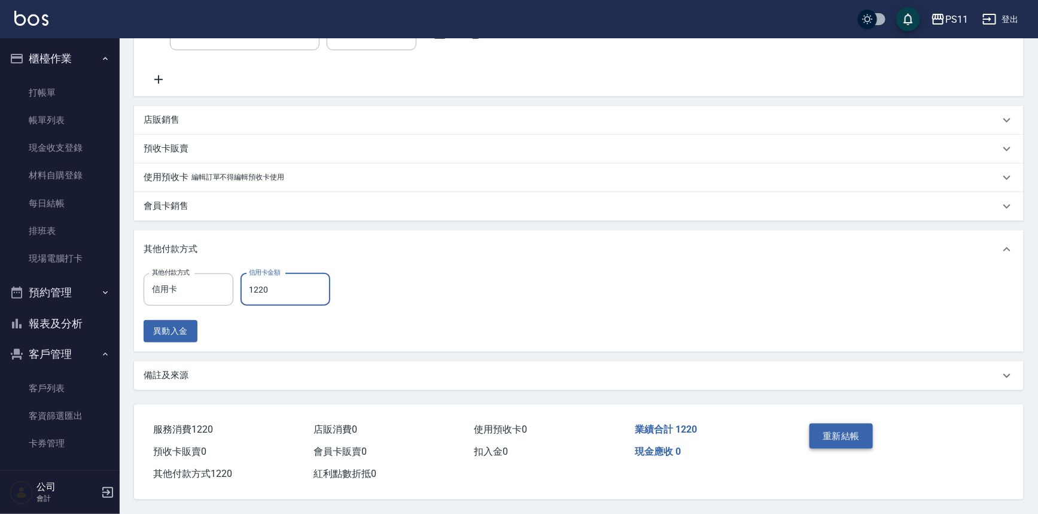
type input "1220"
click at [835, 435] on button "重新結帳" at bounding box center [840, 436] width 63 height 25
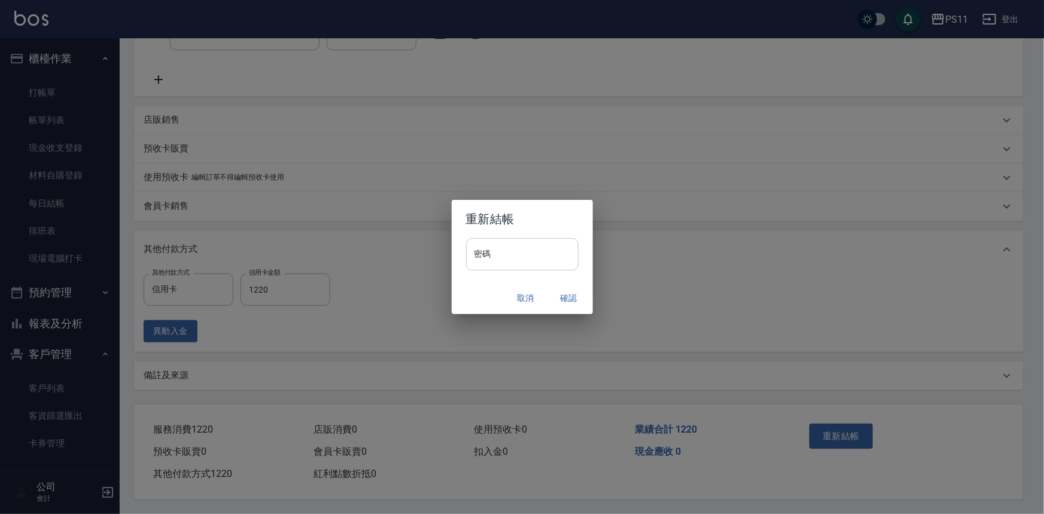
click at [520, 253] on input "密碼" at bounding box center [522, 254] width 112 height 32
type input "****"
click at [581, 305] on button "確認" at bounding box center [569, 298] width 38 height 22
click at [568, 302] on div "取消 確認" at bounding box center [522, 298] width 141 height 32
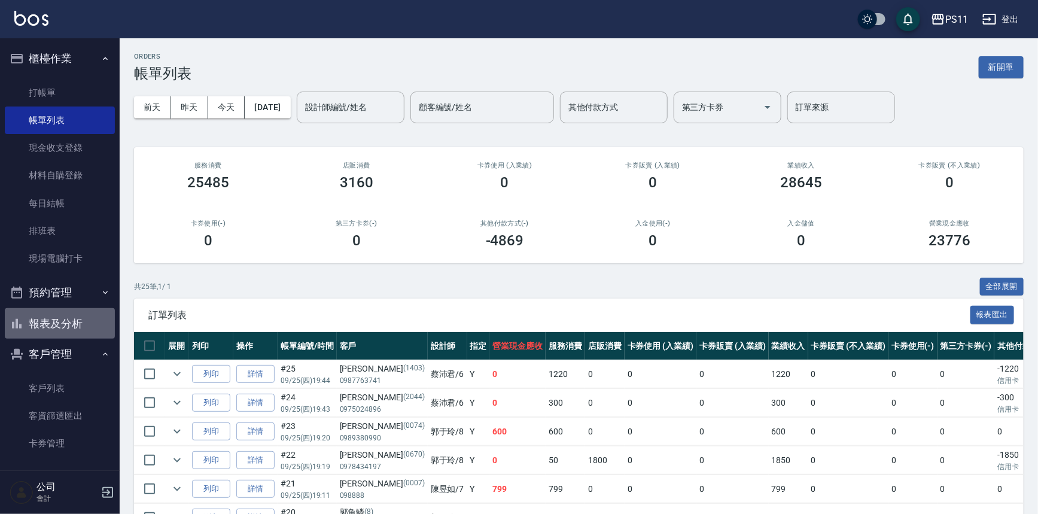
click at [73, 322] on button "報表及分析" at bounding box center [60, 323] width 110 height 31
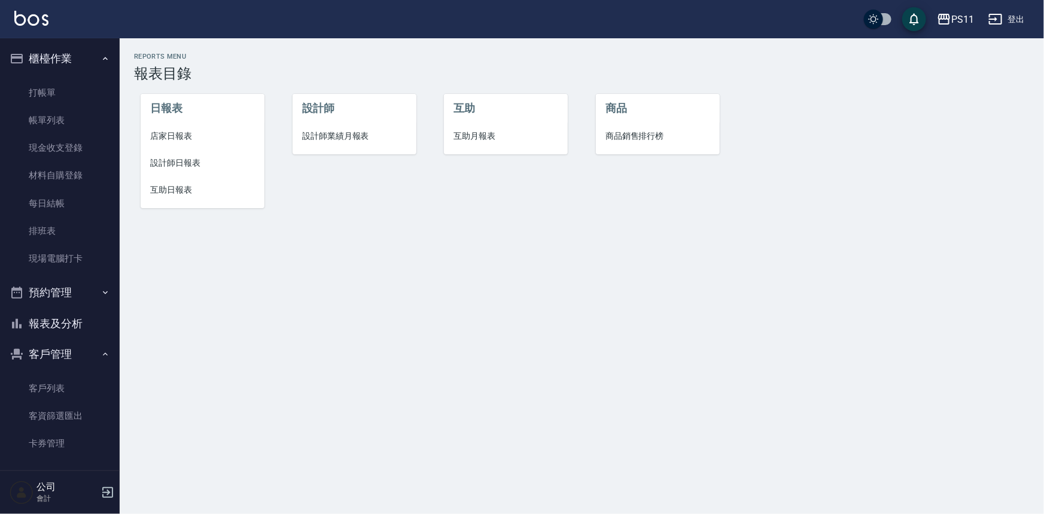
click at [191, 165] on span "設計師日報表" at bounding box center [202, 163] width 105 height 13
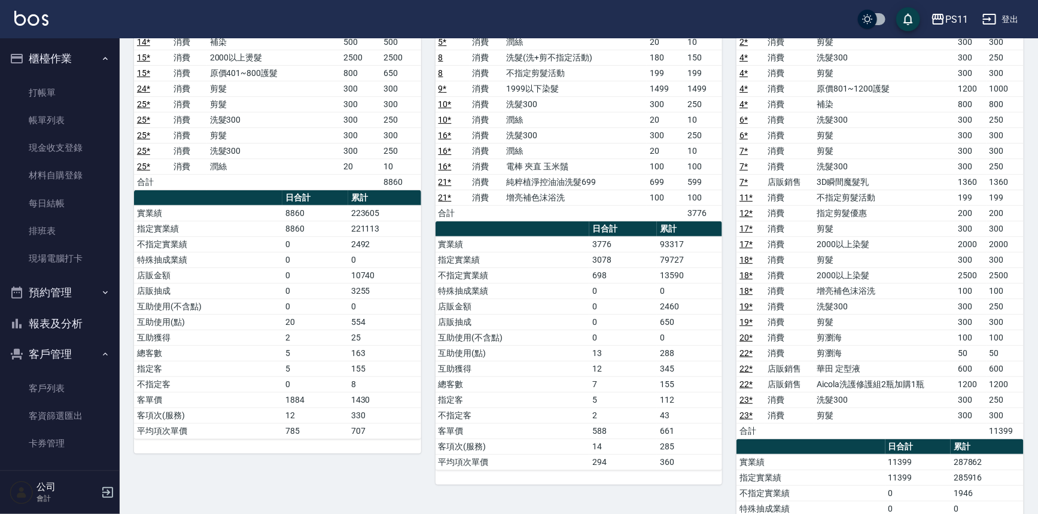
scroll to position [217, 0]
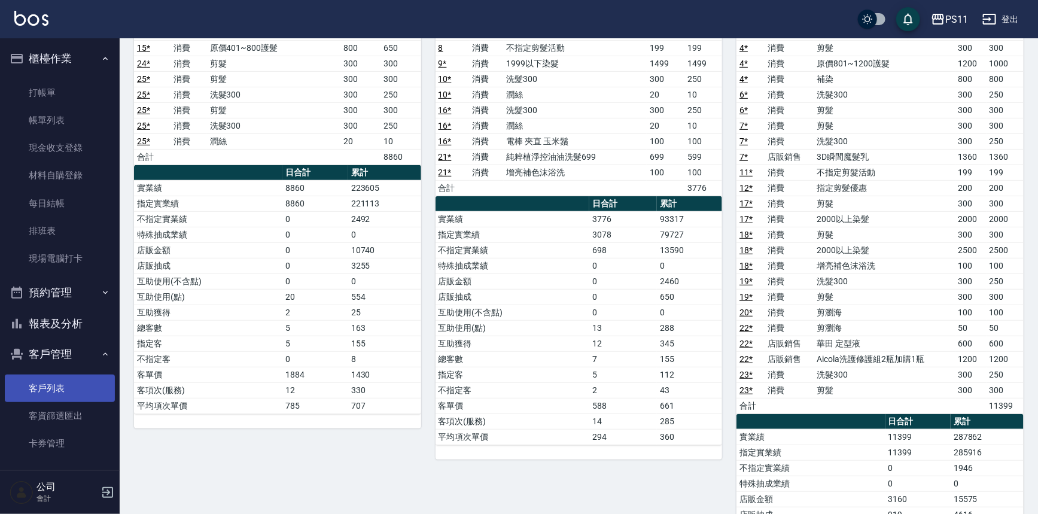
click at [100, 392] on link "客戶列表" at bounding box center [60, 388] width 110 height 28
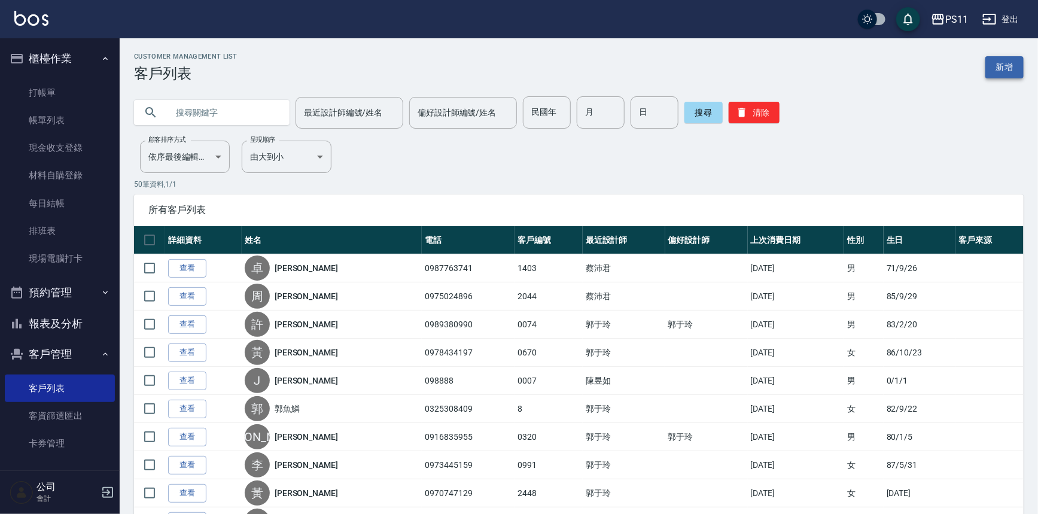
click at [1016, 68] on link "新增" at bounding box center [1004, 67] width 38 height 22
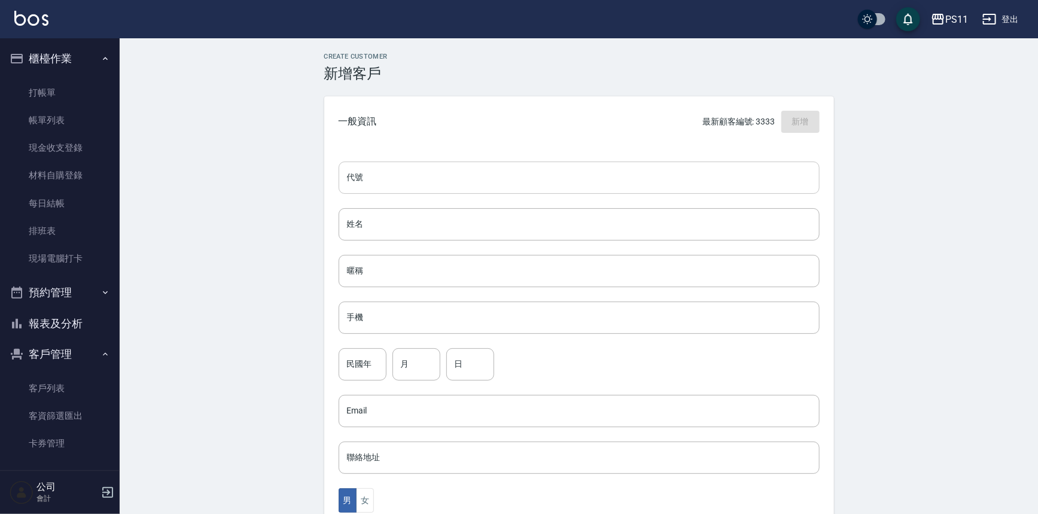
click at [555, 169] on input "代號" at bounding box center [579, 178] width 481 height 32
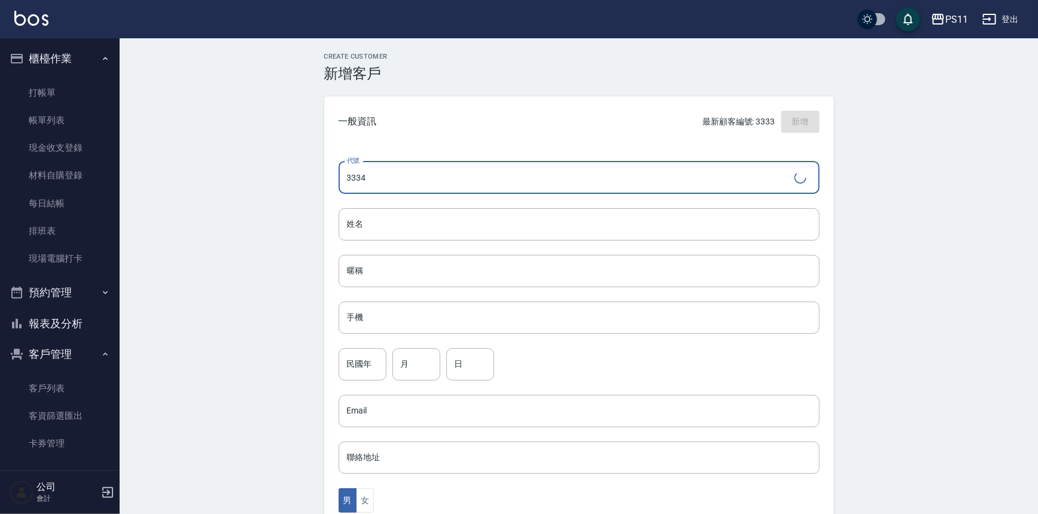
type input "3334"
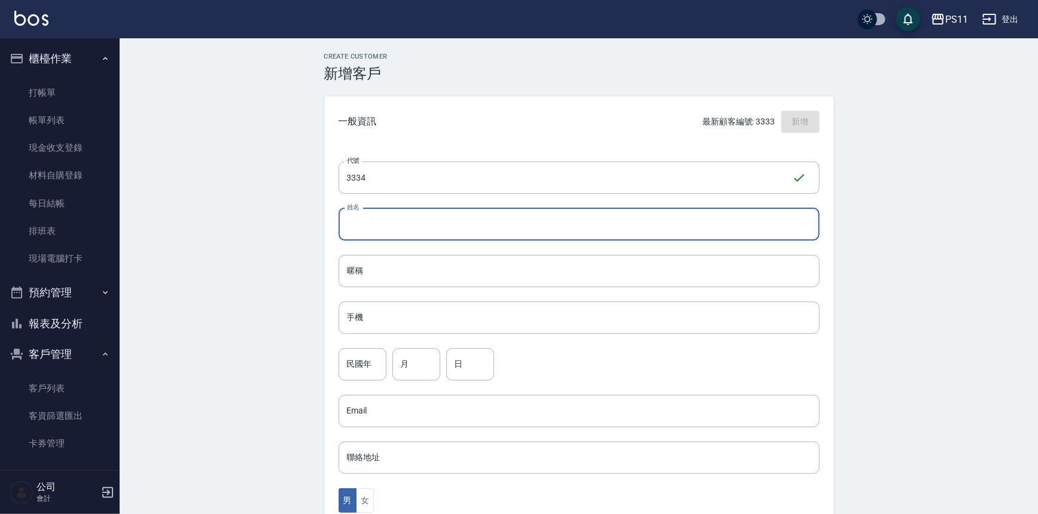
type input "ㄨ"
click at [607, 219] on input "姓名" at bounding box center [579, 224] width 481 height 32
type input "jmber"
click at [400, 333] on input "手機" at bounding box center [579, 318] width 481 height 32
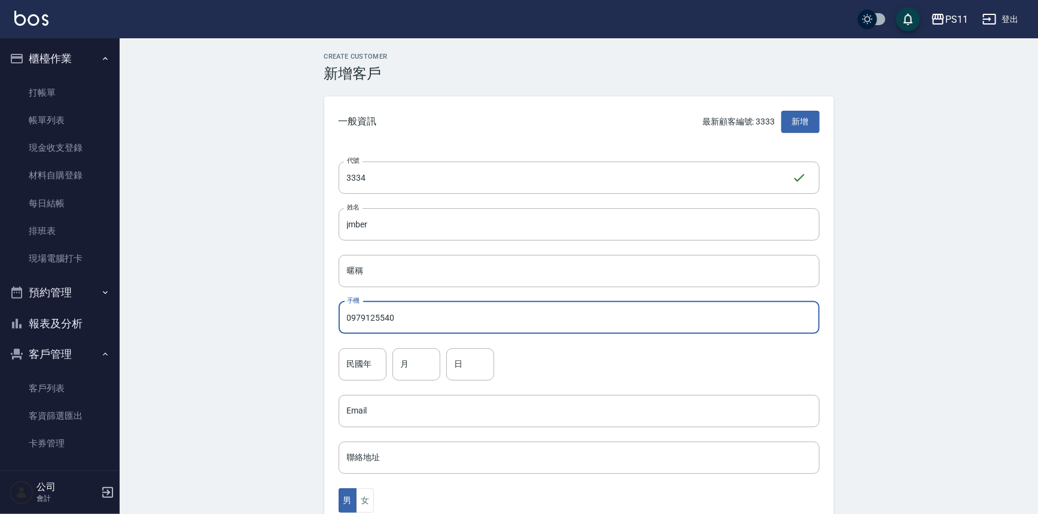
type input "0979125540"
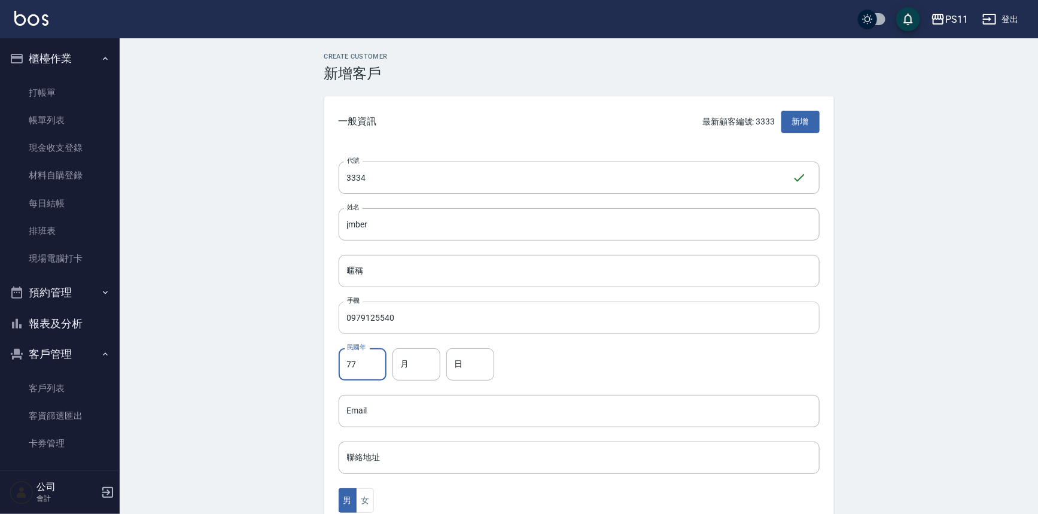
type input "77"
type input "1"
type input "24"
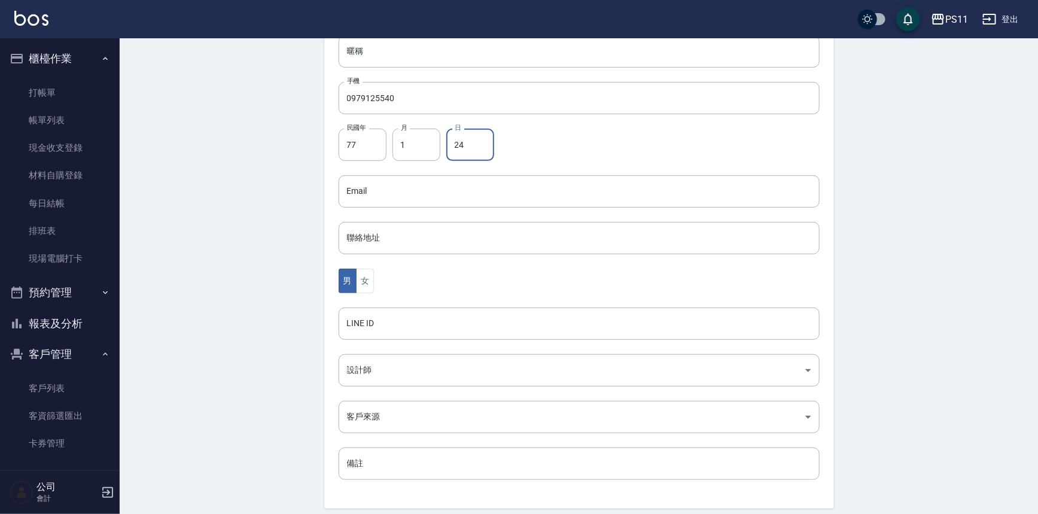
scroll to position [264, 0]
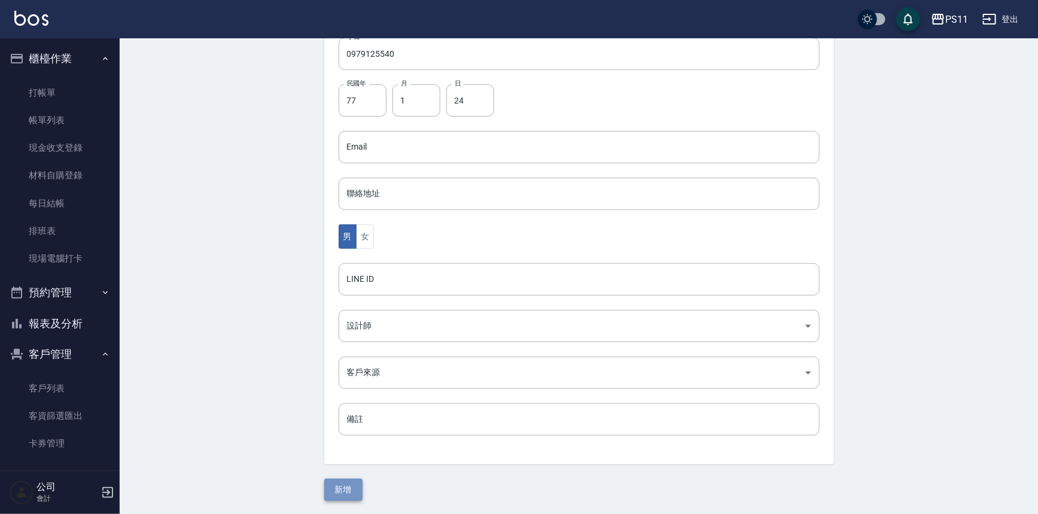
click at [354, 482] on button "新增" at bounding box center [343, 490] width 38 height 22
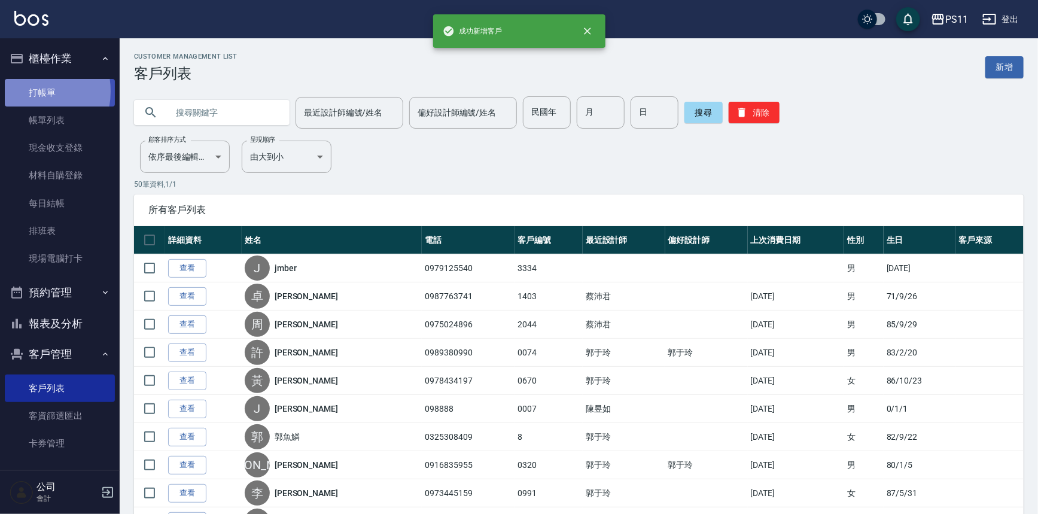
click at [28, 91] on link "打帳單" at bounding box center [60, 93] width 110 height 28
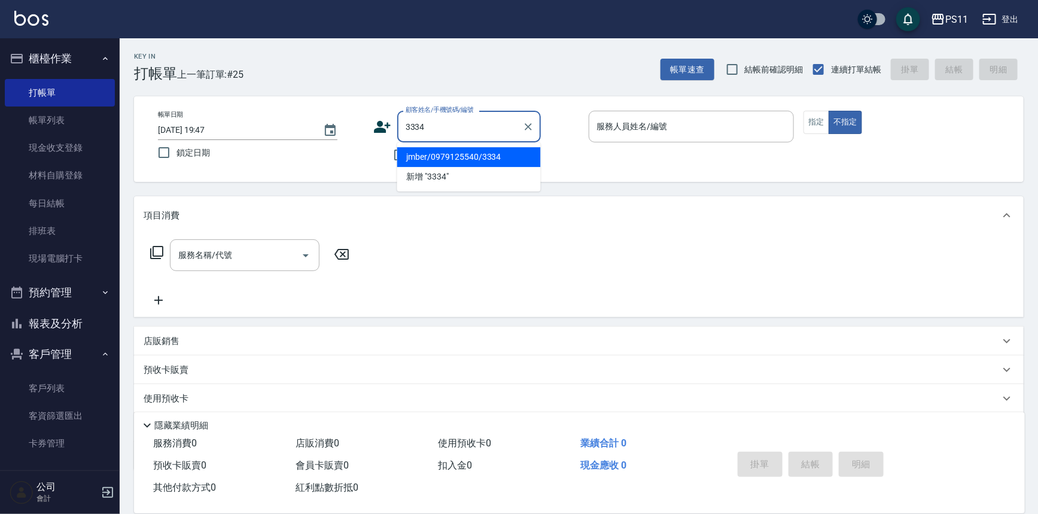
type input "jmber/0979125540/3334"
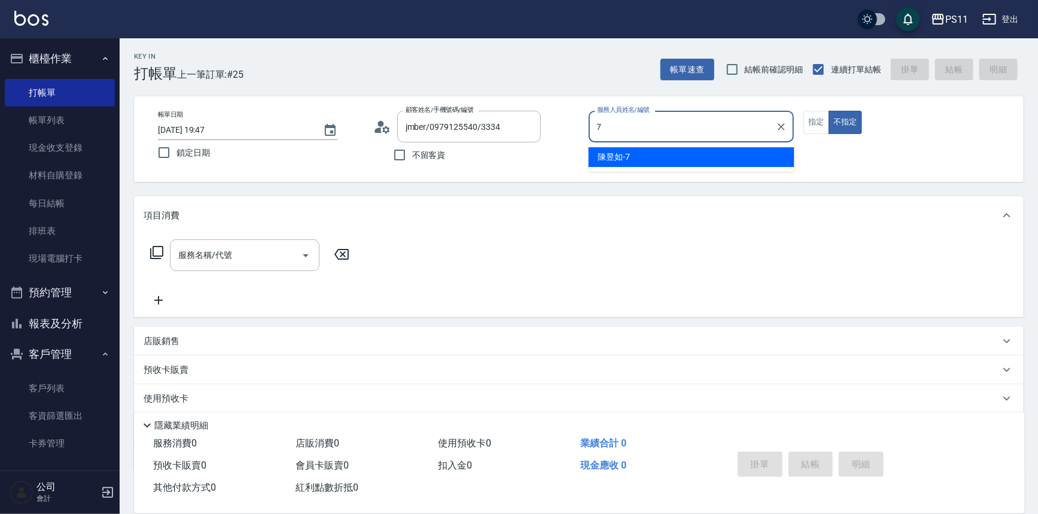
type input "陳昱如-7"
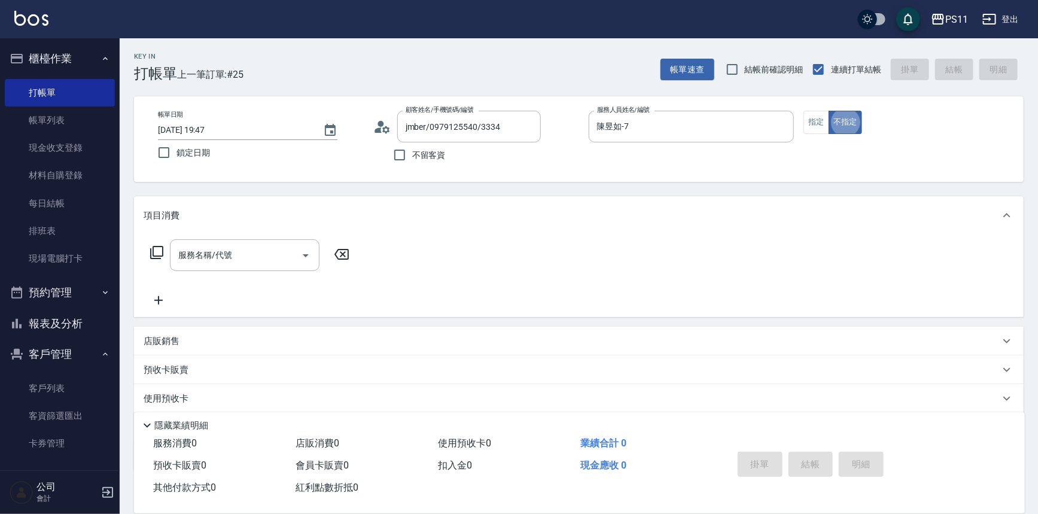
type button "false"
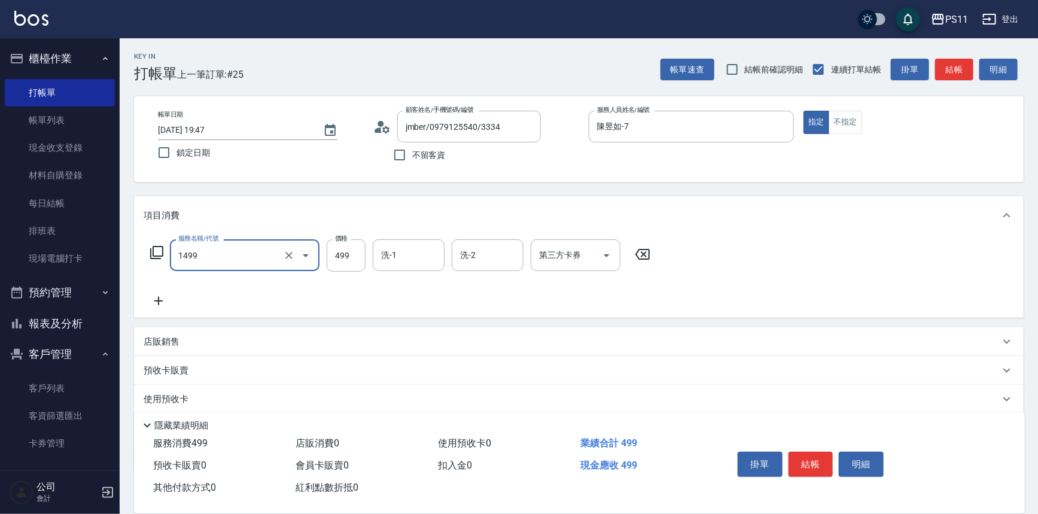
type input "活氧毛囊淨化髮浴(1499)"
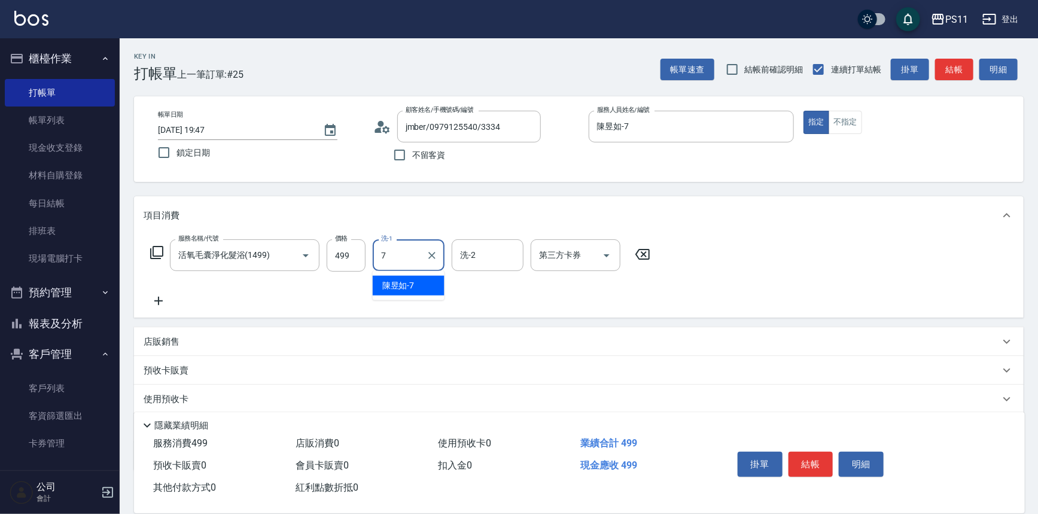
type input "陳昱如-7"
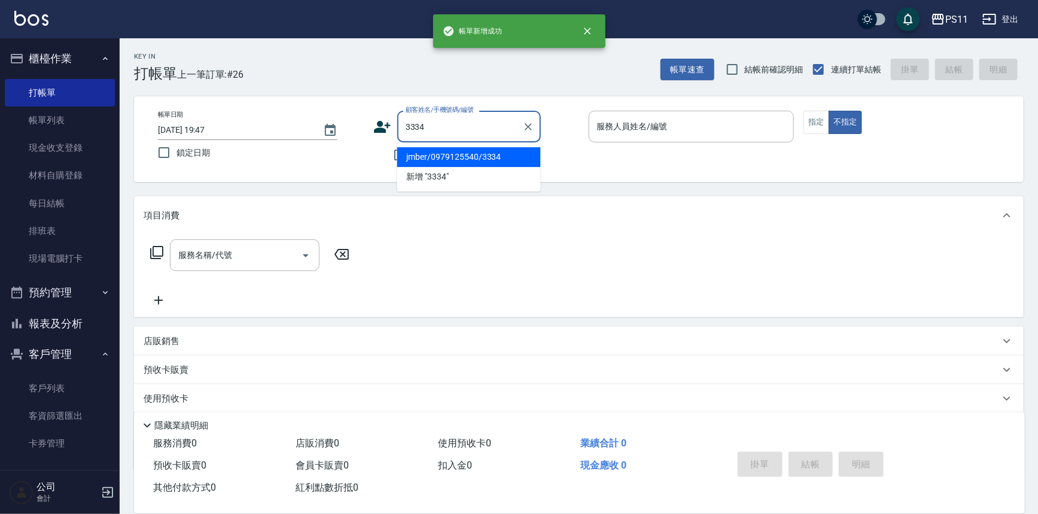
type input "jmber/0979125540/3334"
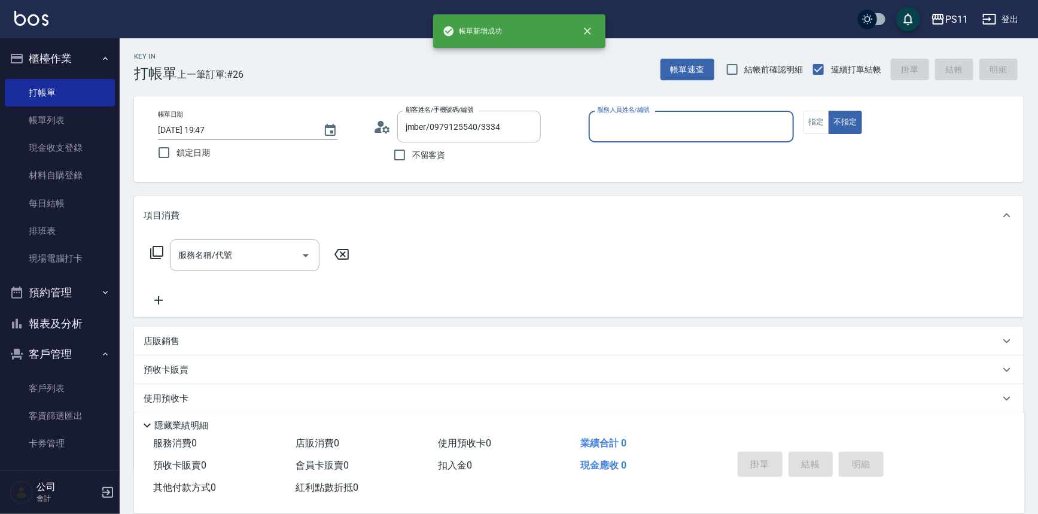
type input "6"
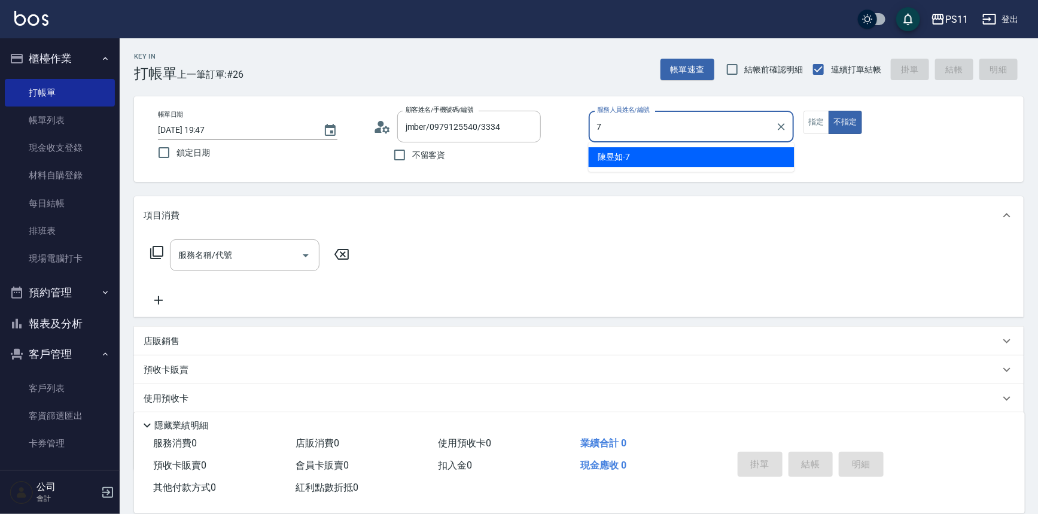
type input "陳昱如-7"
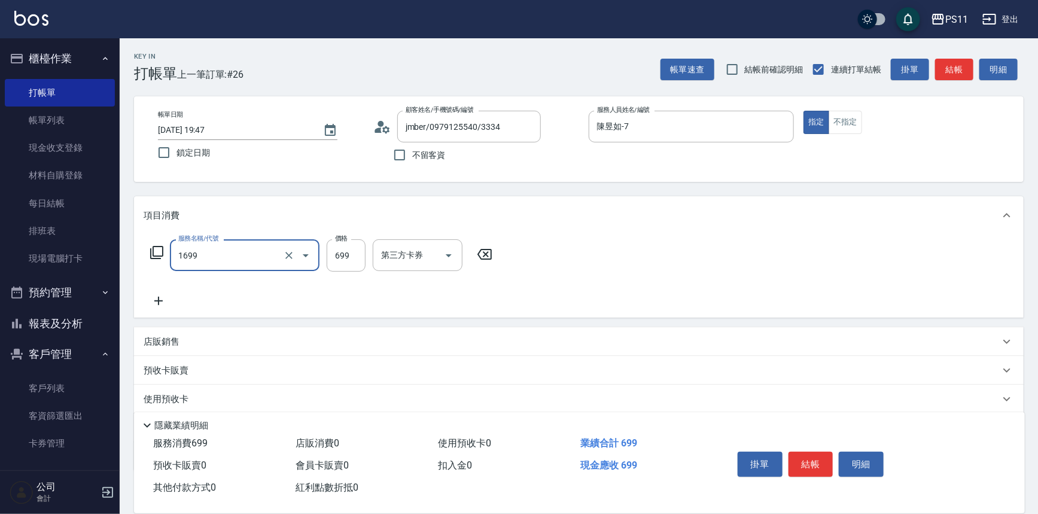
type input "純粹植淨控油油洗髮699(1699)"
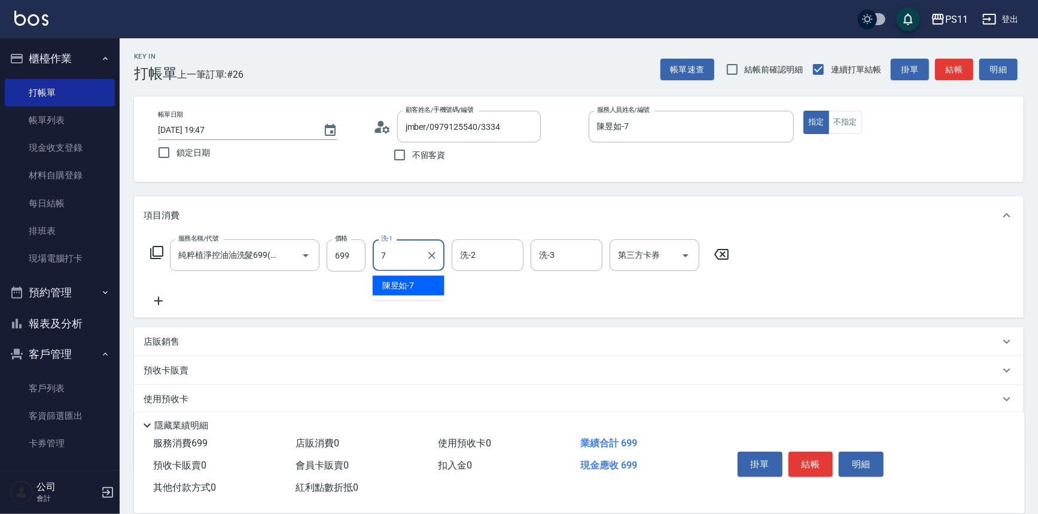
type input "陳昱如-7"
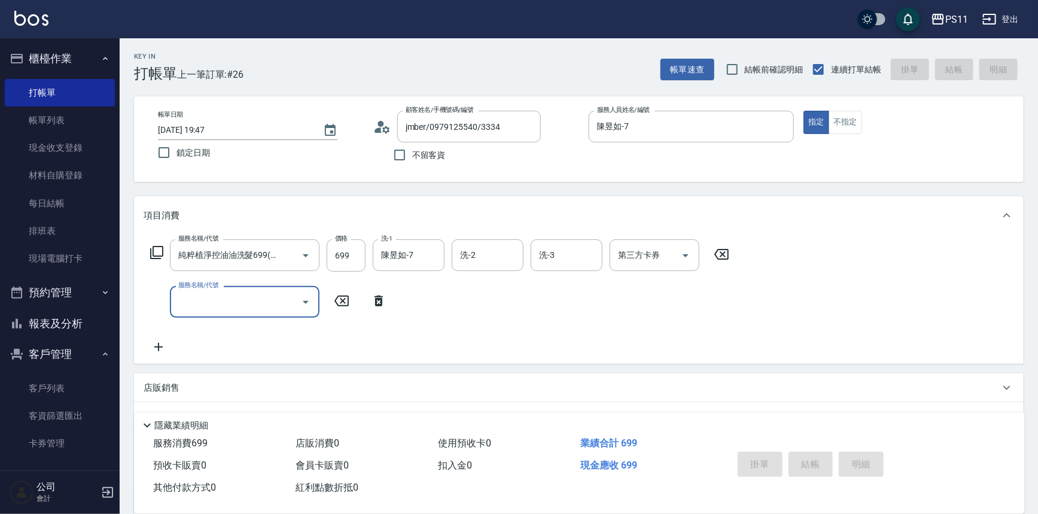
type input "[DATE] 19:48"
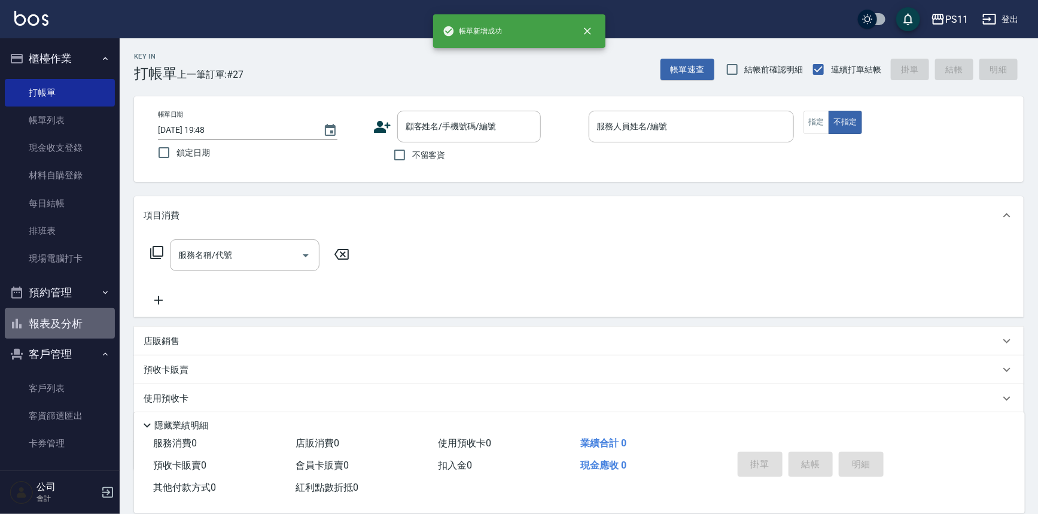
click at [77, 337] on button "報表及分析" at bounding box center [60, 323] width 110 height 31
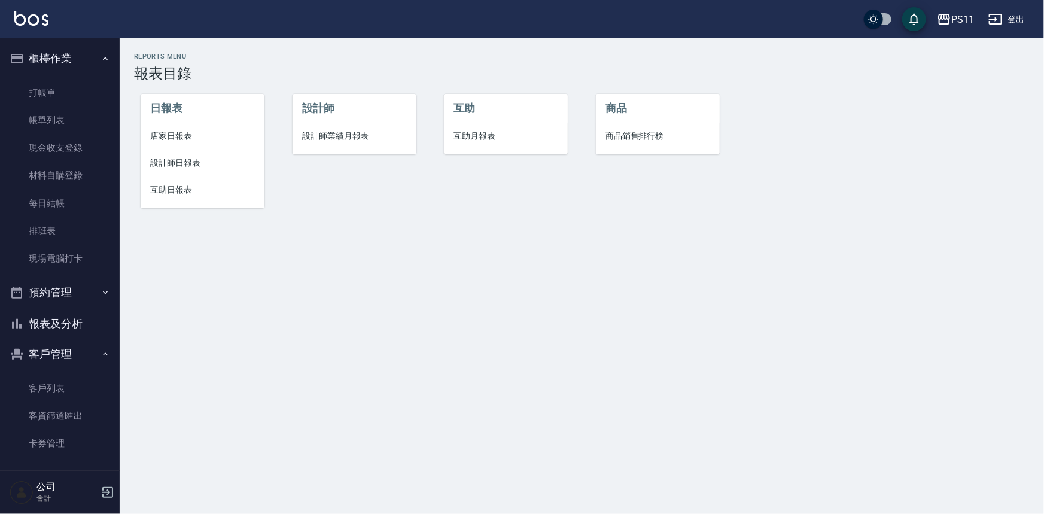
click at [184, 139] on span "店家日報表" at bounding box center [202, 136] width 105 height 13
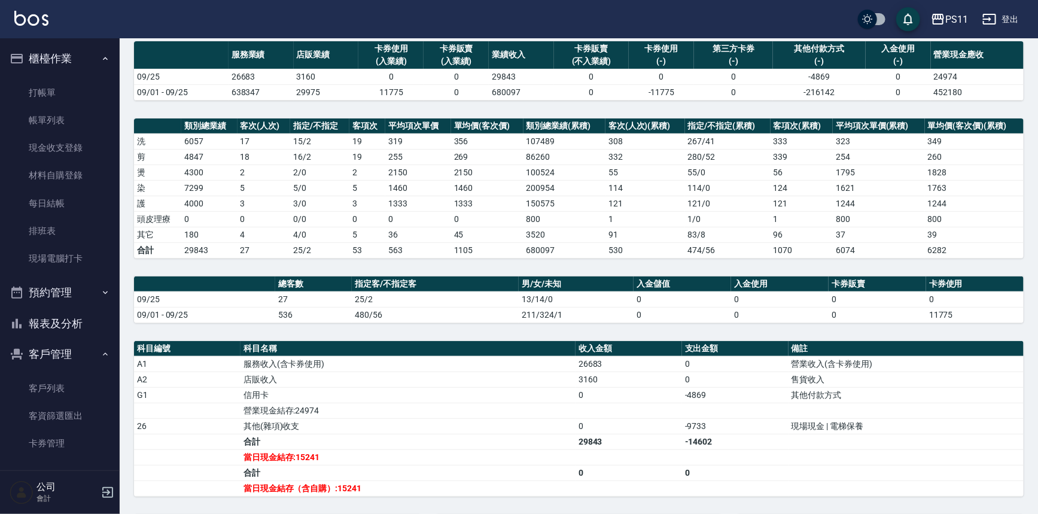
scroll to position [108, 0]
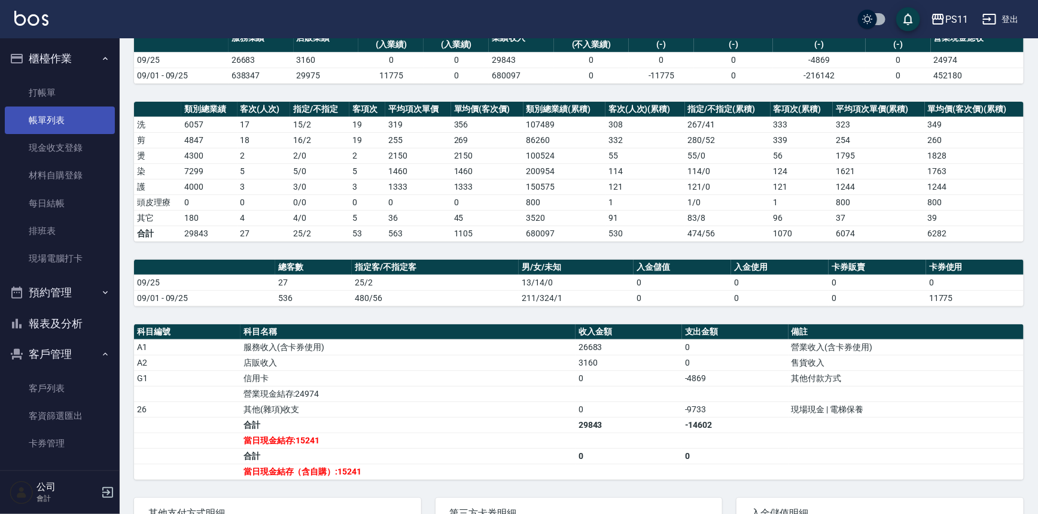
click at [53, 123] on link "帳單列表" at bounding box center [60, 120] width 110 height 28
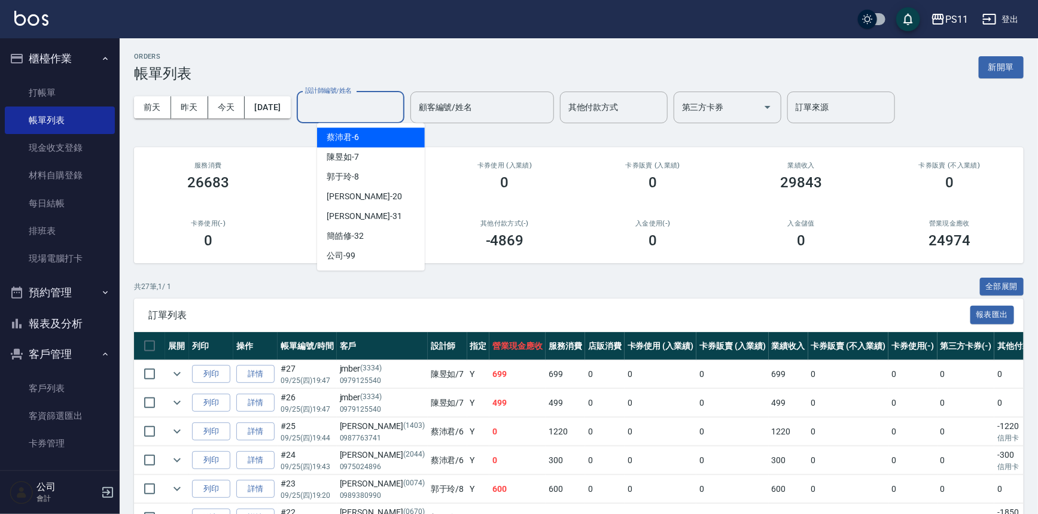
click at [323, 111] on input "設計師編號/姓名" at bounding box center [350, 107] width 97 height 21
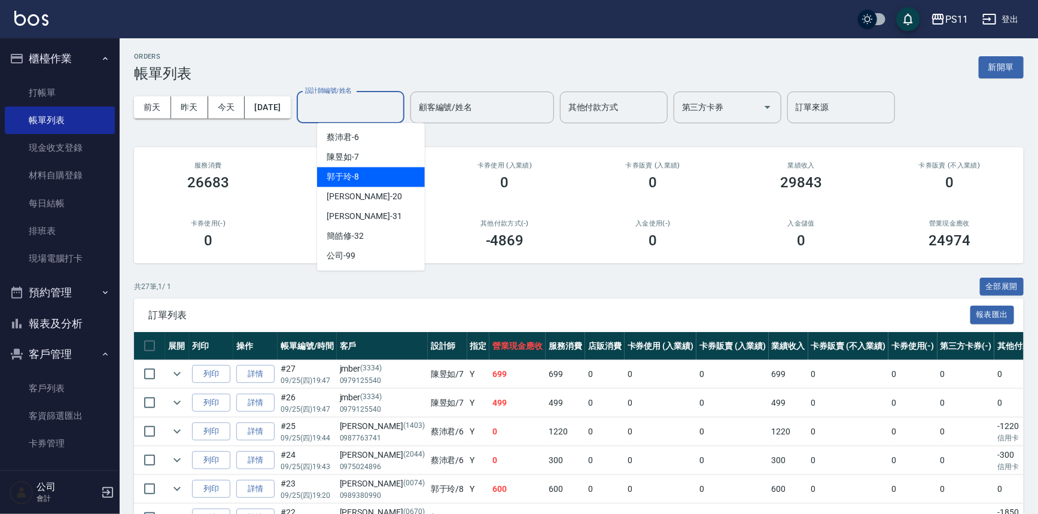
click at [369, 178] on div "郭于玲 -8" at bounding box center [371, 177] width 108 height 20
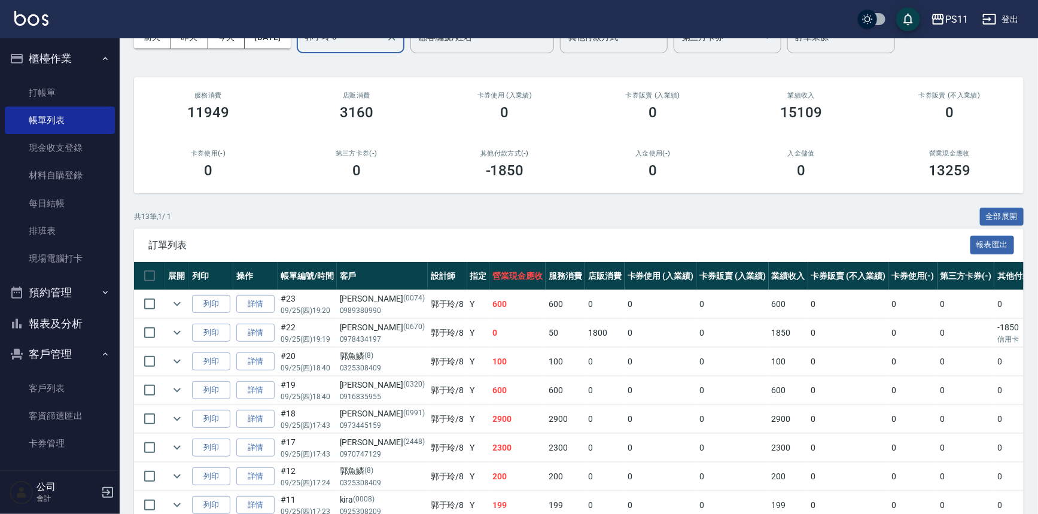
scroll to position [54, 0]
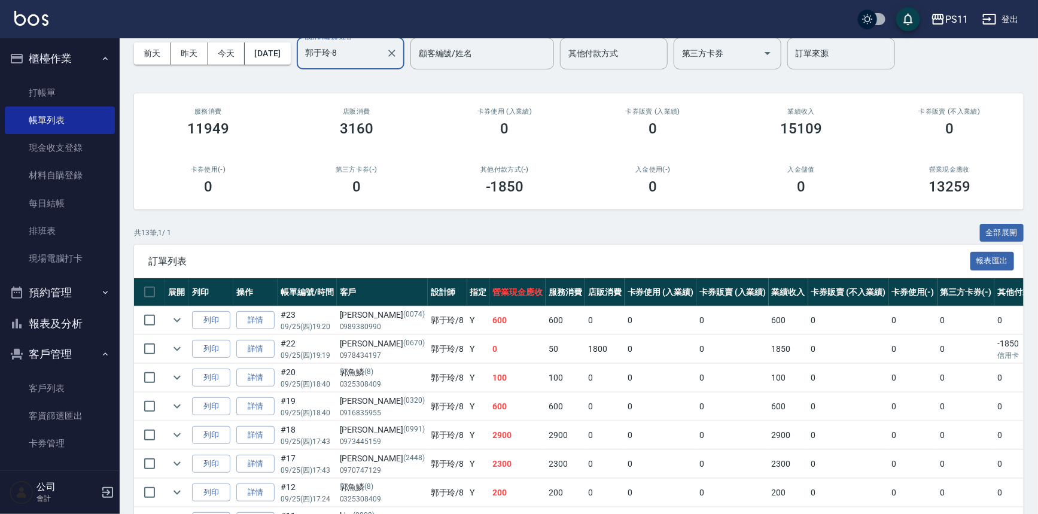
click at [344, 54] on input "郭于玲-8" at bounding box center [341, 53] width 79 height 21
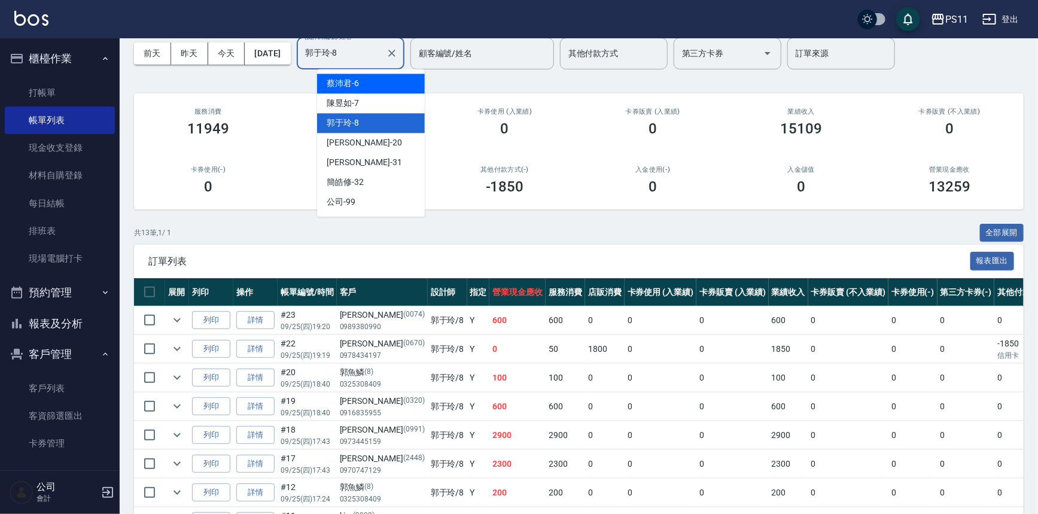
click at [351, 80] on span "[PERSON_NAME]6" at bounding box center [343, 83] width 32 height 13
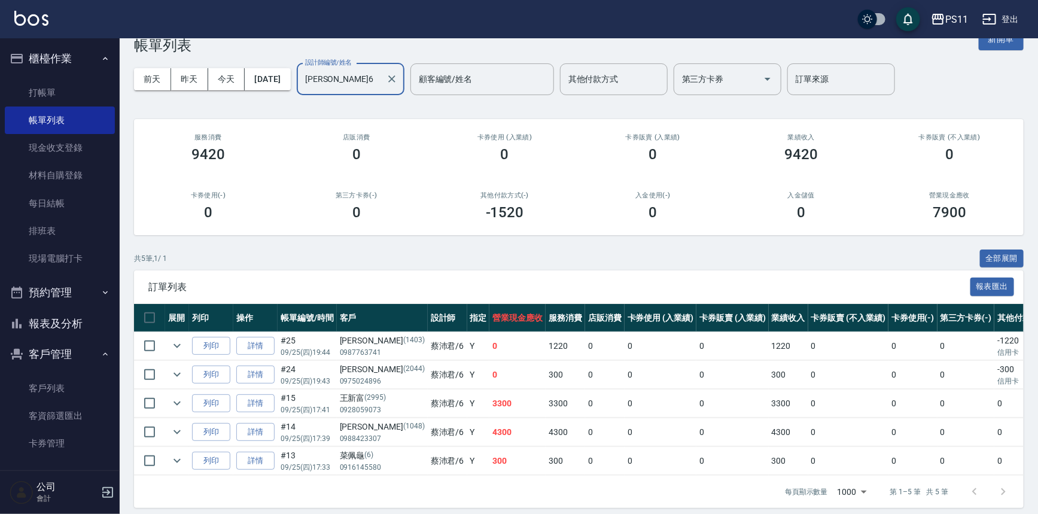
scroll to position [43, 0]
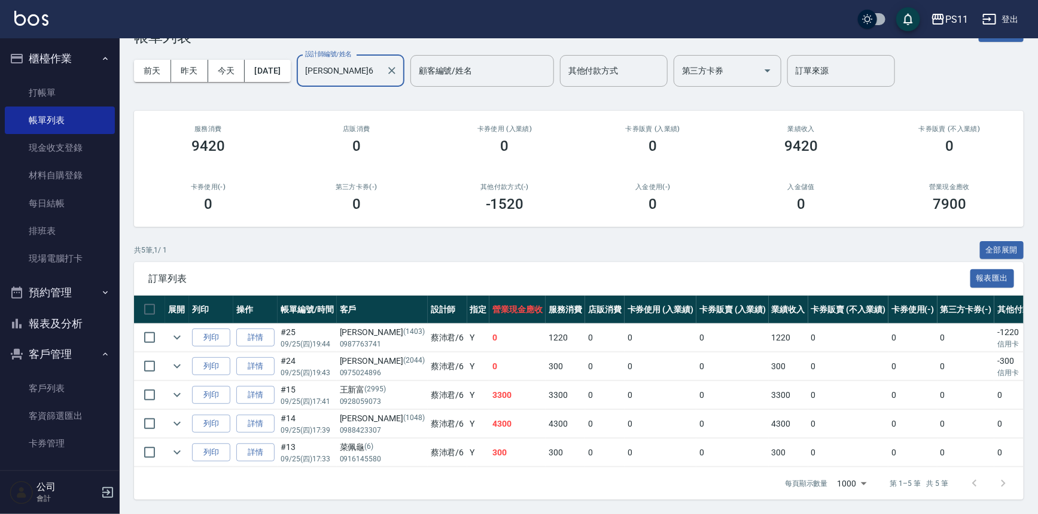
click at [348, 64] on input "[PERSON_NAME]6" at bounding box center [341, 70] width 79 height 21
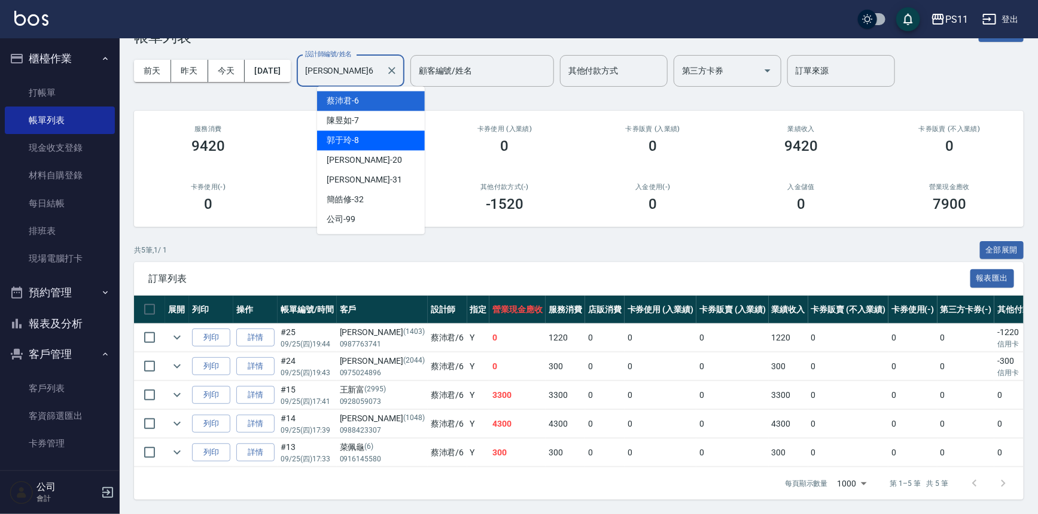
click at [384, 130] on div "郭于玲 -8" at bounding box center [371, 140] width 108 height 20
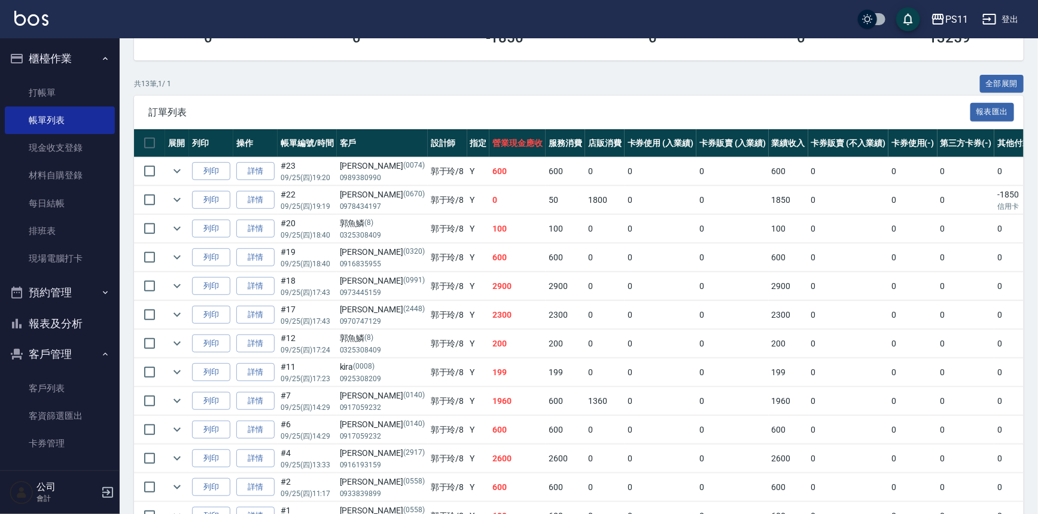
scroll to position [54, 0]
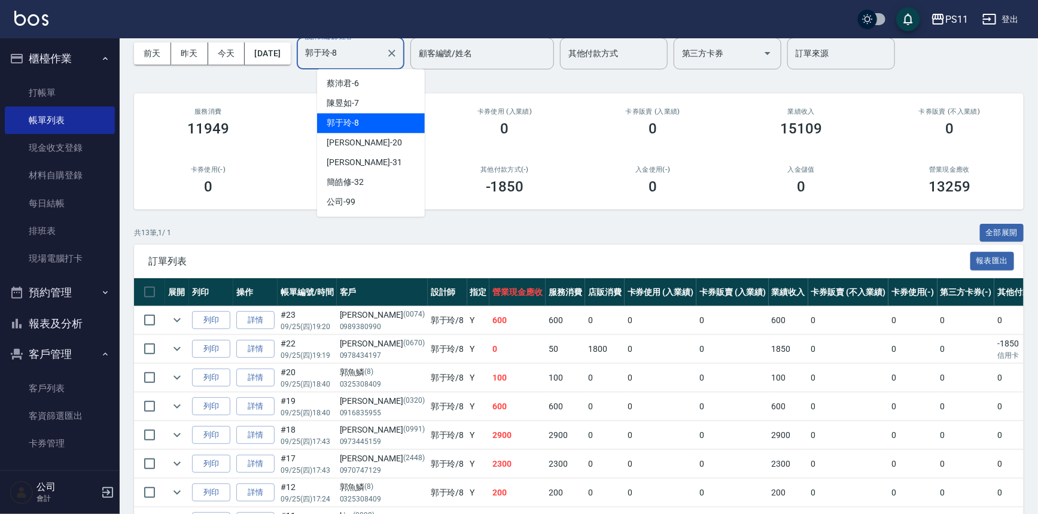
click at [356, 56] on input "郭于玲-8" at bounding box center [341, 53] width 79 height 21
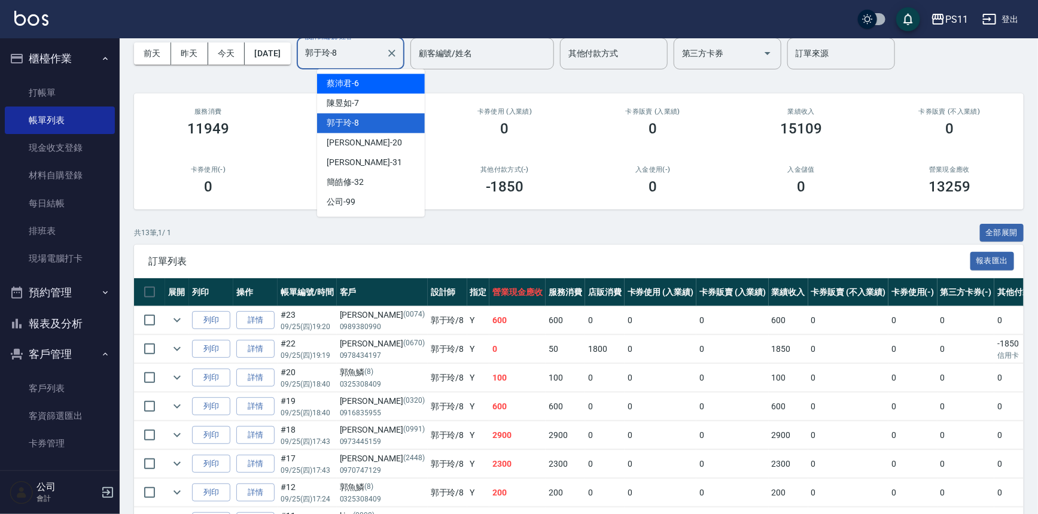
click at [360, 87] on div "[PERSON_NAME]6" at bounding box center [371, 84] width 108 height 20
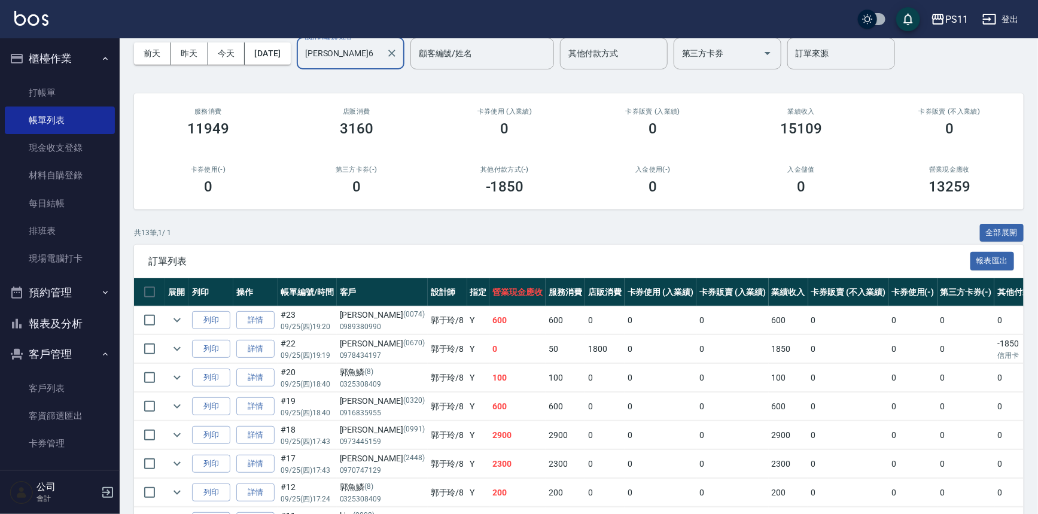
scroll to position [0, 0]
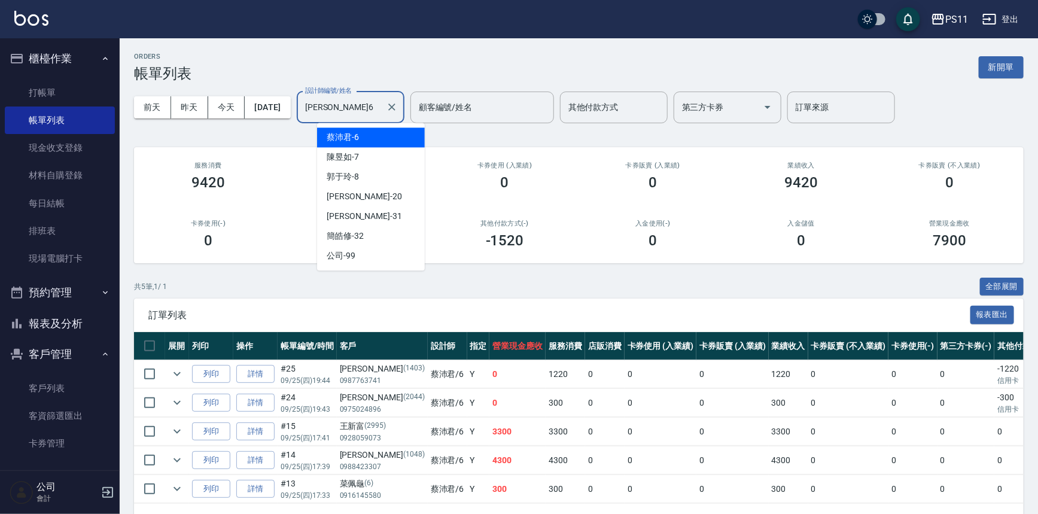
click at [359, 107] on input "[PERSON_NAME]6" at bounding box center [341, 107] width 79 height 21
click at [380, 165] on div "陳昱如 -7" at bounding box center [371, 157] width 108 height 20
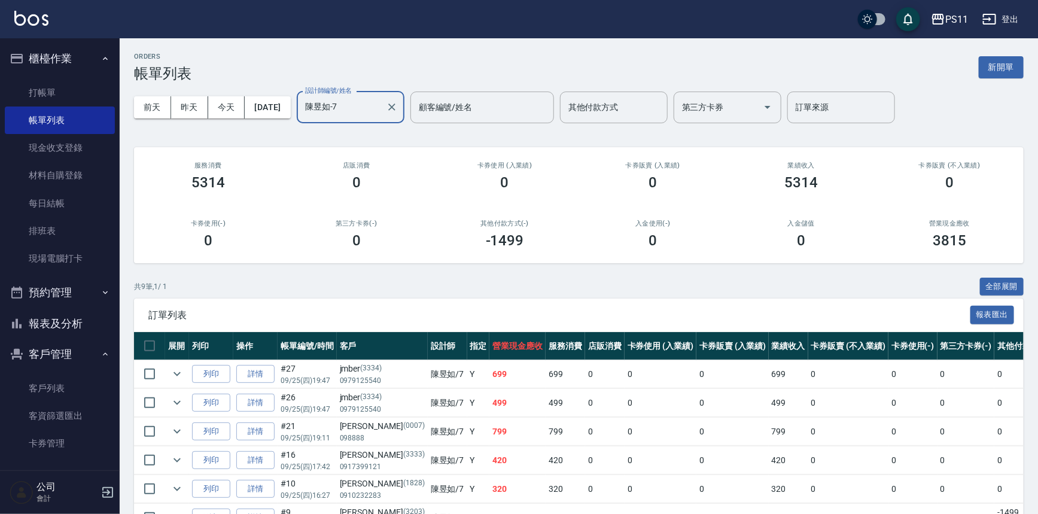
click at [349, 90] on label "設計師編號/姓名" at bounding box center [328, 90] width 47 height 9
click at [349, 97] on input "陳昱如-7" at bounding box center [341, 107] width 79 height 21
click at [351, 98] on input "陳昱如-7" at bounding box center [341, 107] width 79 height 21
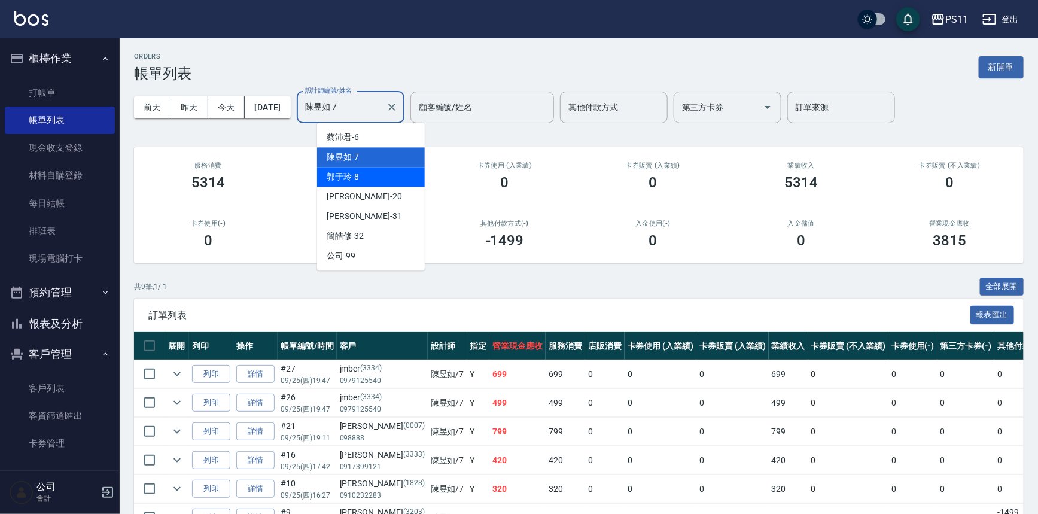
click at [366, 169] on div "郭于玲 -8" at bounding box center [371, 177] width 108 height 20
type input "郭于玲-8"
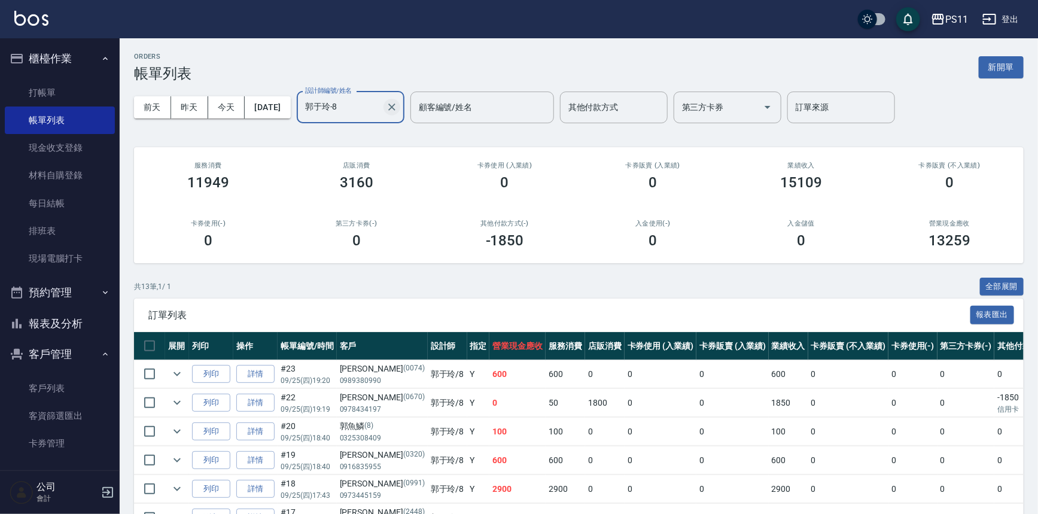
click at [398, 106] on icon "Clear" at bounding box center [392, 107] width 12 height 12
click at [363, 111] on input "設計師編號/姓名" at bounding box center [350, 107] width 97 height 21
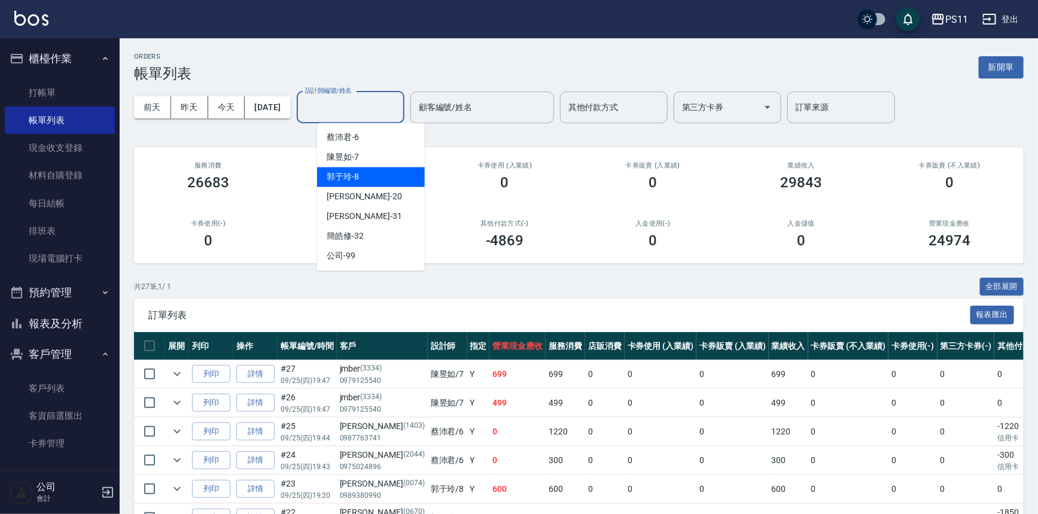
click at [345, 172] on span "郭于玲 -8" at bounding box center [343, 176] width 32 height 13
type input "郭于玲-8"
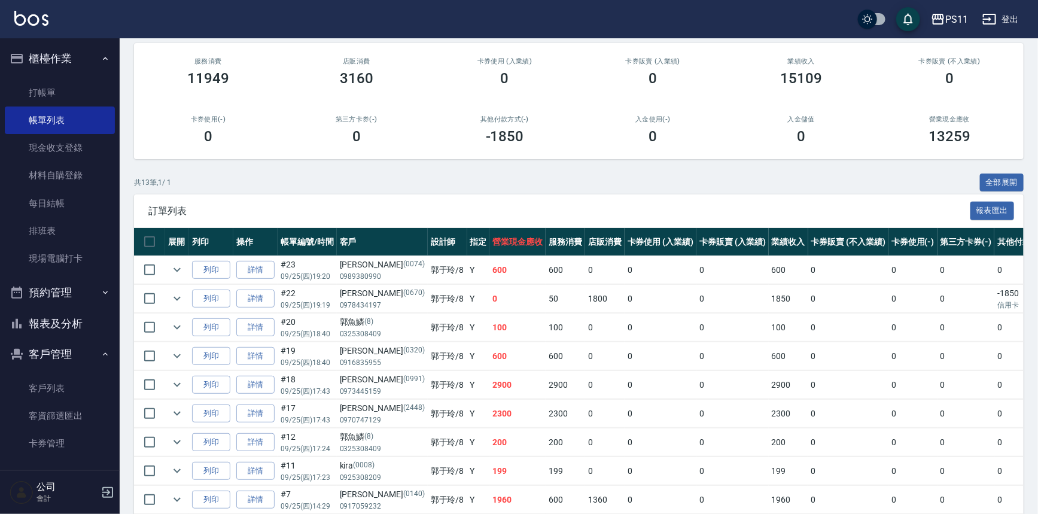
scroll to position [272, 0]
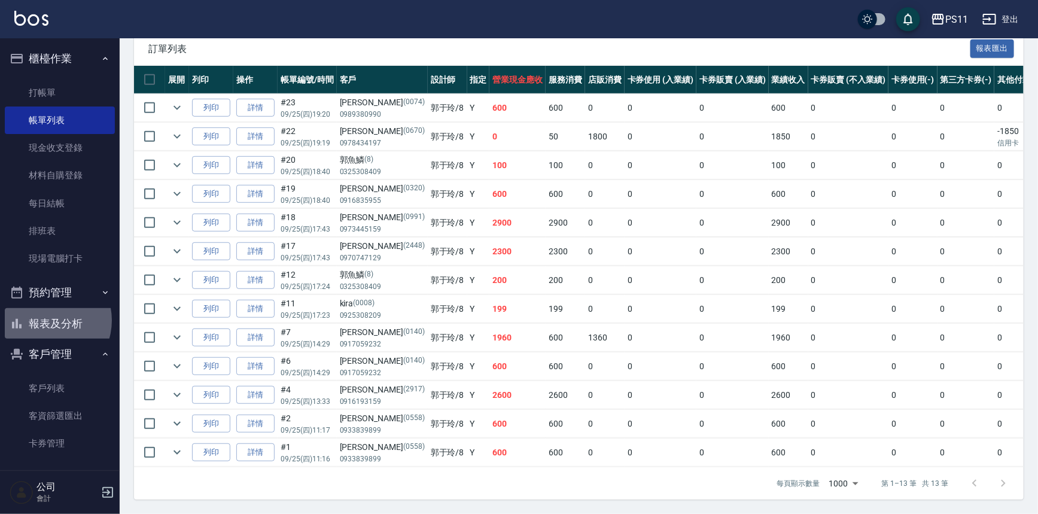
click at [47, 321] on button "報表及分析" at bounding box center [60, 323] width 110 height 31
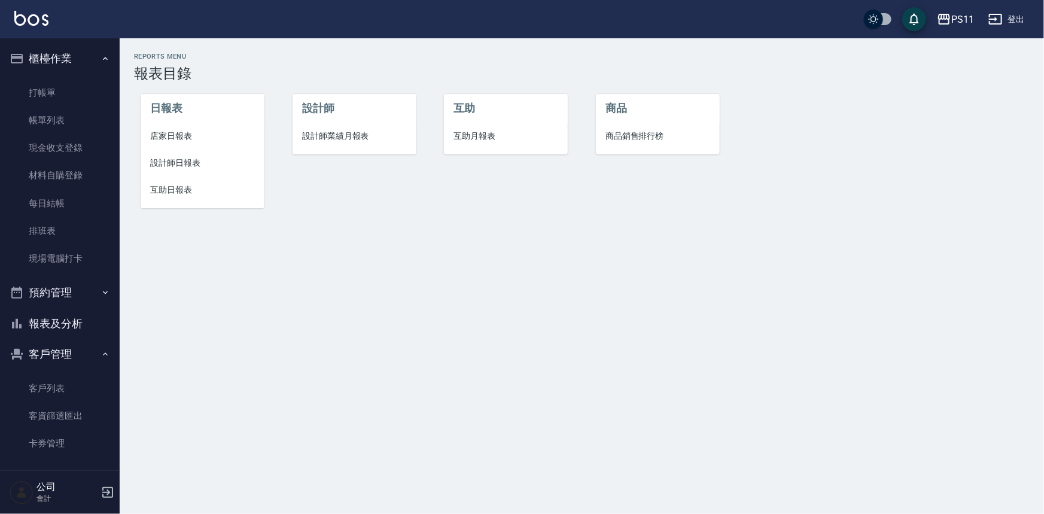
click at [175, 136] on span "店家日報表" at bounding box center [202, 136] width 105 height 13
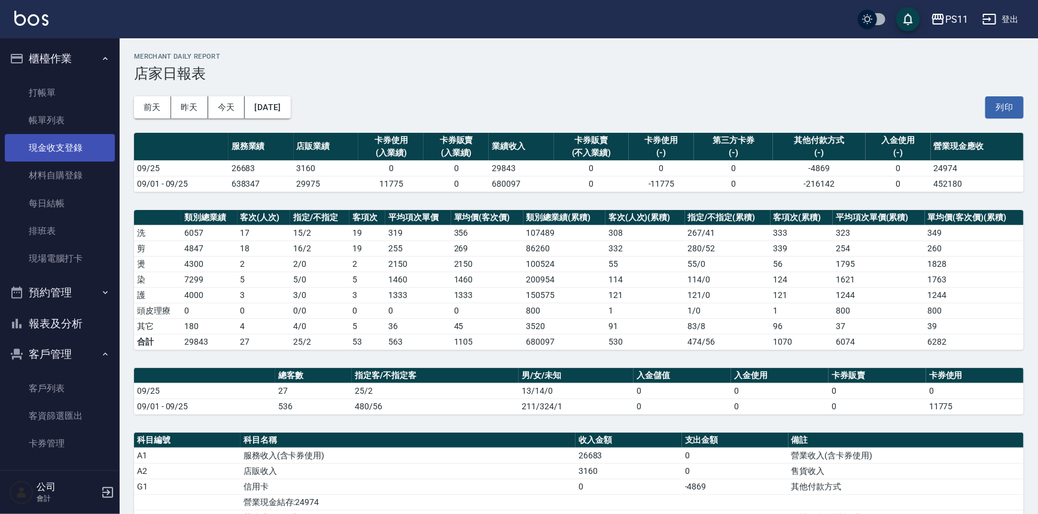
click at [76, 144] on link "現金收支登錄" at bounding box center [60, 148] width 110 height 28
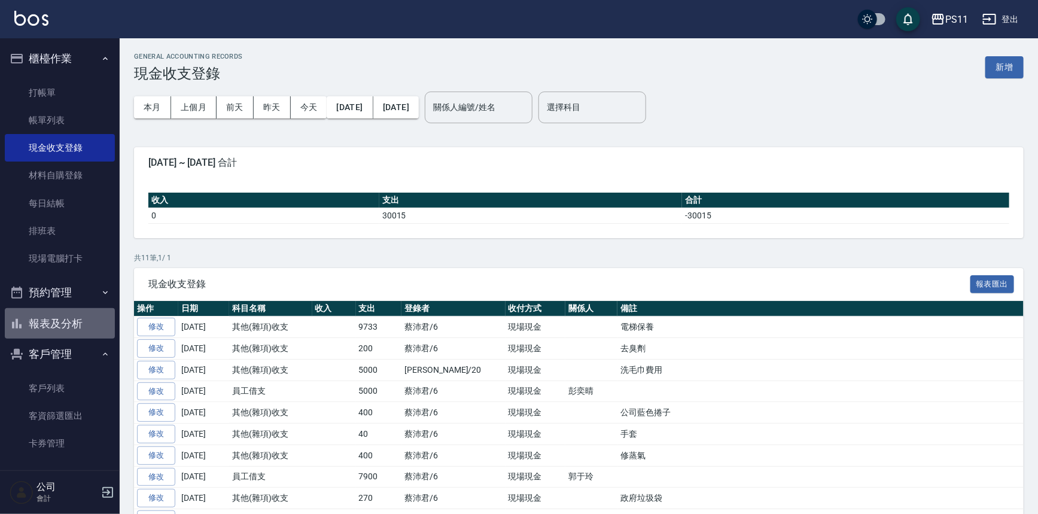
click at [82, 323] on button "報表及分析" at bounding box center [60, 323] width 110 height 31
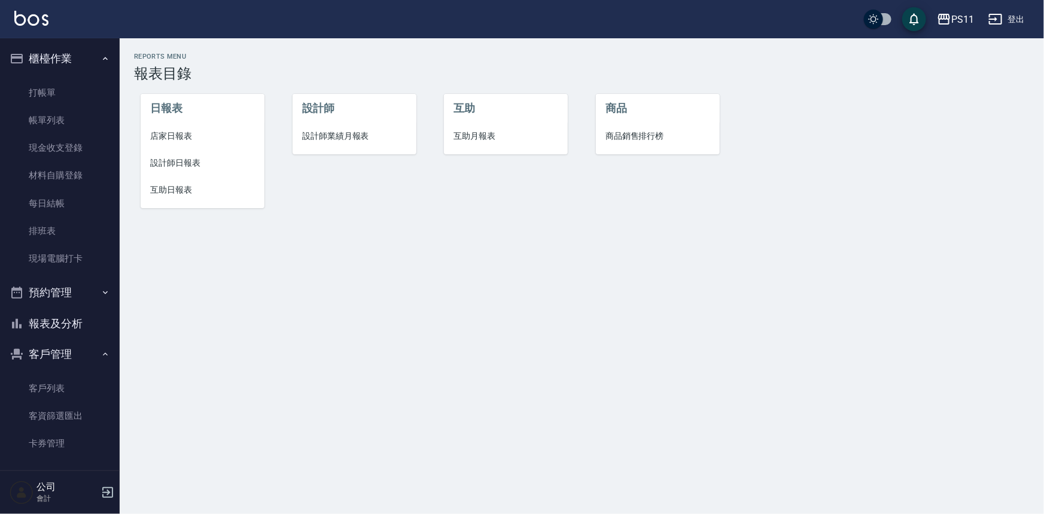
click at [182, 143] on li "店家日報表" at bounding box center [203, 136] width 124 height 27
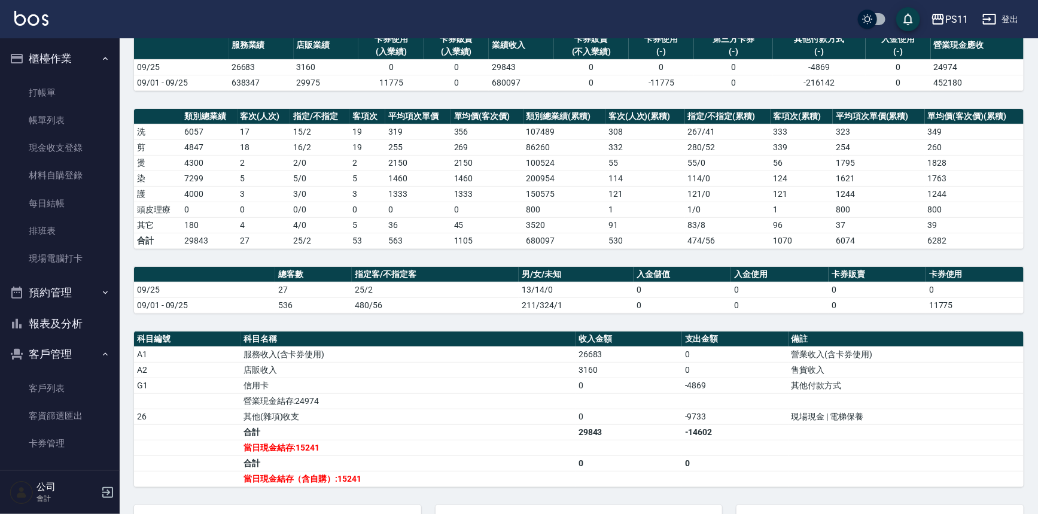
scroll to position [108, 0]
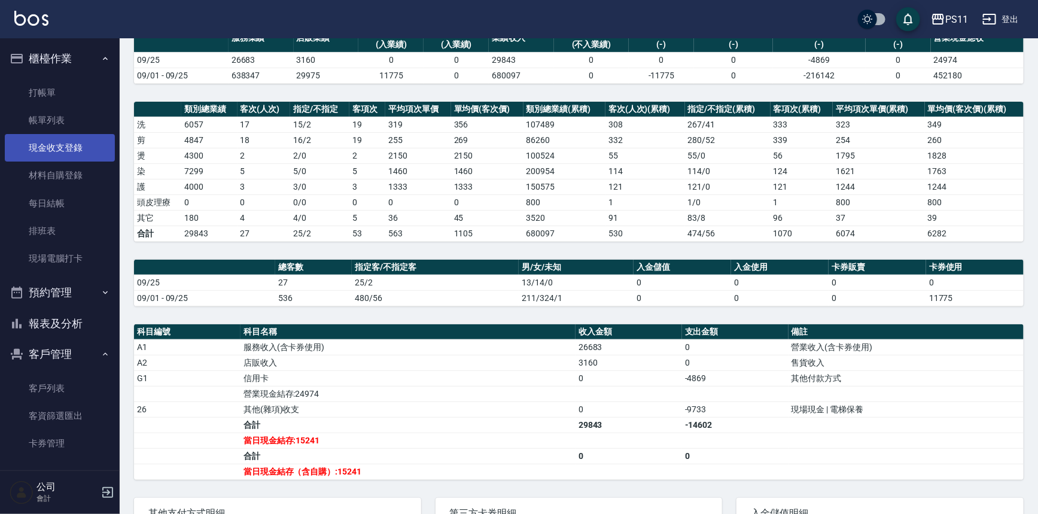
click at [50, 158] on link "現金收支登錄" at bounding box center [60, 148] width 110 height 28
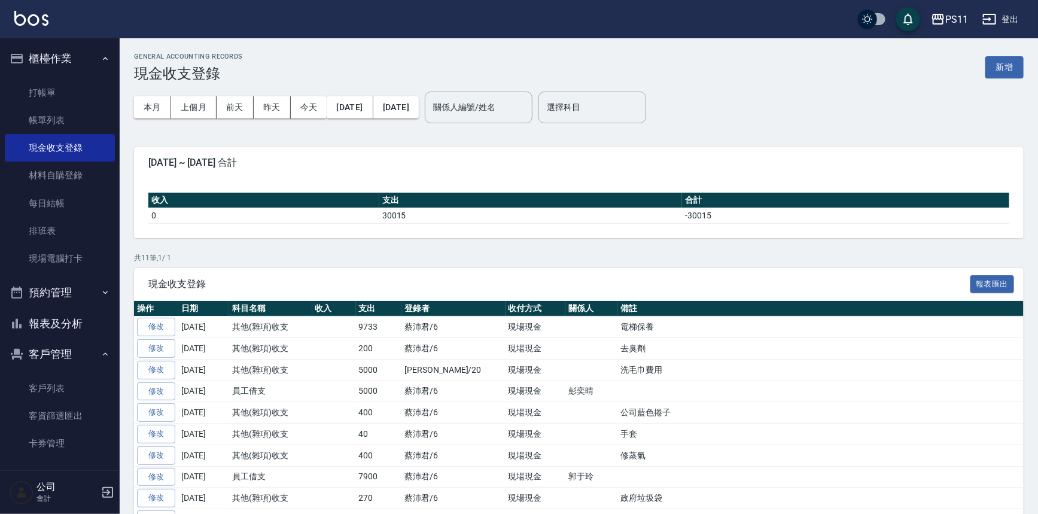
click at [30, 320] on button "報表及分析" at bounding box center [60, 323] width 110 height 31
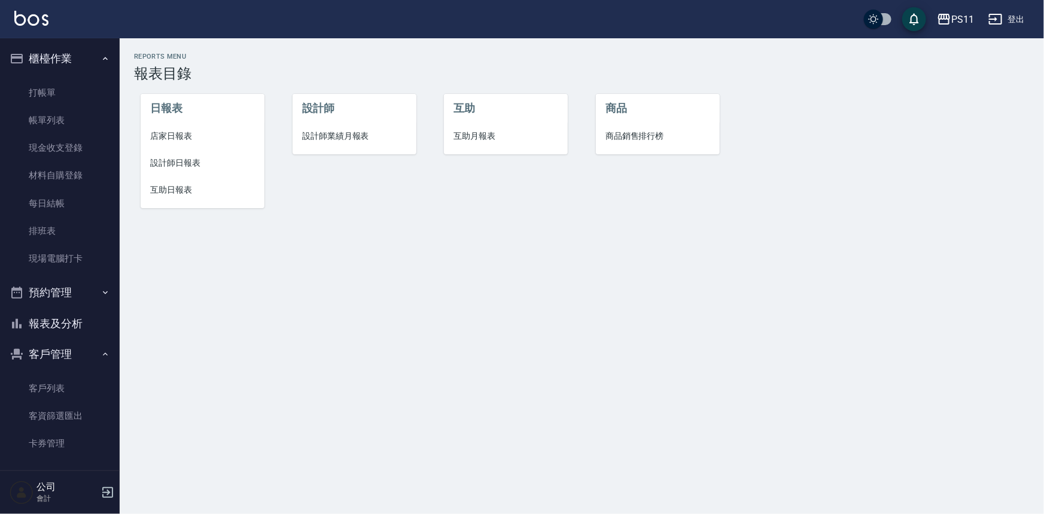
click at [179, 147] on li "店家日報表" at bounding box center [203, 136] width 124 height 27
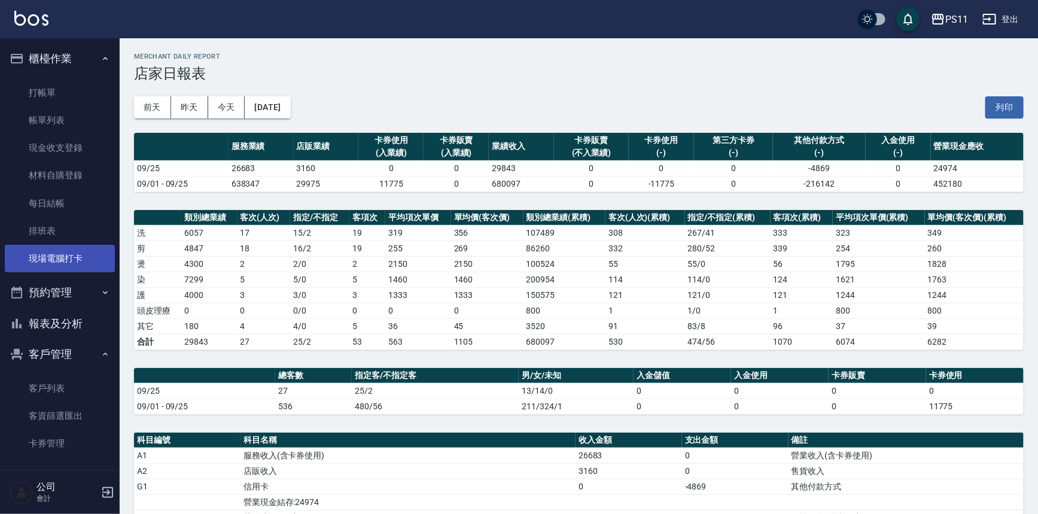
click at [79, 254] on link "現場電腦打卡" at bounding box center [60, 259] width 110 height 28
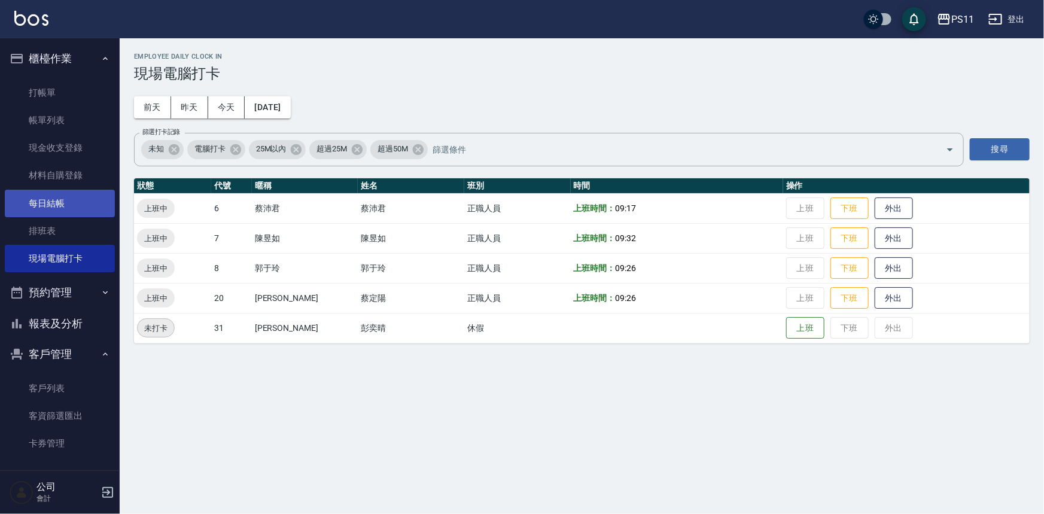
click at [44, 203] on link "每日結帳" at bounding box center [60, 204] width 110 height 28
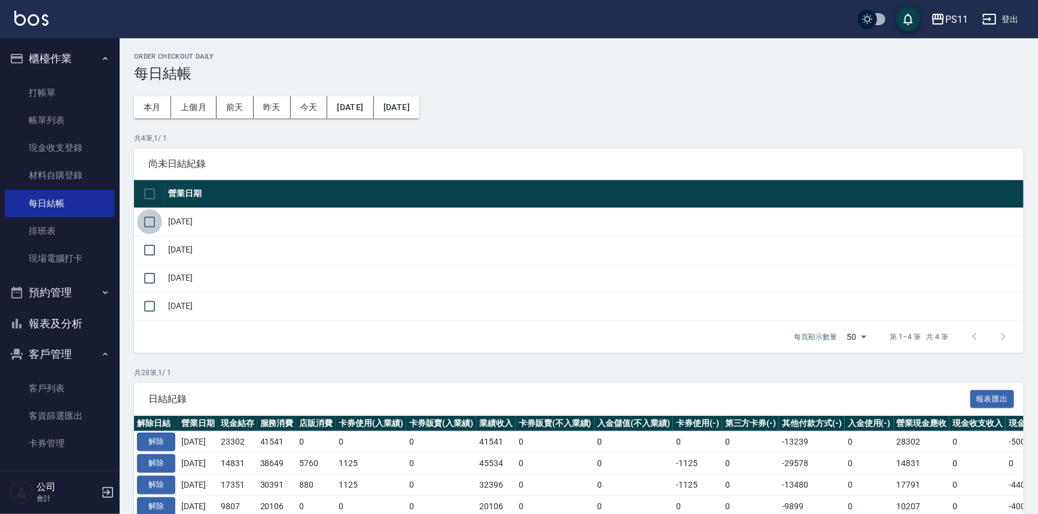
click at [156, 220] on input "checkbox" at bounding box center [149, 221] width 25 height 25
checkbox input "true"
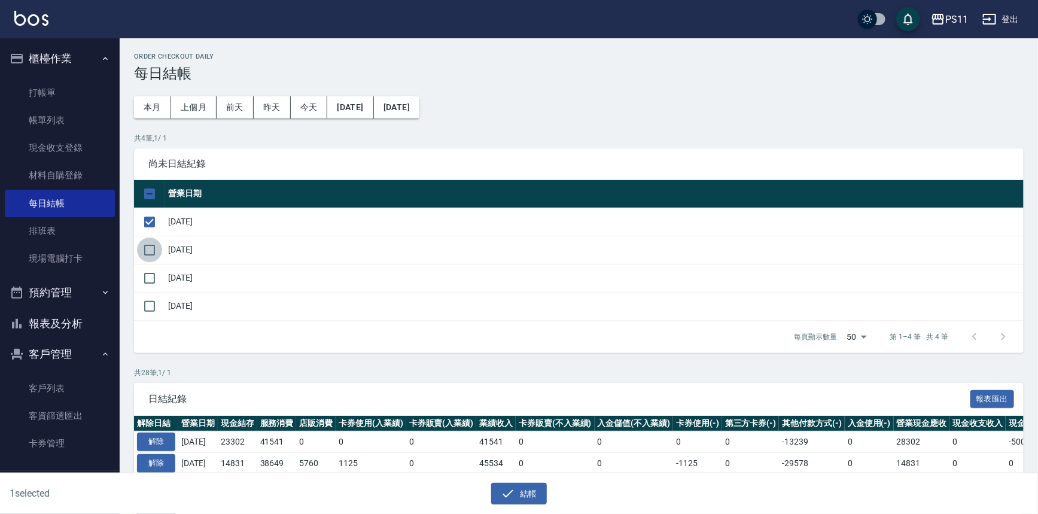
click at [147, 245] on input "checkbox" at bounding box center [149, 249] width 25 height 25
checkbox input "true"
click at [150, 281] on input "checkbox" at bounding box center [149, 278] width 25 height 25
checkbox input "true"
drag, startPoint x: 148, startPoint y: 301, endPoint x: 150, endPoint y: 294, distance: 7.0
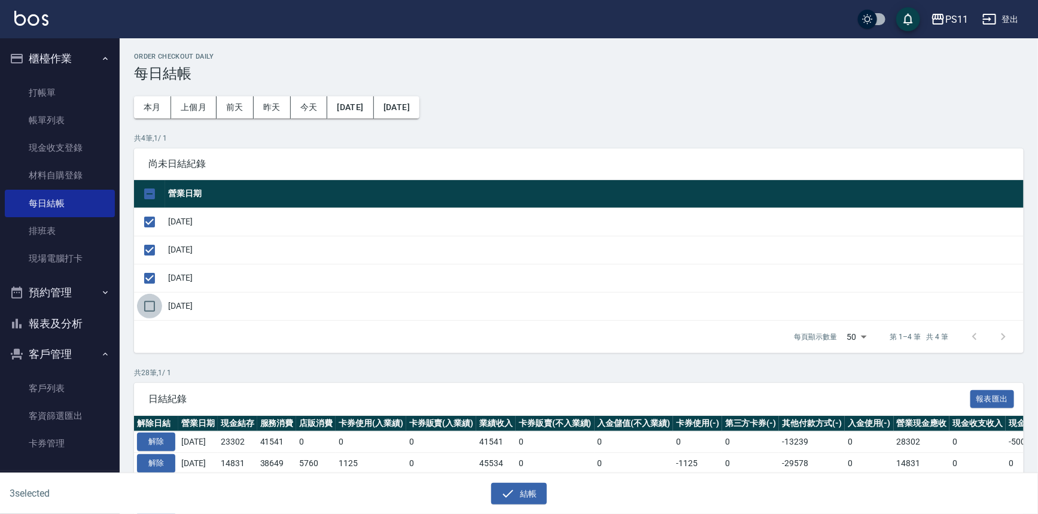
click at [148, 302] on input "checkbox" at bounding box center [149, 306] width 25 height 25
checkbox input "true"
click at [537, 488] on button "結帳" at bounding box center [519, 494] width 56 height 22
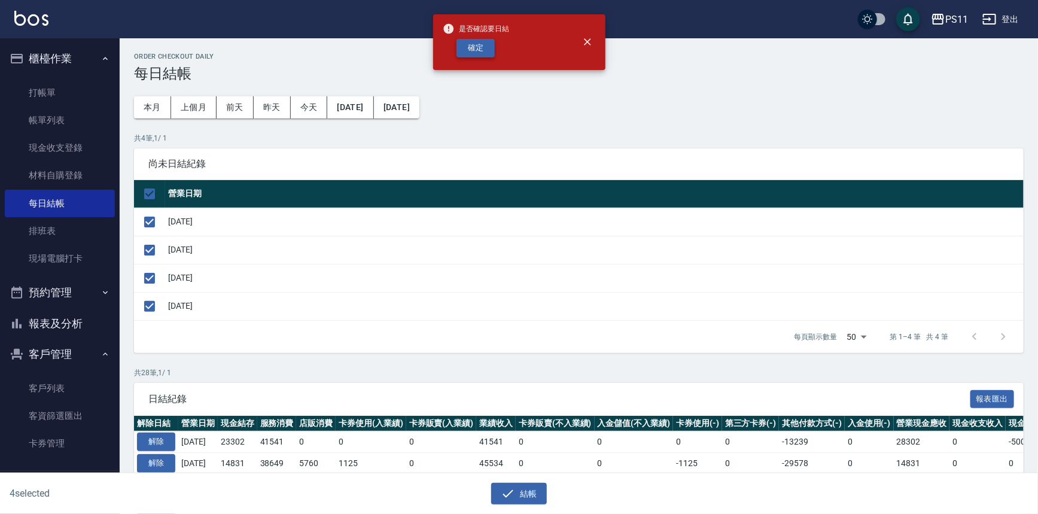
click at [490, 44] on button "確定" at bounding box center [475, 48] width 38 height 19
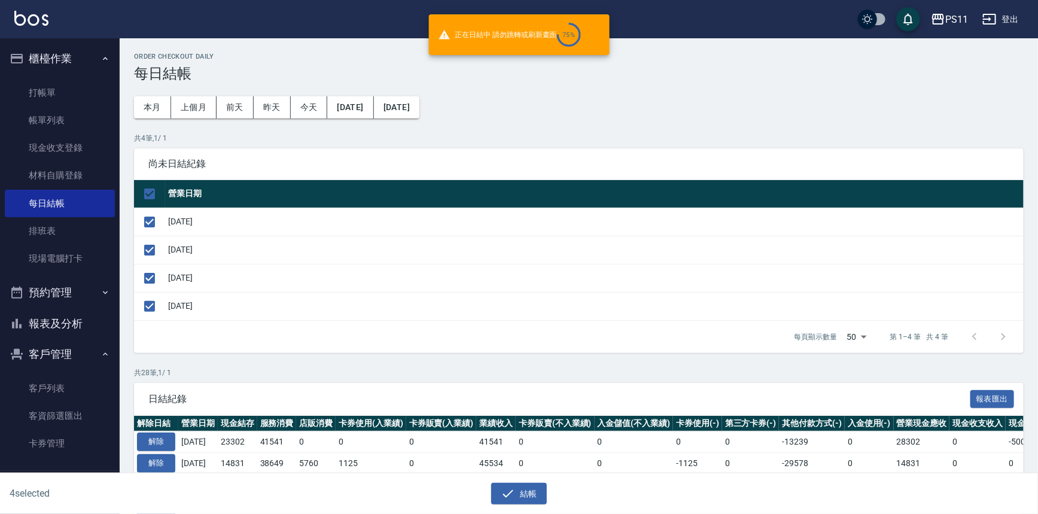
checkbox input "false"
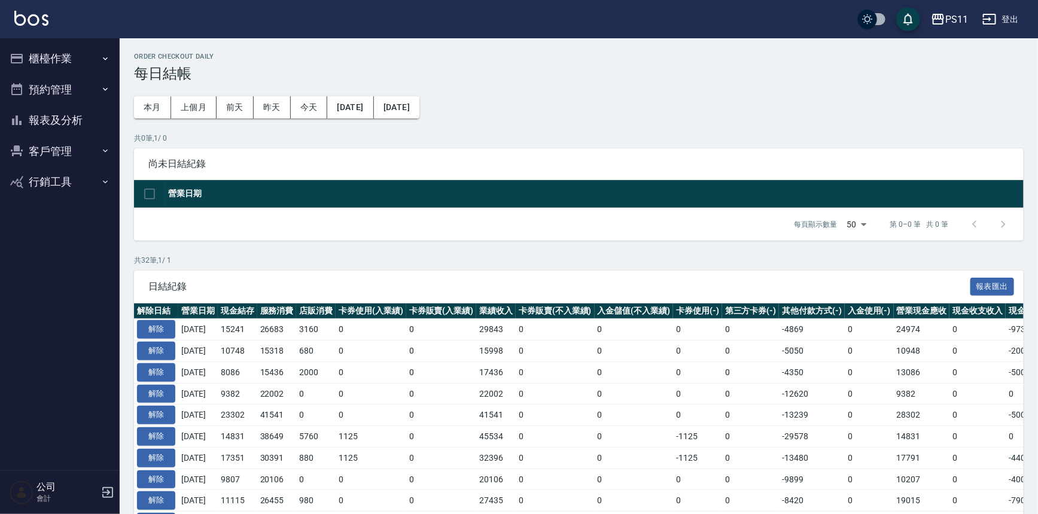
click at [66, 126] on button "報表及分析" at bounding box center [60, 120] width 110 height 31
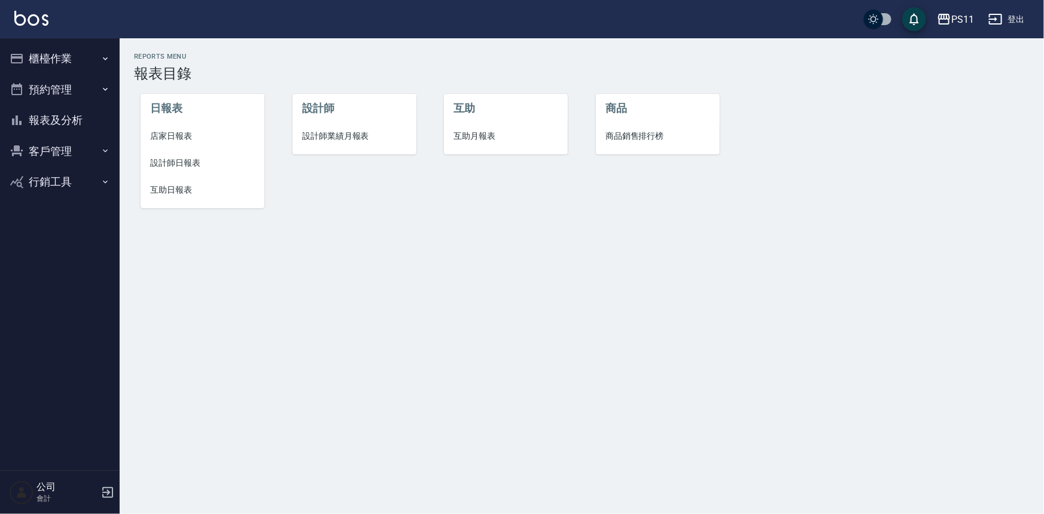
click at [199, 167] on span "設計師日報表" at bounding box center [202, 163] width 105 height 13
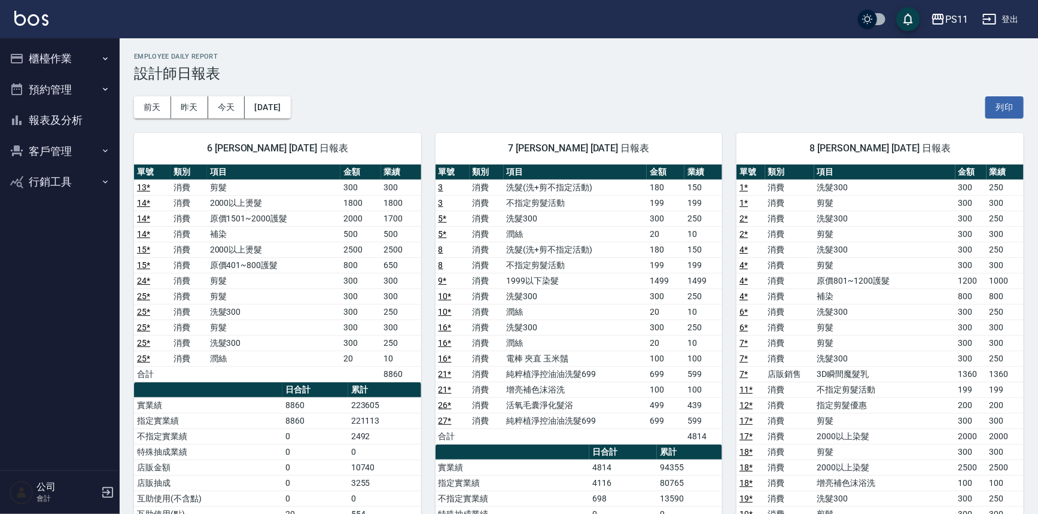
scroll to position [54, 0]
